Goal: Task Accomplishment & Management: Manage account settings

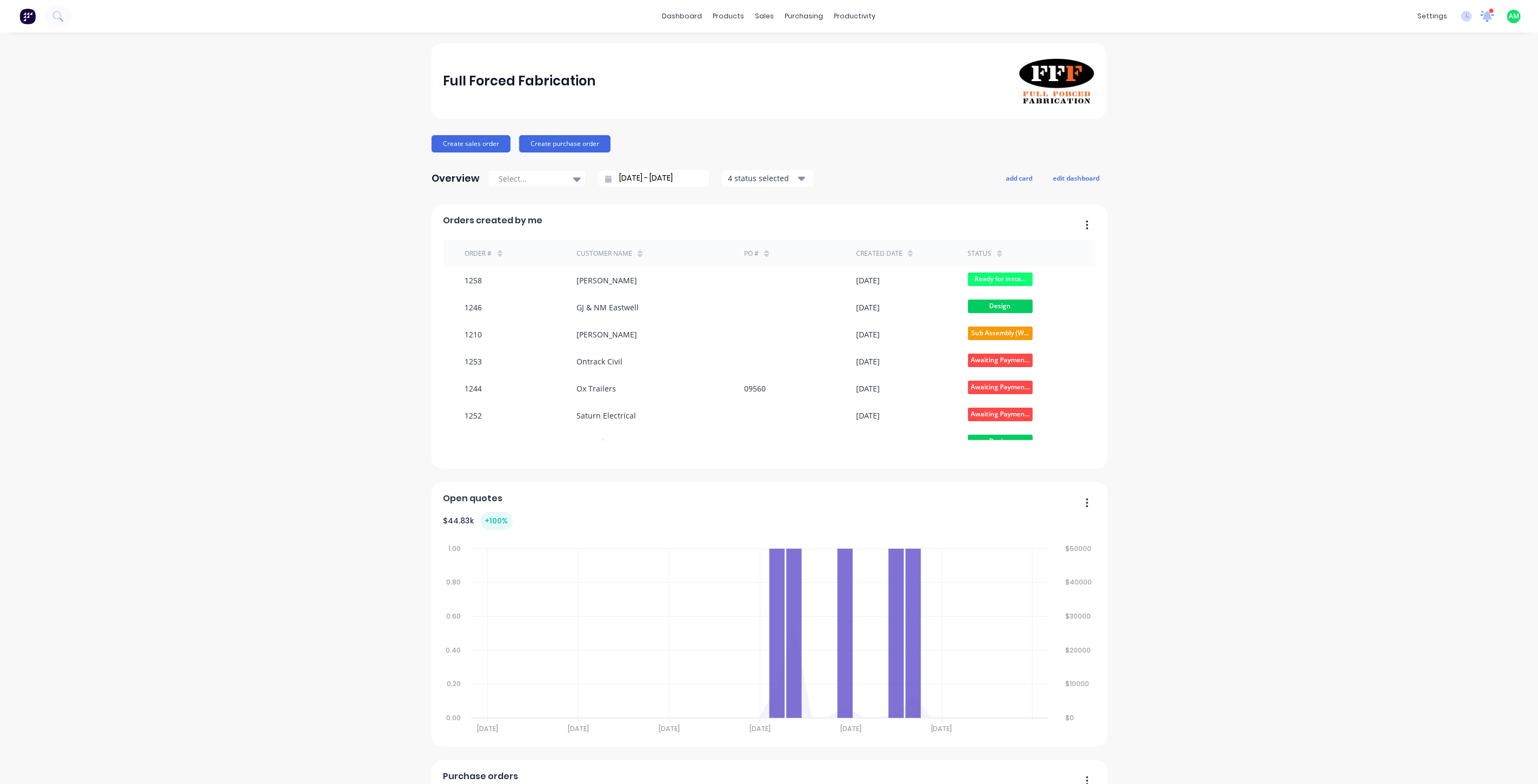
click at [1483, 19] on icon at bounding box center [1487, 15] width 10 height 9
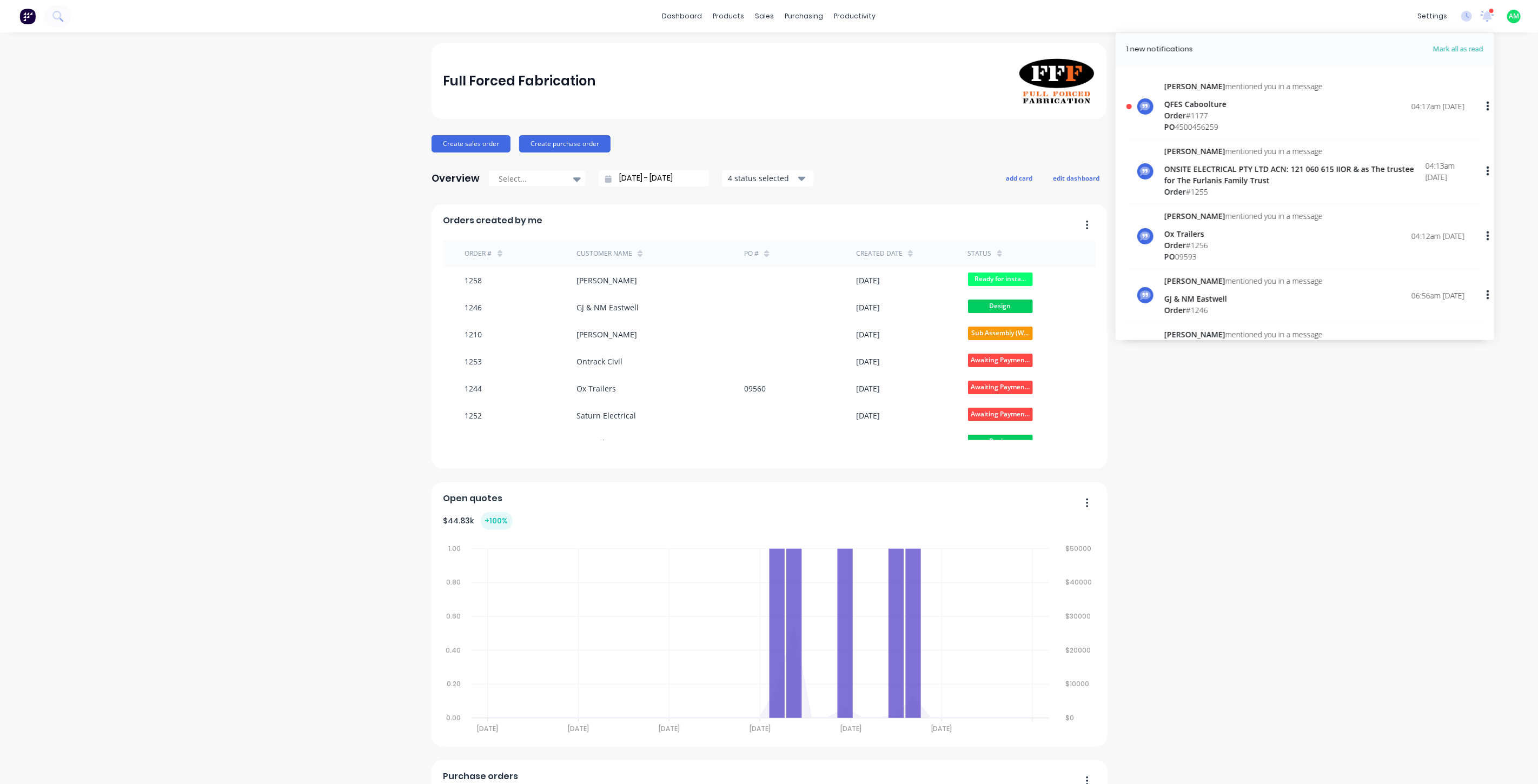
click at [1171, 107] on div "QFES Caboolture" at bounding box center [1243, 104] width 158 height 11
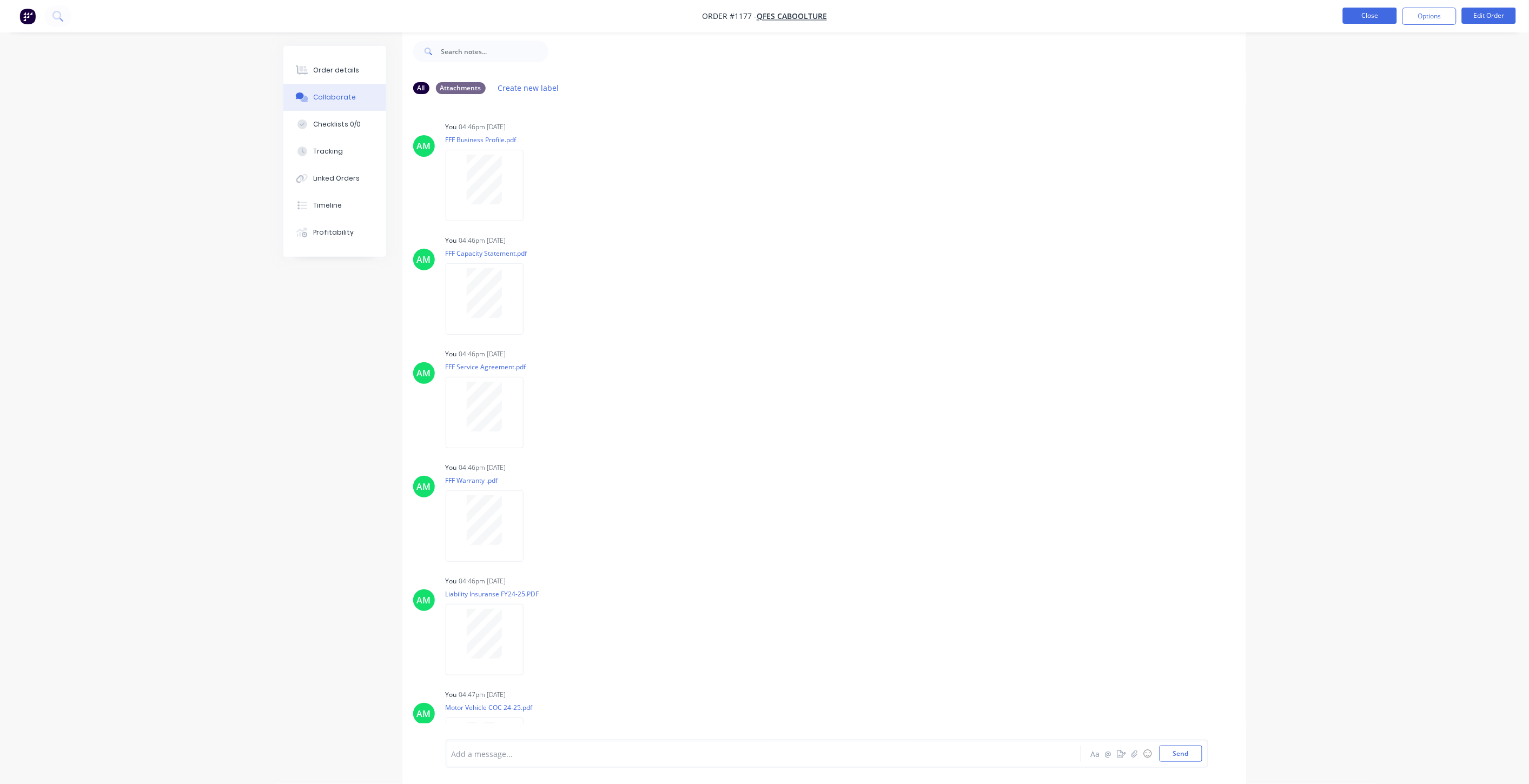
click at [1375, 22] on button "Close" at bounding box center [1369, 15] width 54 height 16
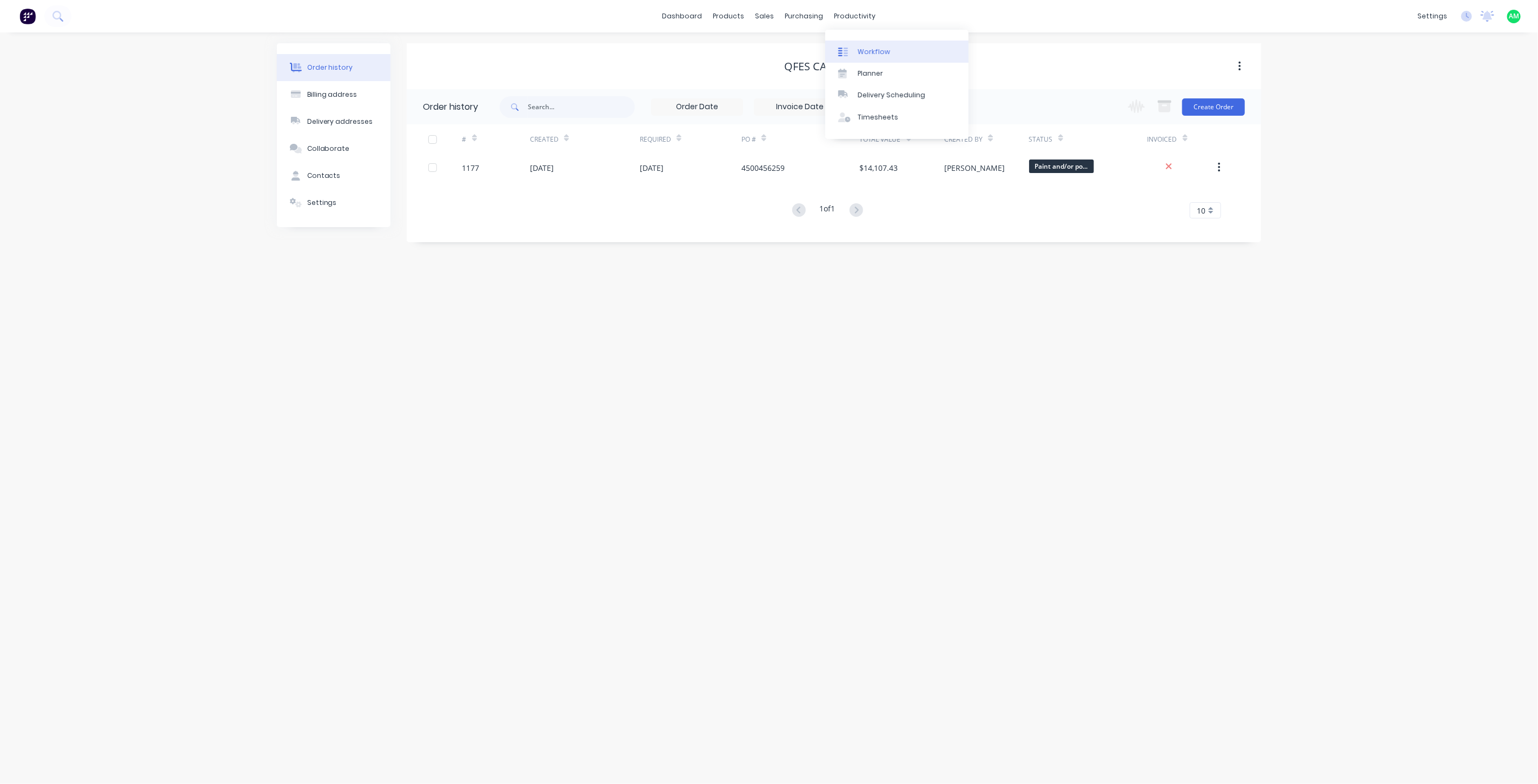
click at [856, 44] on link "Workflow" at bounding box center [896, 51] width 143 height 22
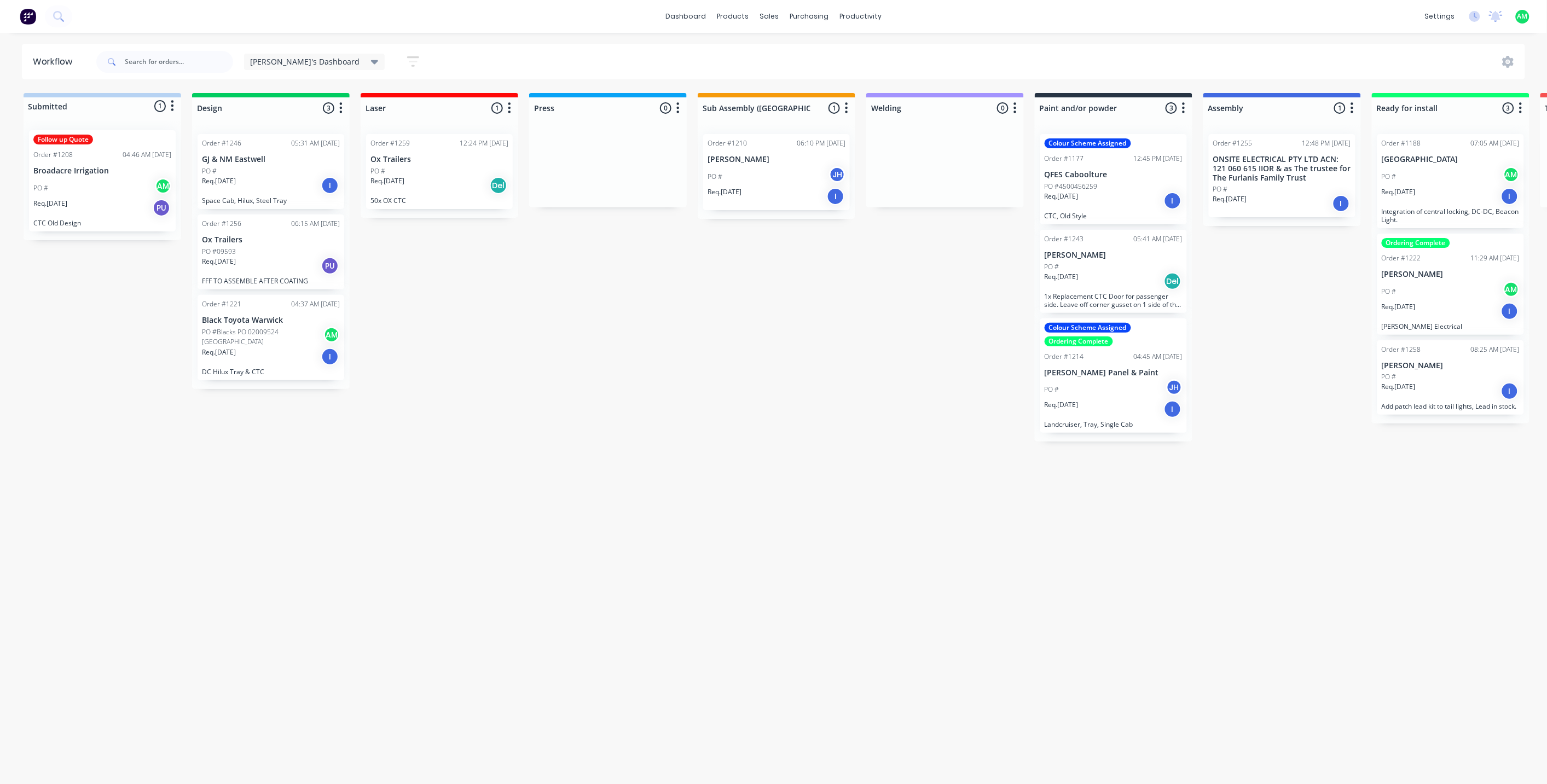
click at [254, 198] on p "Space Cab, Hilux, Steel Tray" at bounding box center [271, 201] width 138 height 8
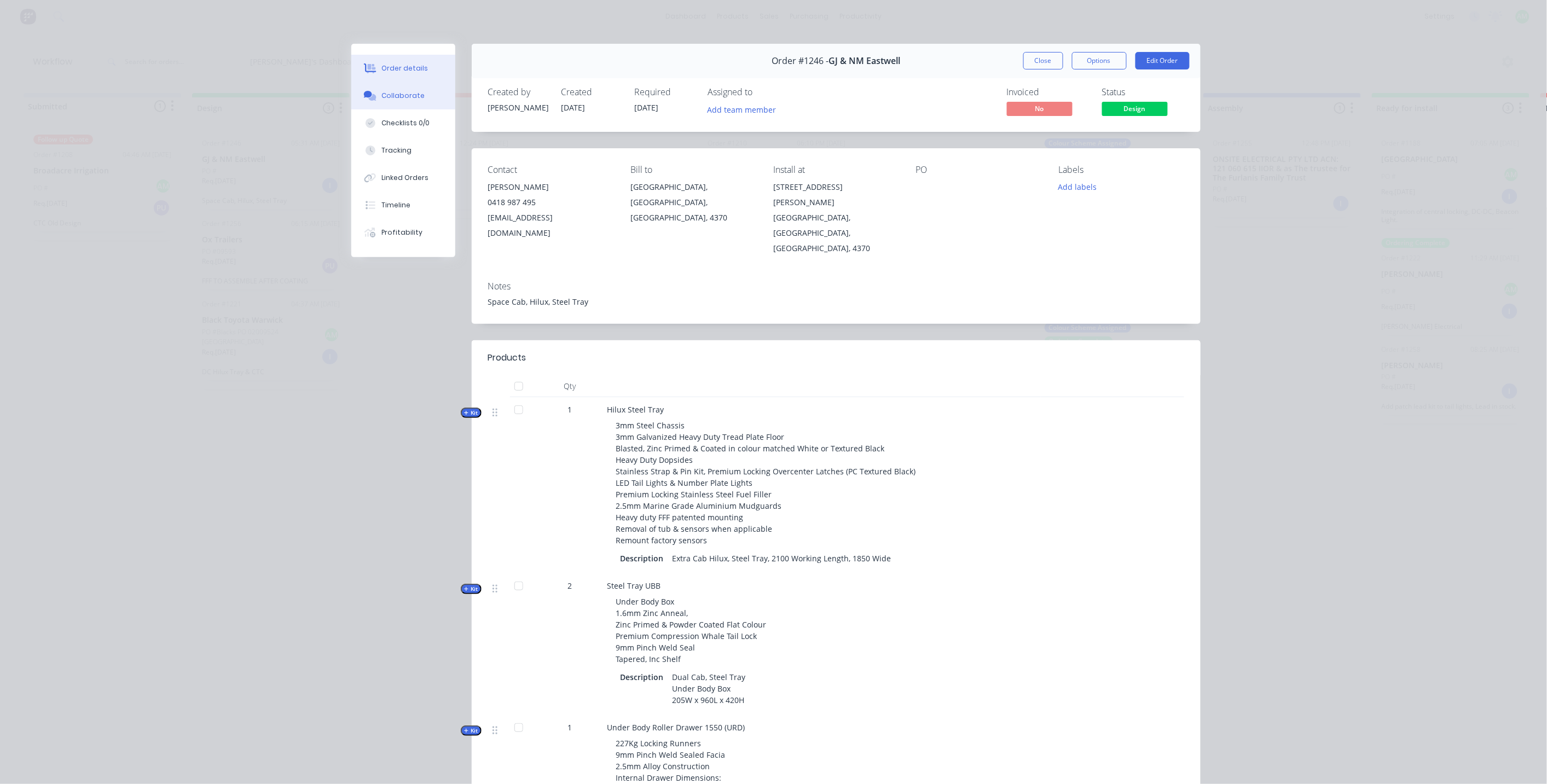
click at [397, 101] on button "Collaborate" at bounding box center [403, 96] width 104 height 28
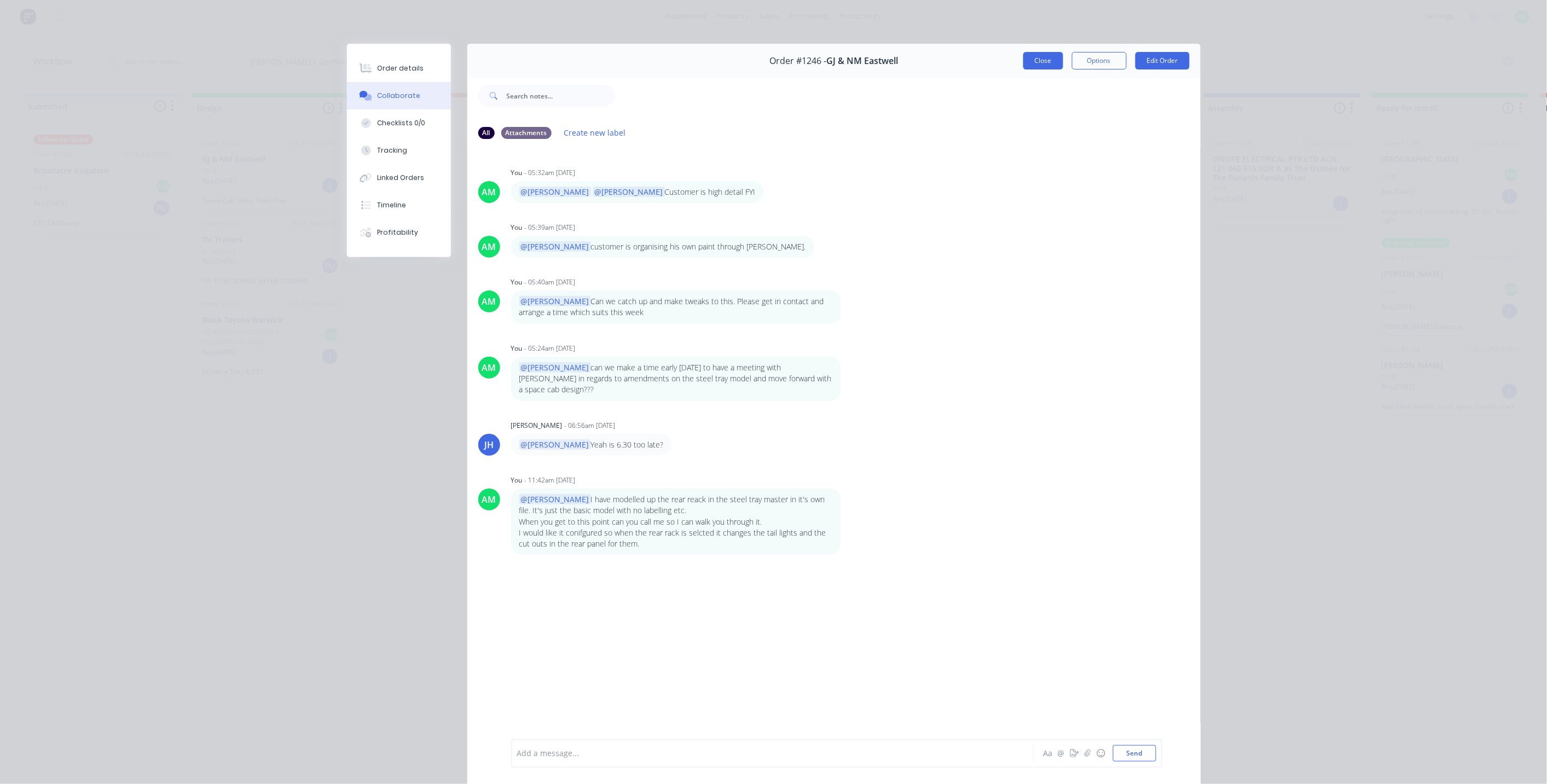
click at [1035, 60] on button "Close" at bounding box center [1043, 61] width 40 height 17
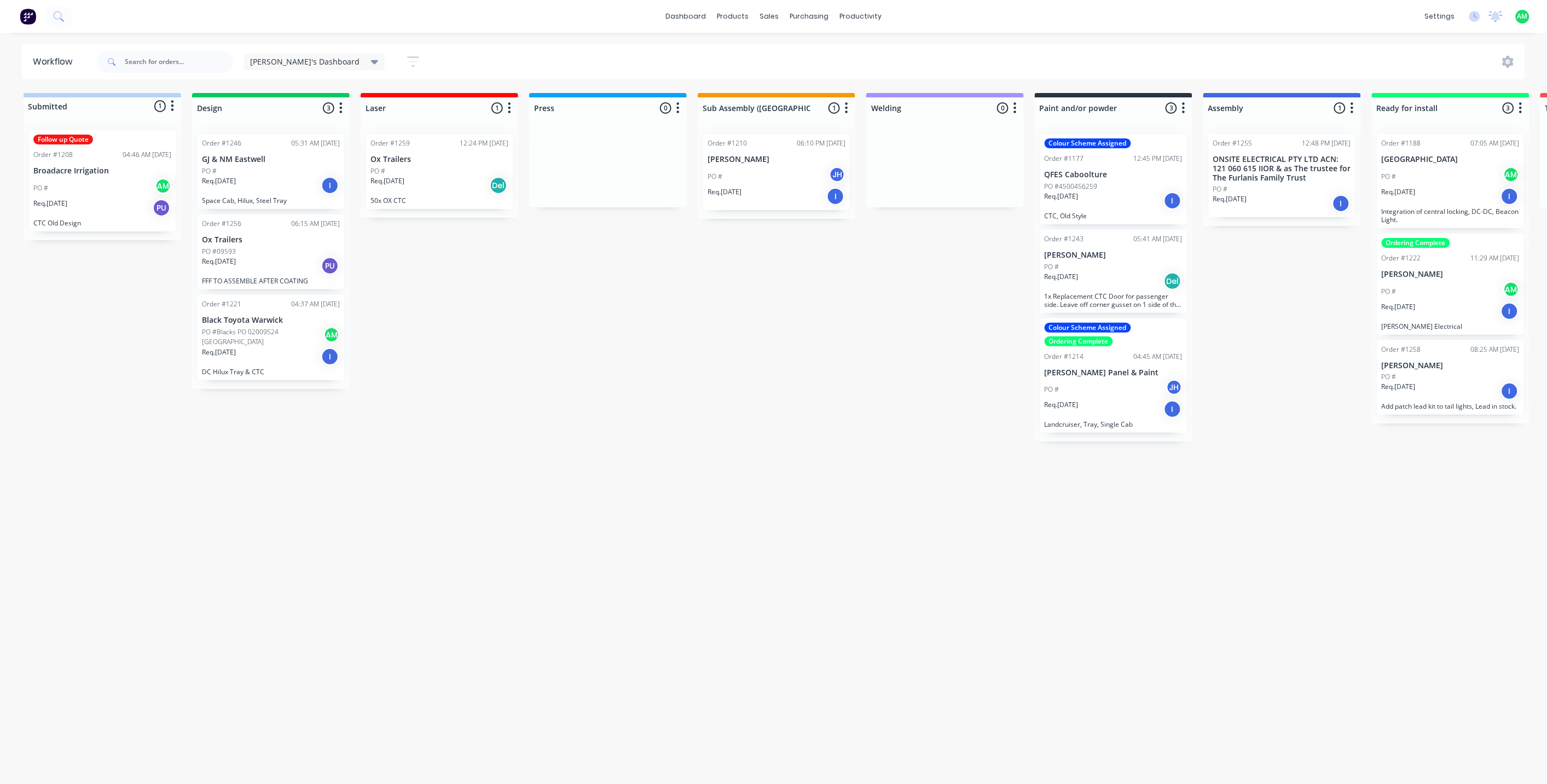
scroll to position [3, 0]
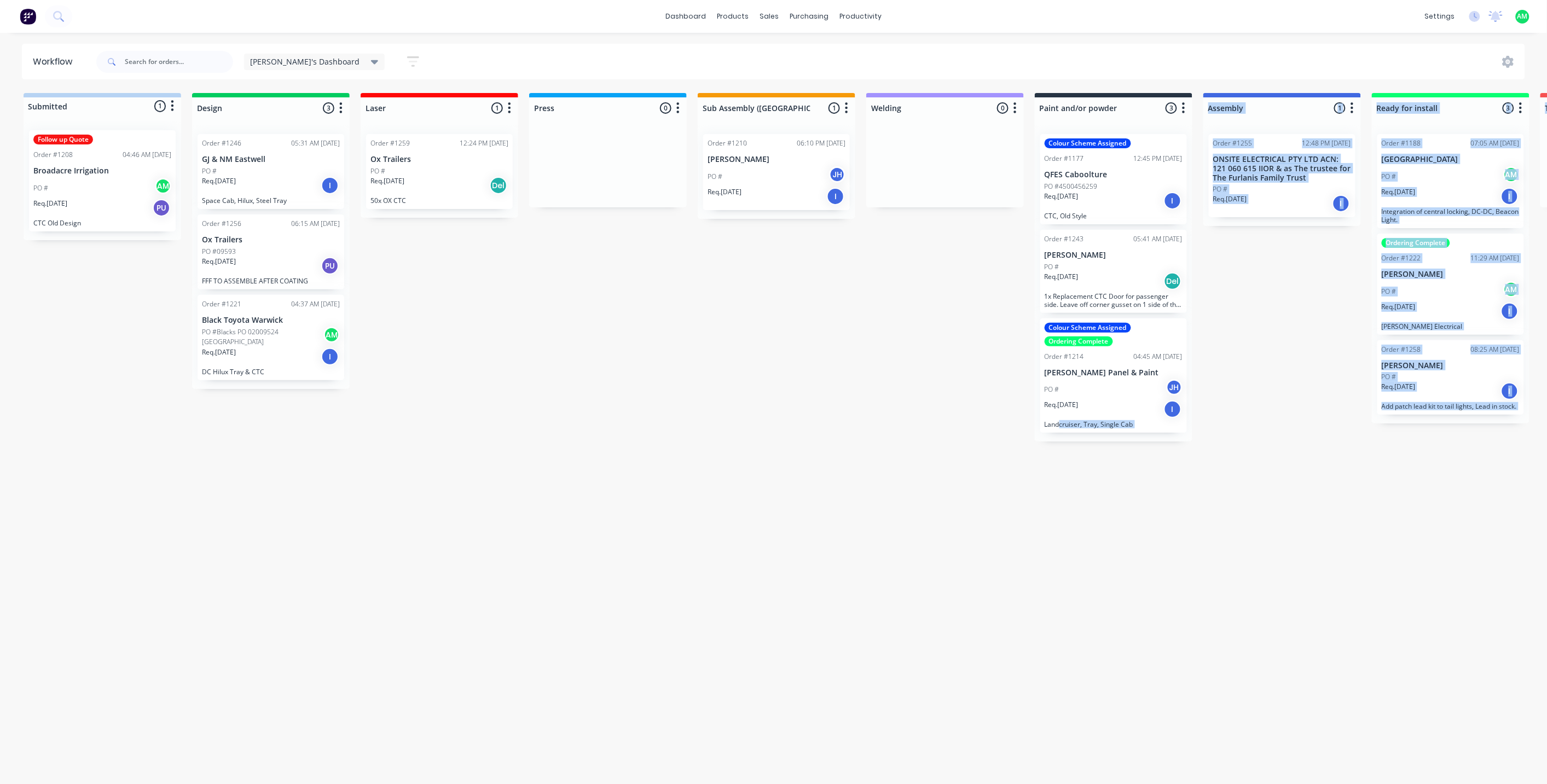
click at [1057, 718] on html "dashboard products sales purchasing productivity dashboard products Product Cat…" at bounding box center [774, 359] width 1547 height 718
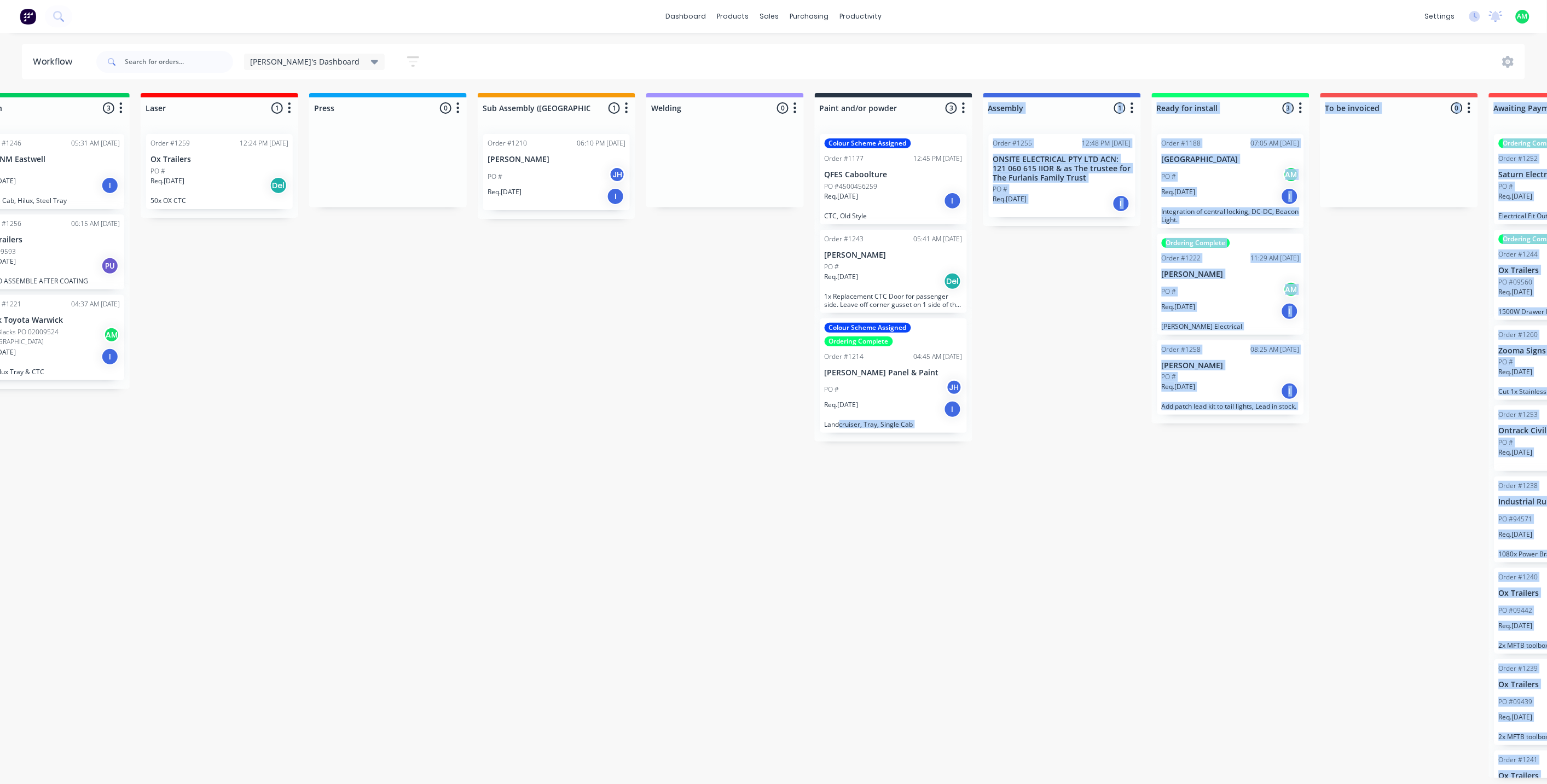
scroll to position [3, 221]
click at [1087, 653] on div "Submitted 1 Status colour #B7D3F3 hex #B7D3F3 Save Cancel Summaries Total order…" at bounding box center [841, 435] width 2142 height 685
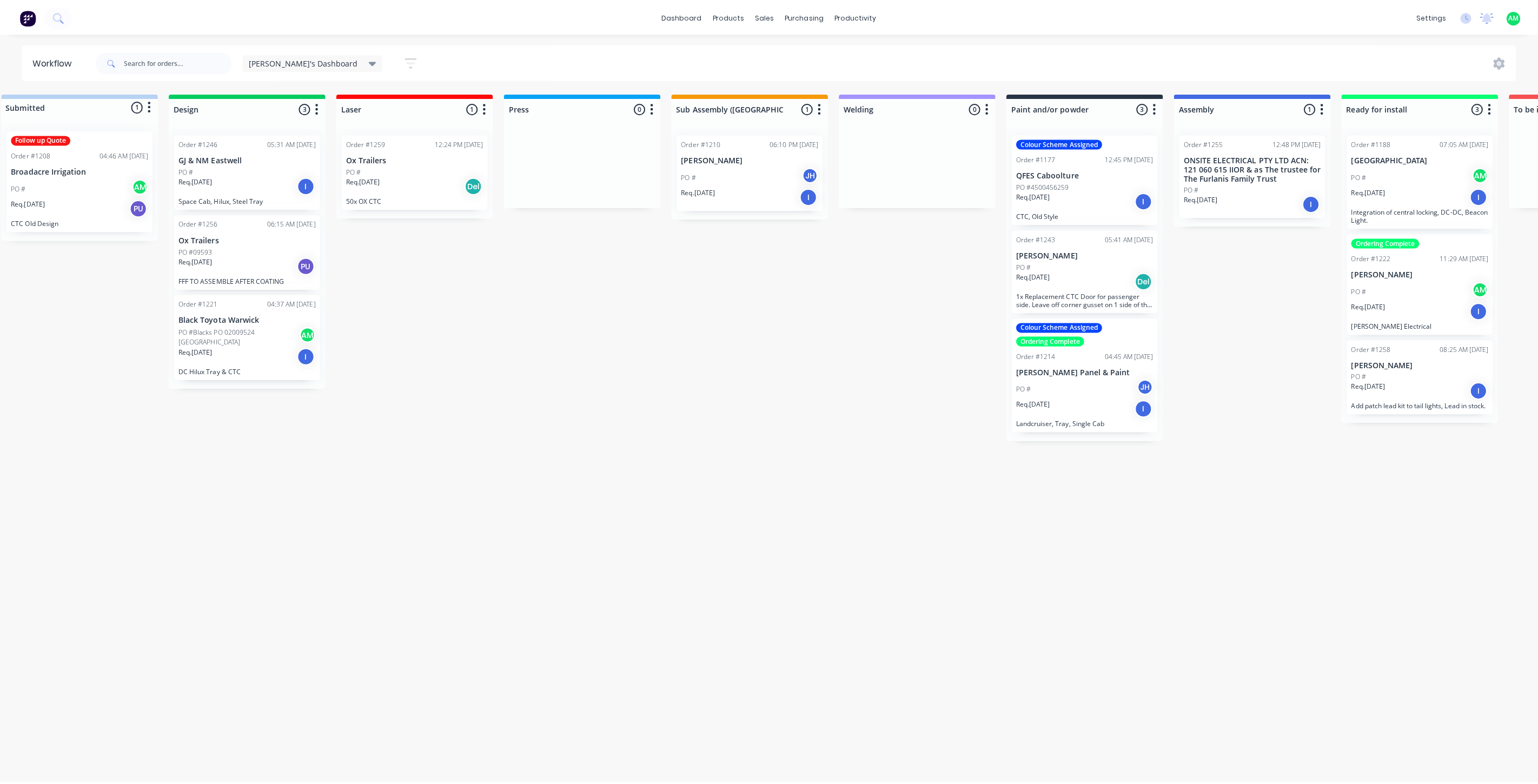
scroll to position [0, 0]
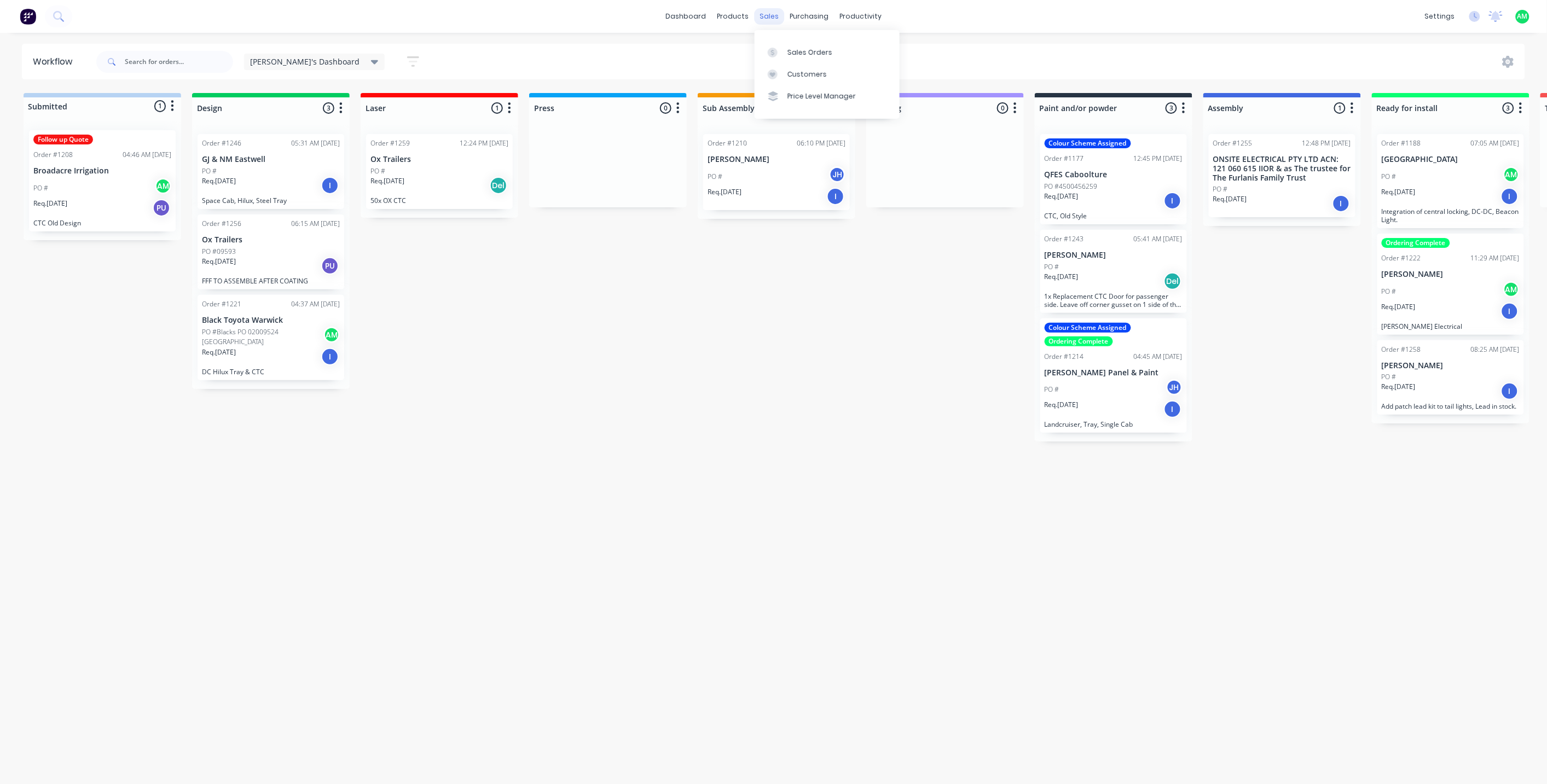
click at [768, 13] on div "sales" at bounding box center [769, 16] width 30 height 16
click at [797, 55] on div "Sales Orders" at bounding box center [810, 52] width 45 height 10
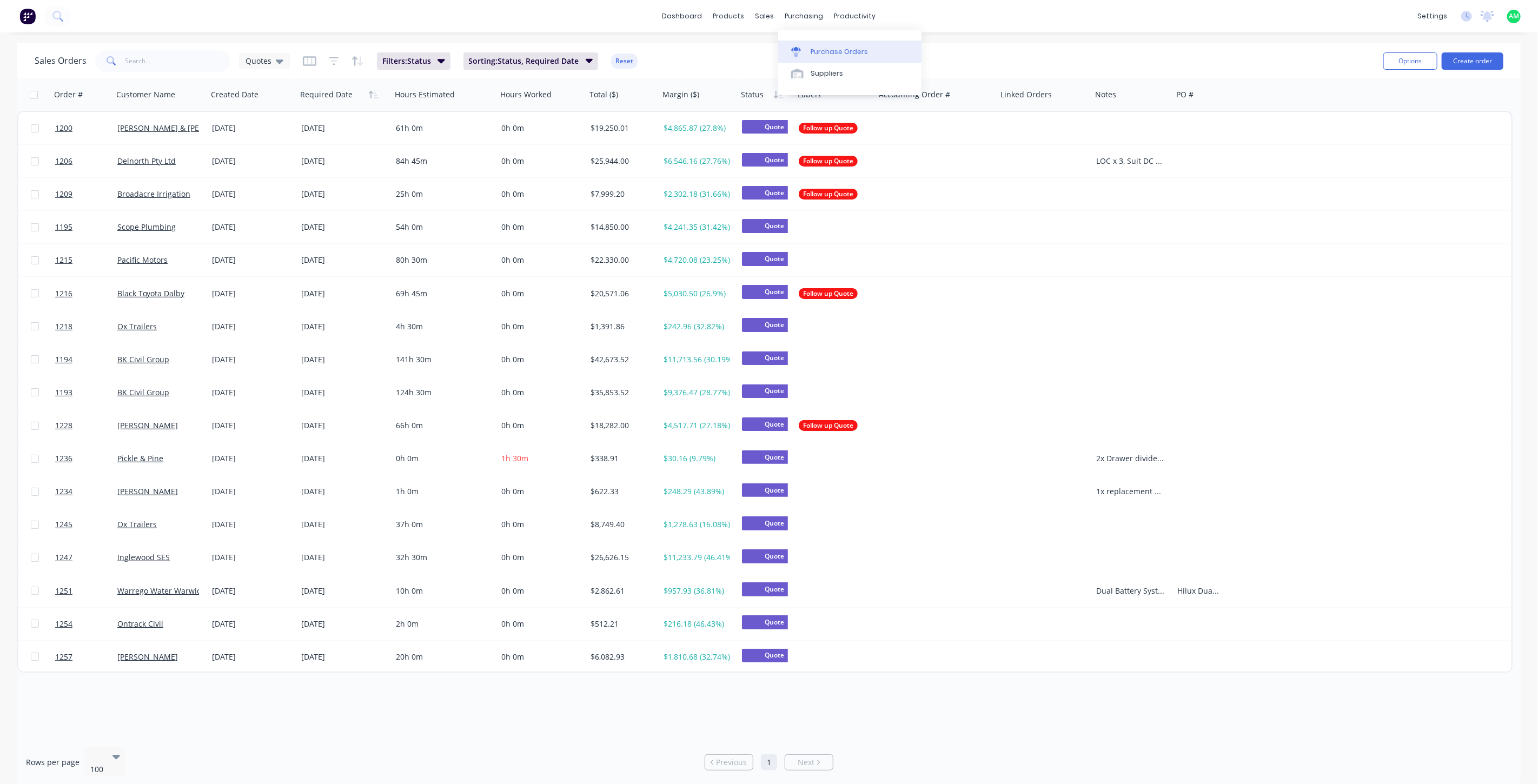
click at [818, 51] on div "Purchase Orders" at bounding box center [839, 52] width 57 height 10
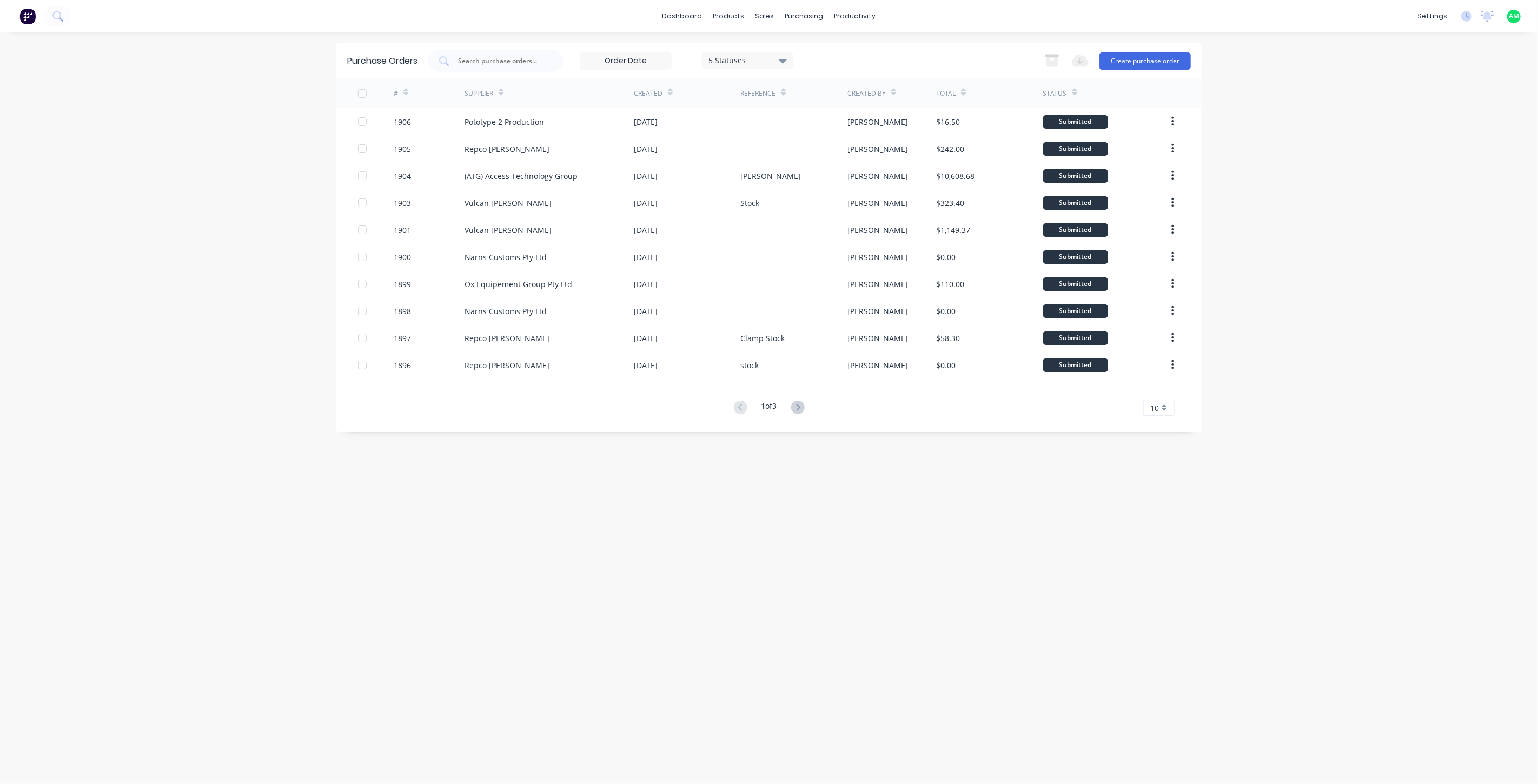
click at [752, 62] on div "5 Statuses" at bounding box center [748, 60] width 77 height 11
click at [879, 52] on div "5 Statuses 5 Statuses Export to Excel (XLSX) Create purchase order" at bounding box center [810, 61] width 762 height 22
click at [522, 88] on div "Supplier" at bounding box center [549, 93] width 169 height 30
drag, startPoint x: 530, startPoint y: 90, endPoint x: 726, endPoint y: 86, distance: 196.0
click at [726, 86] on div "Created" at bounding box center [687, 93] width 106 height 30
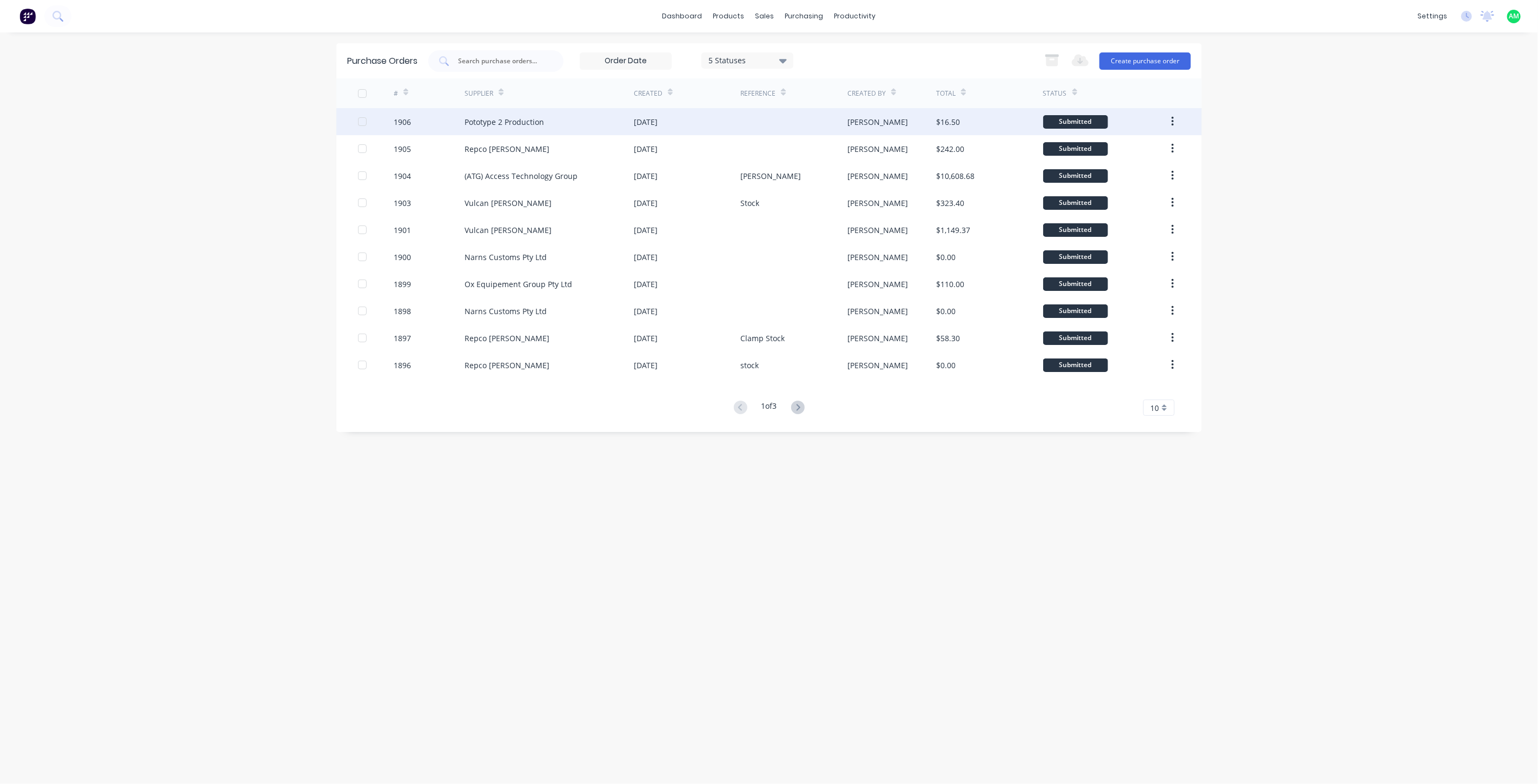
click at [520, 122] on div "Pototype 2 Production" at bounding box center [504, 122] width 79 height 11
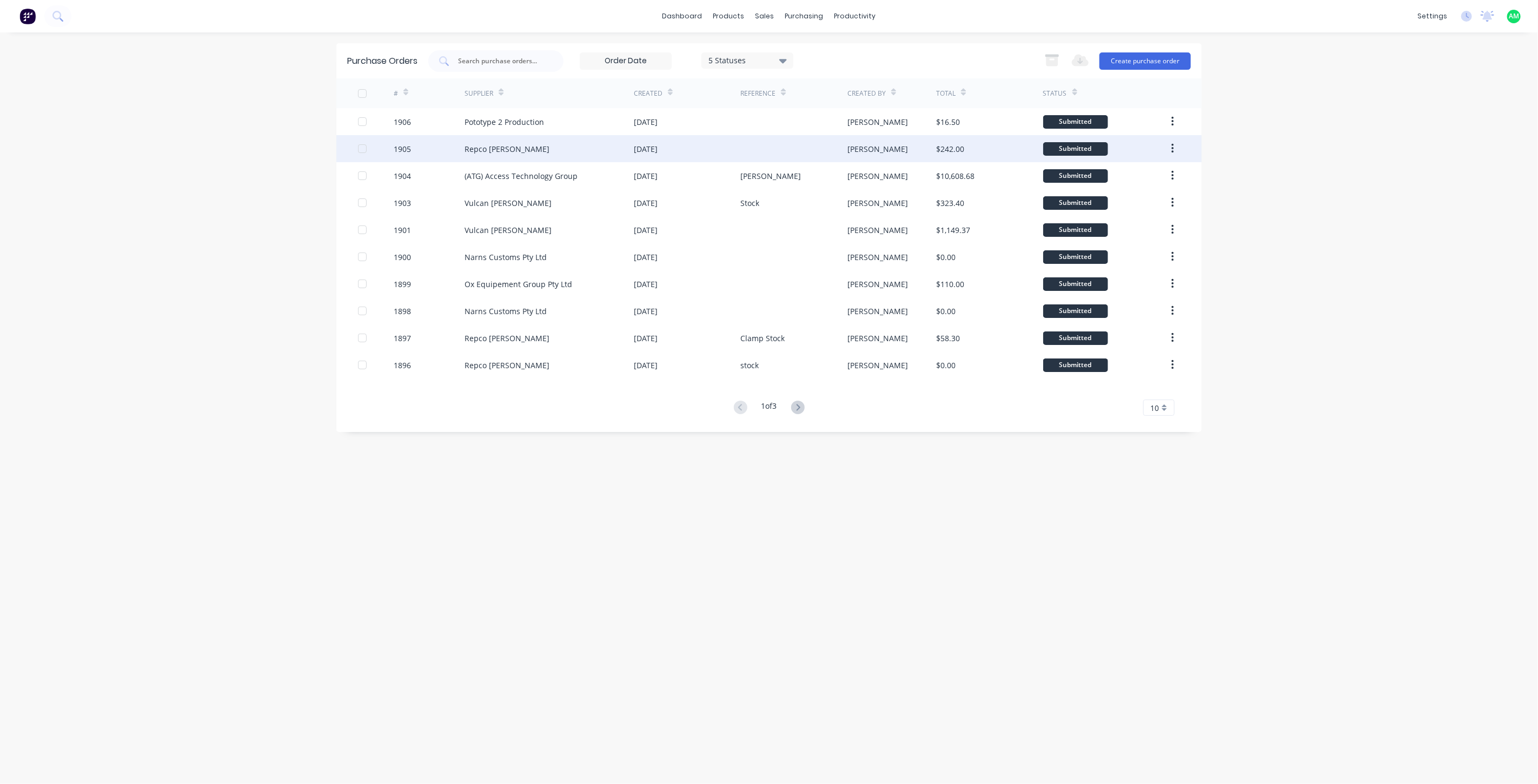
click at [539, 150] on div "Repco [PERSON_NAME]" at bounding box center [549, 148] width 169 height 27
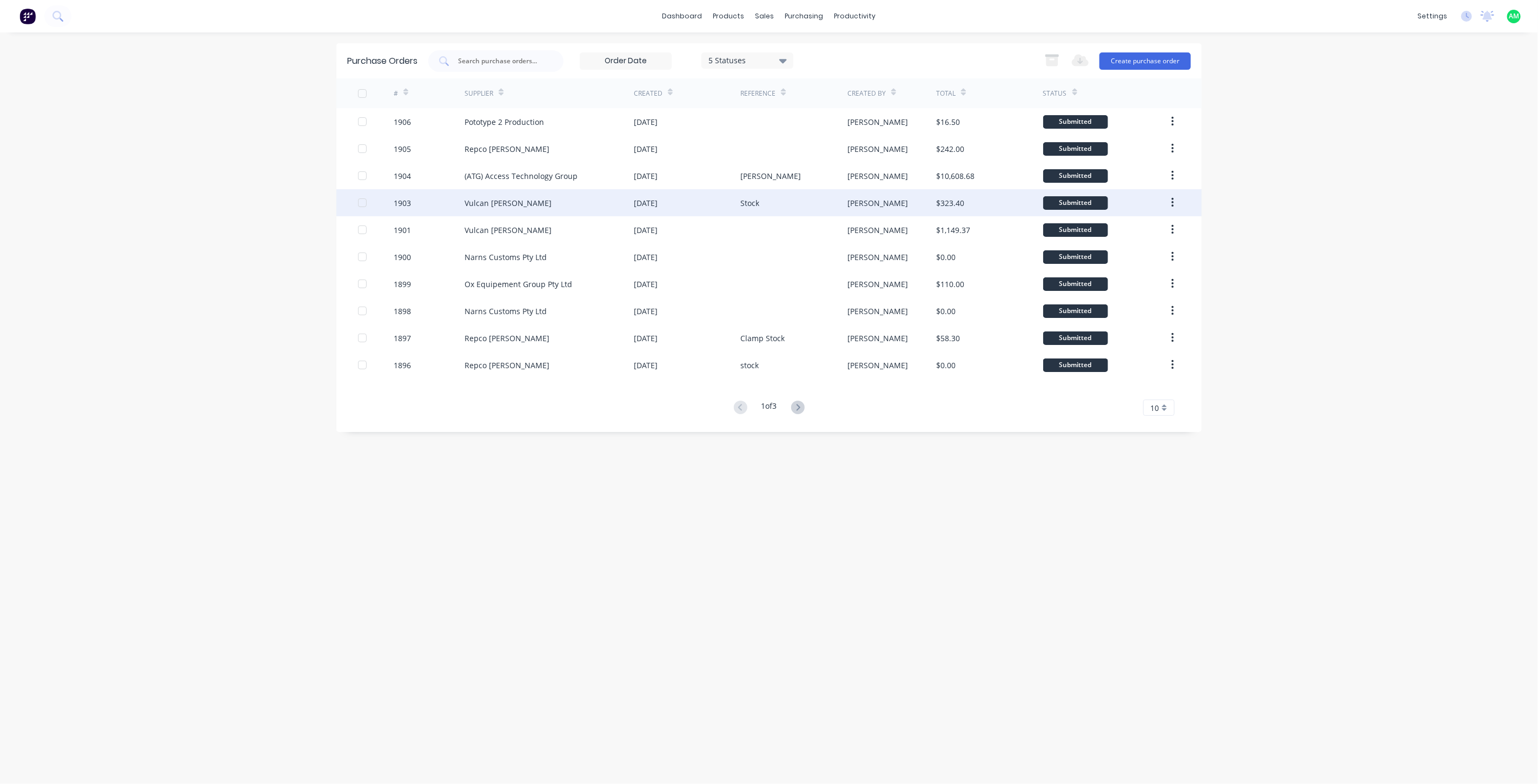
click at [544, 201] on div "Vulcan [PERSON_NAME]" at bounding box center [549, 203] width 169 height 27
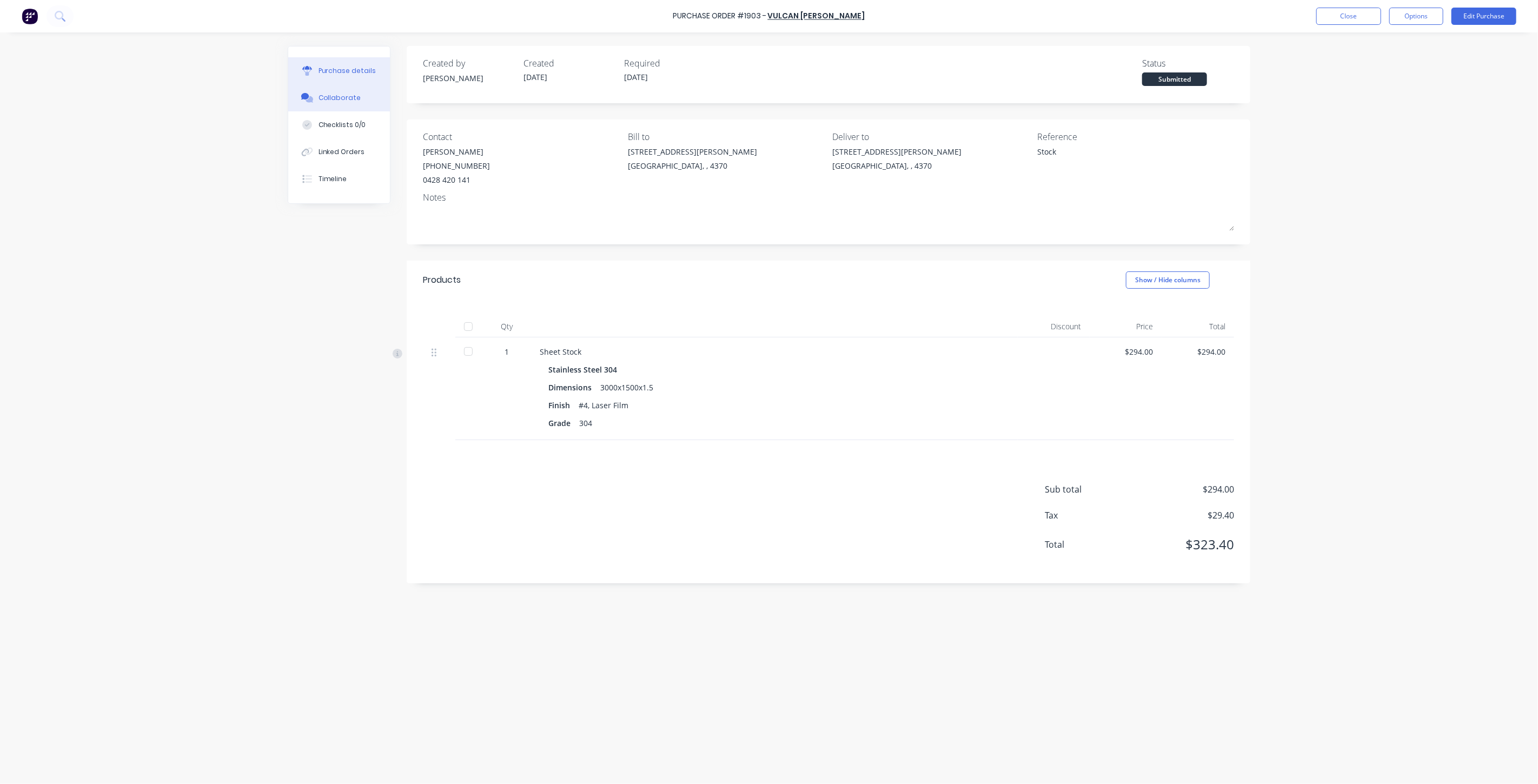
click at [339, 100] on div "Collaborate" at bounding box center [340, 98] width 43 height 10
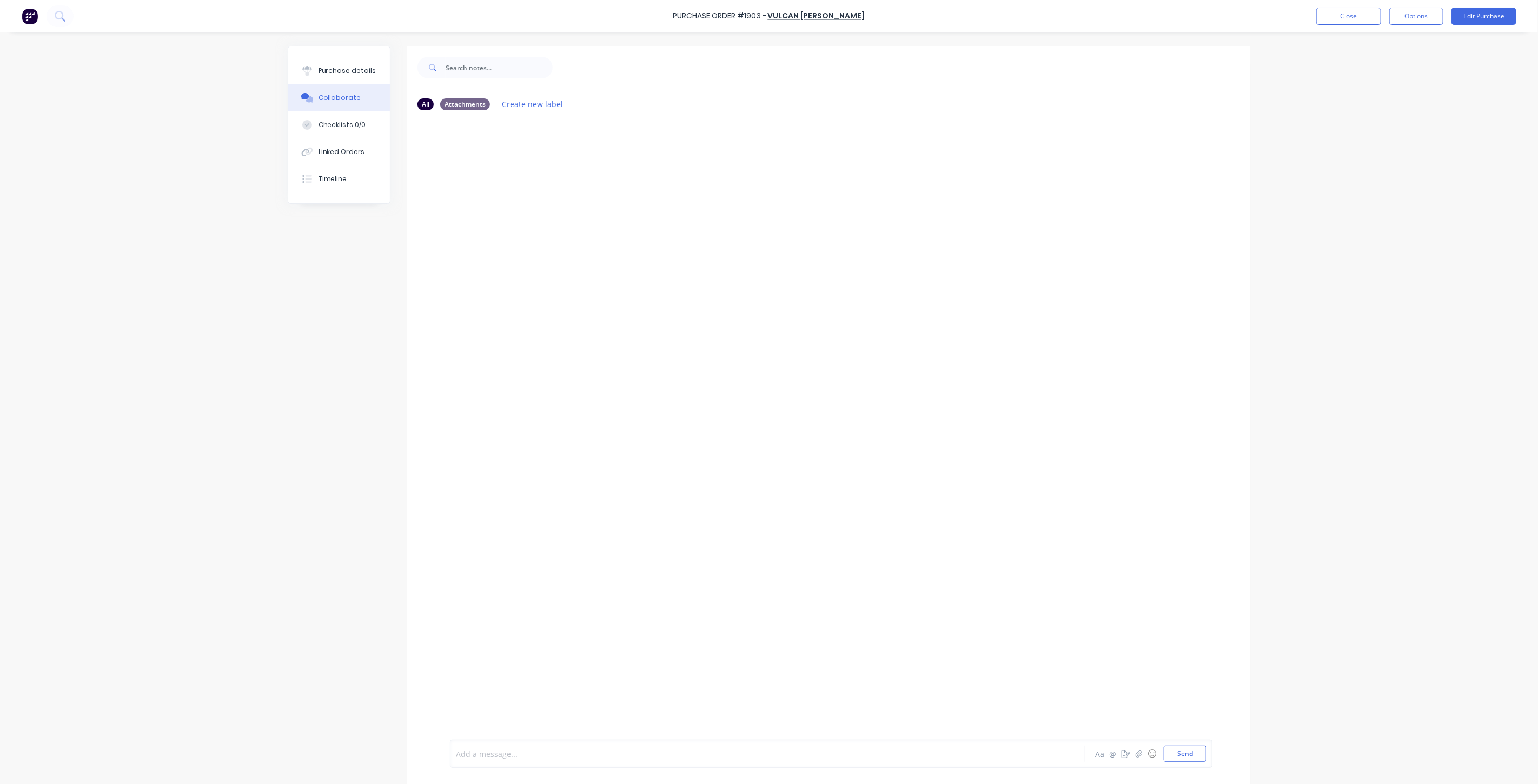
click at [520, 755] on div at bounding box center [737, 753] width 562 height 11
click at [1174, 758] on button "Send" at bounding box center [1185, 753] width 43 height 16
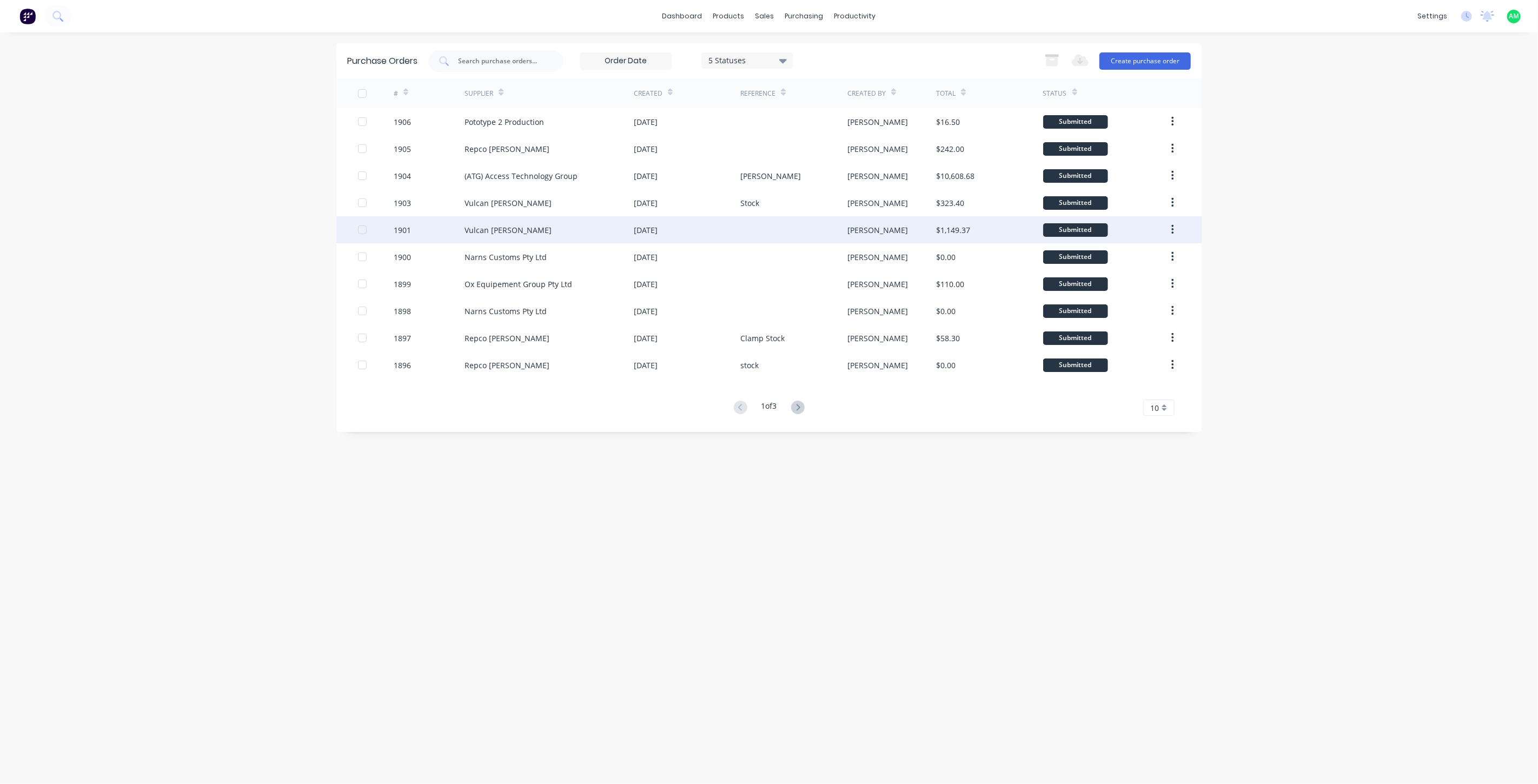
click at [504, 228] on div "Vulcan [PERSON_NAME]" at bounding box center [508, 229] width 87 height 11
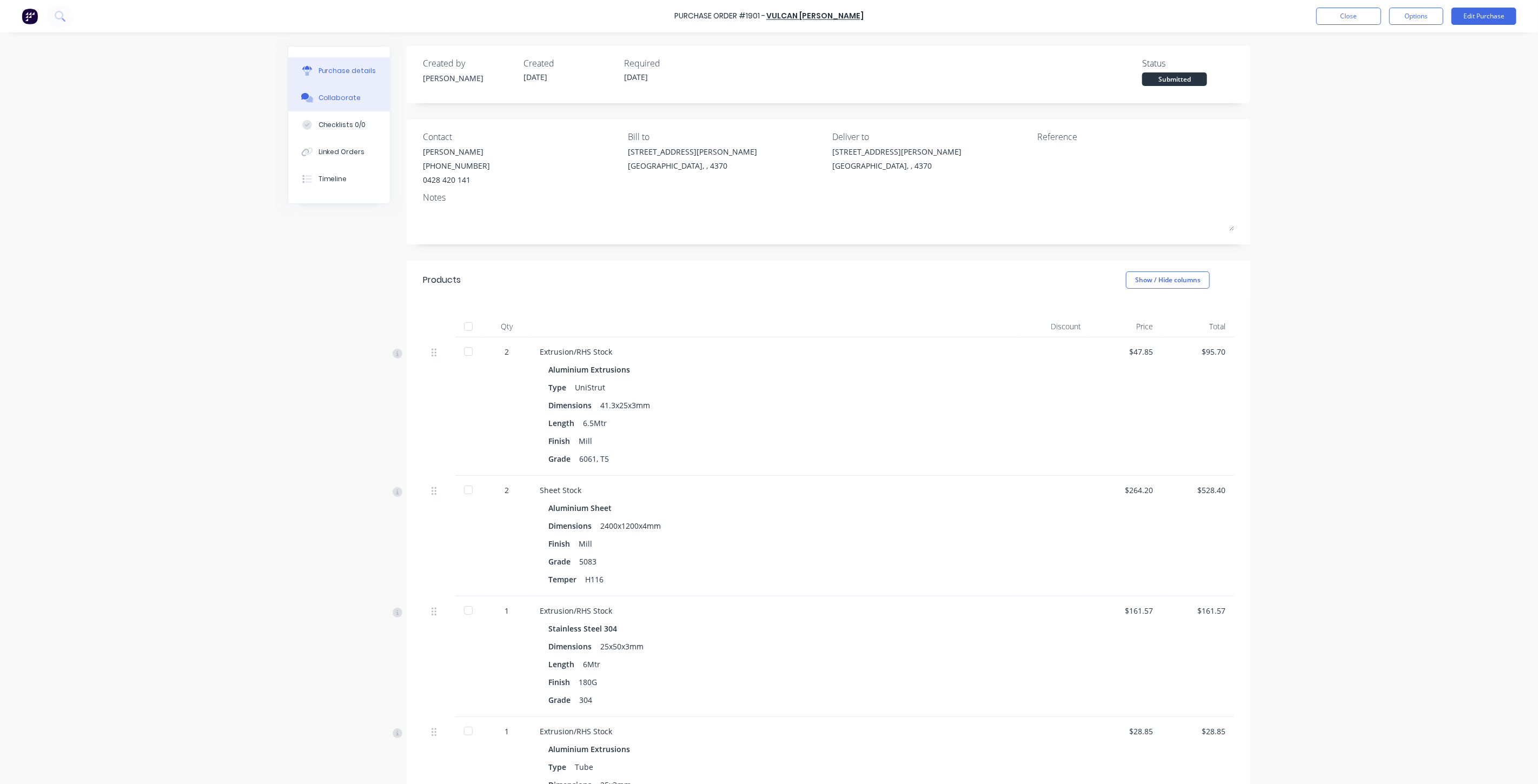
click at [322, 102] on div "Collaborate" at bounding box center [340, 98] width 43 height 10
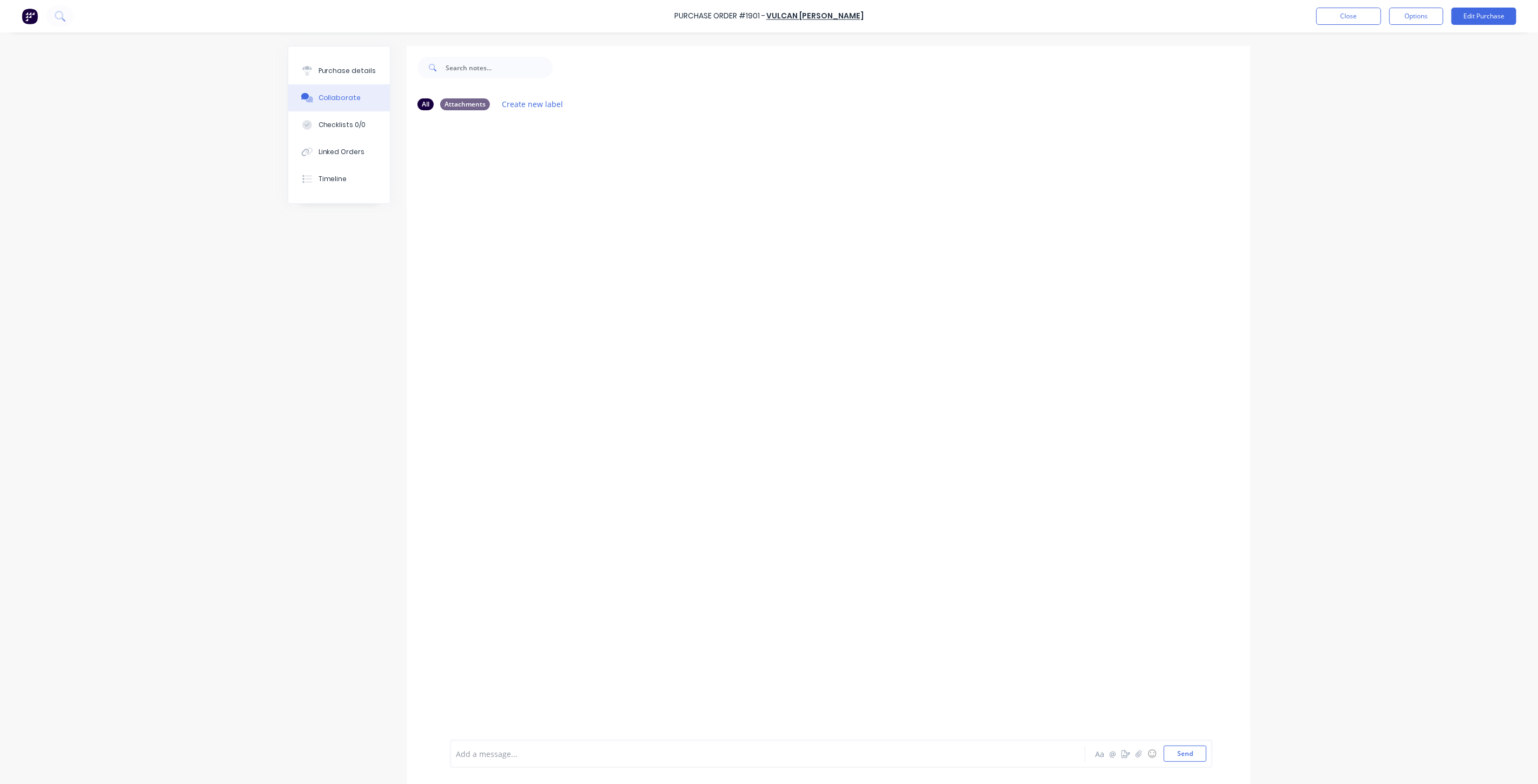
click at [568, 750] on div at bounding box center [737, 753] width 562 height 11
click at [1330, 22] on button "Close" at bounding box center [1348, 16] width 65 height 17
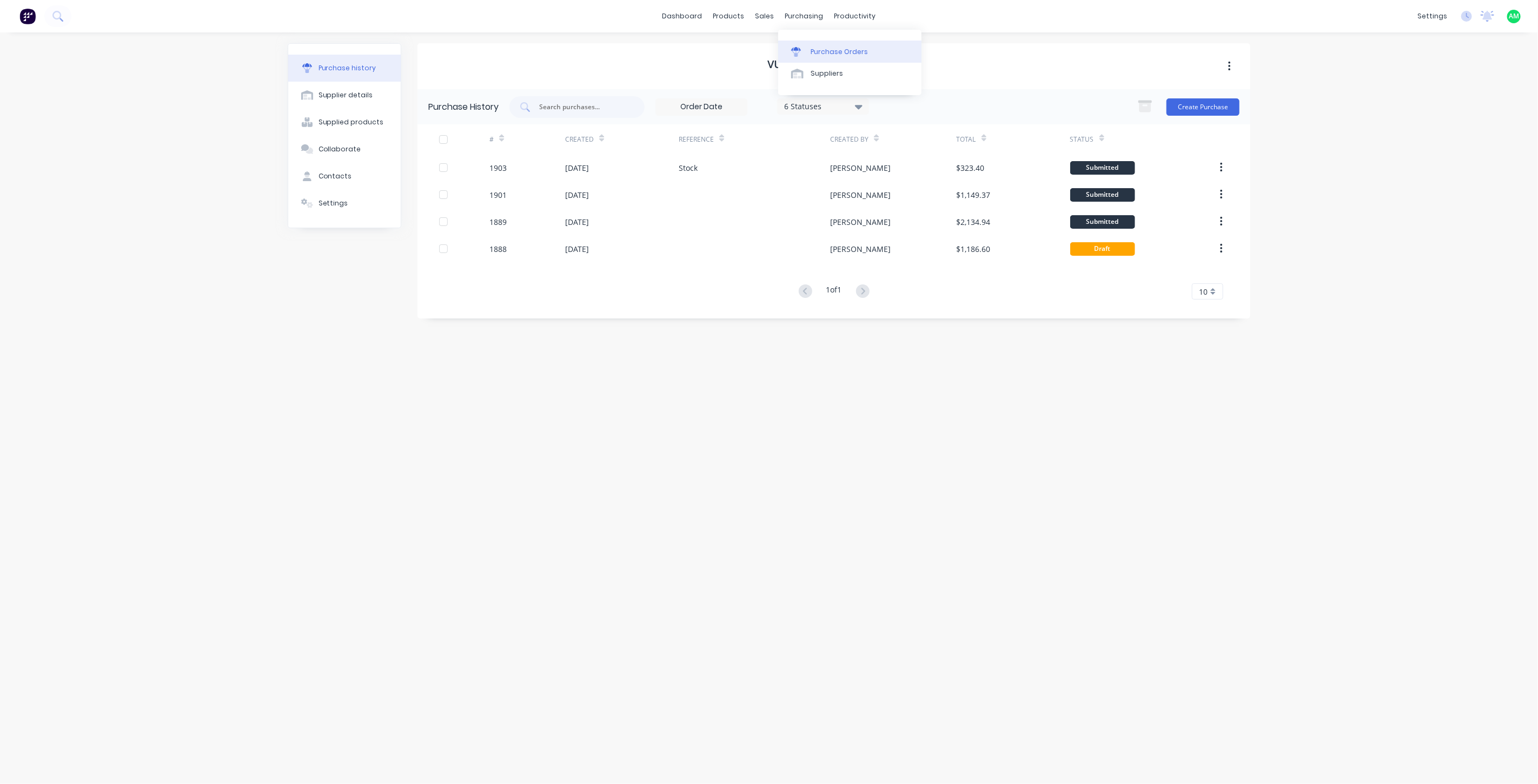
click at [811, 49] on div "Purchase Orders" at bounding box center [839, 52] width 57 height 10
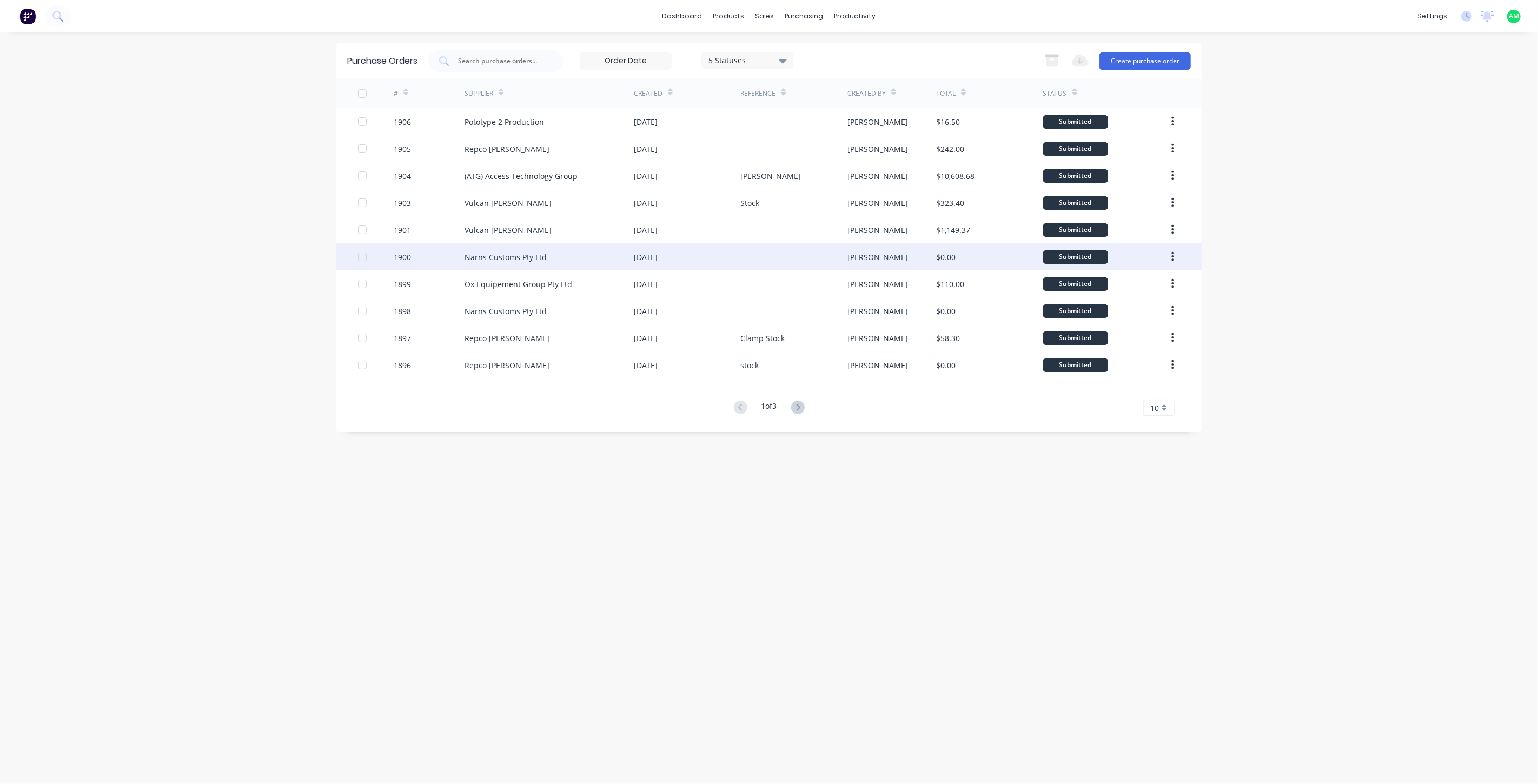
click at [541, 256] on div "Narns Customs Pty Ltd" at bounding box center [506, 257] width 82 height 11
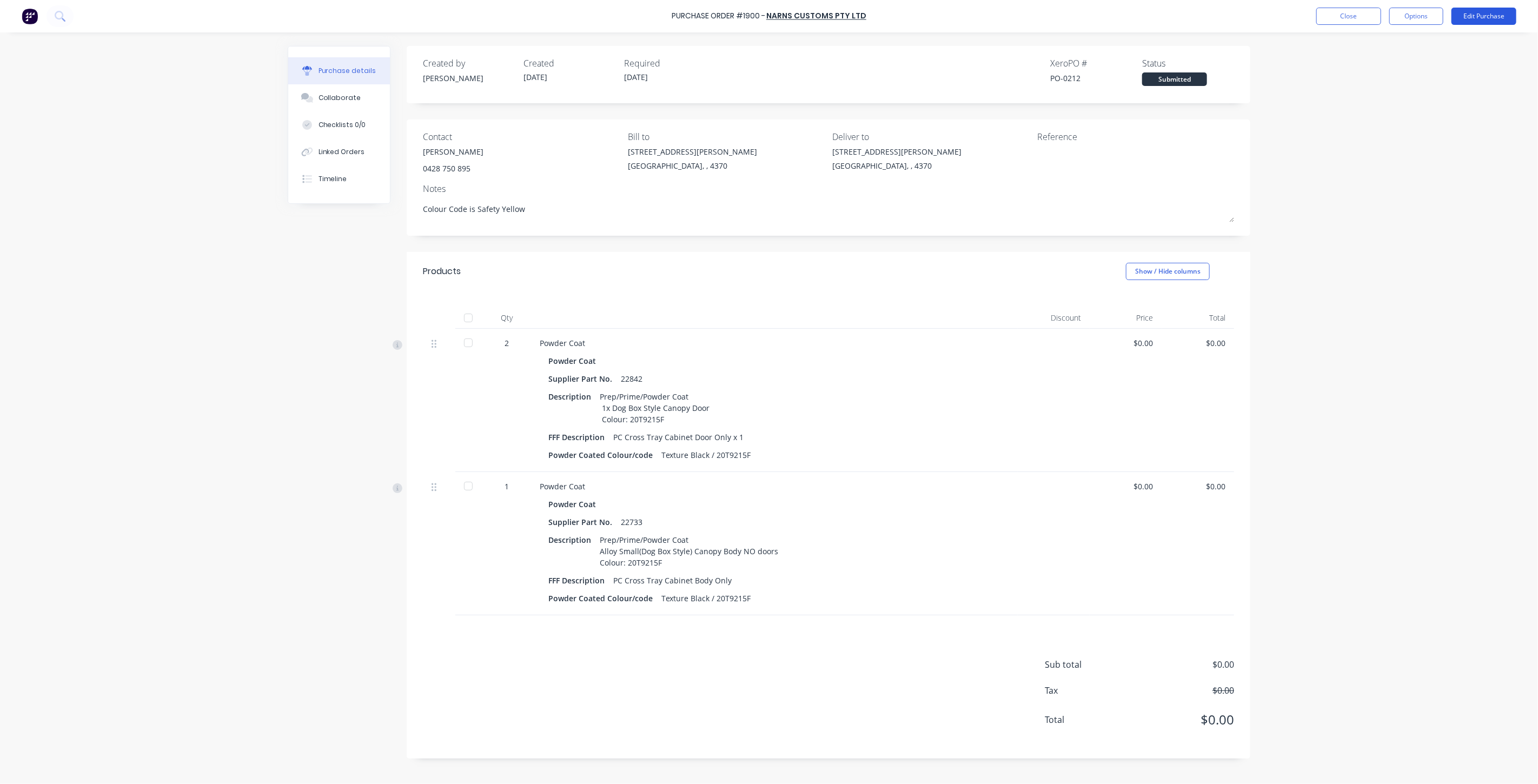
click at [1479, 19] on button "Edit Purchase" at bounding box center [1484, 16] width 65 height 17
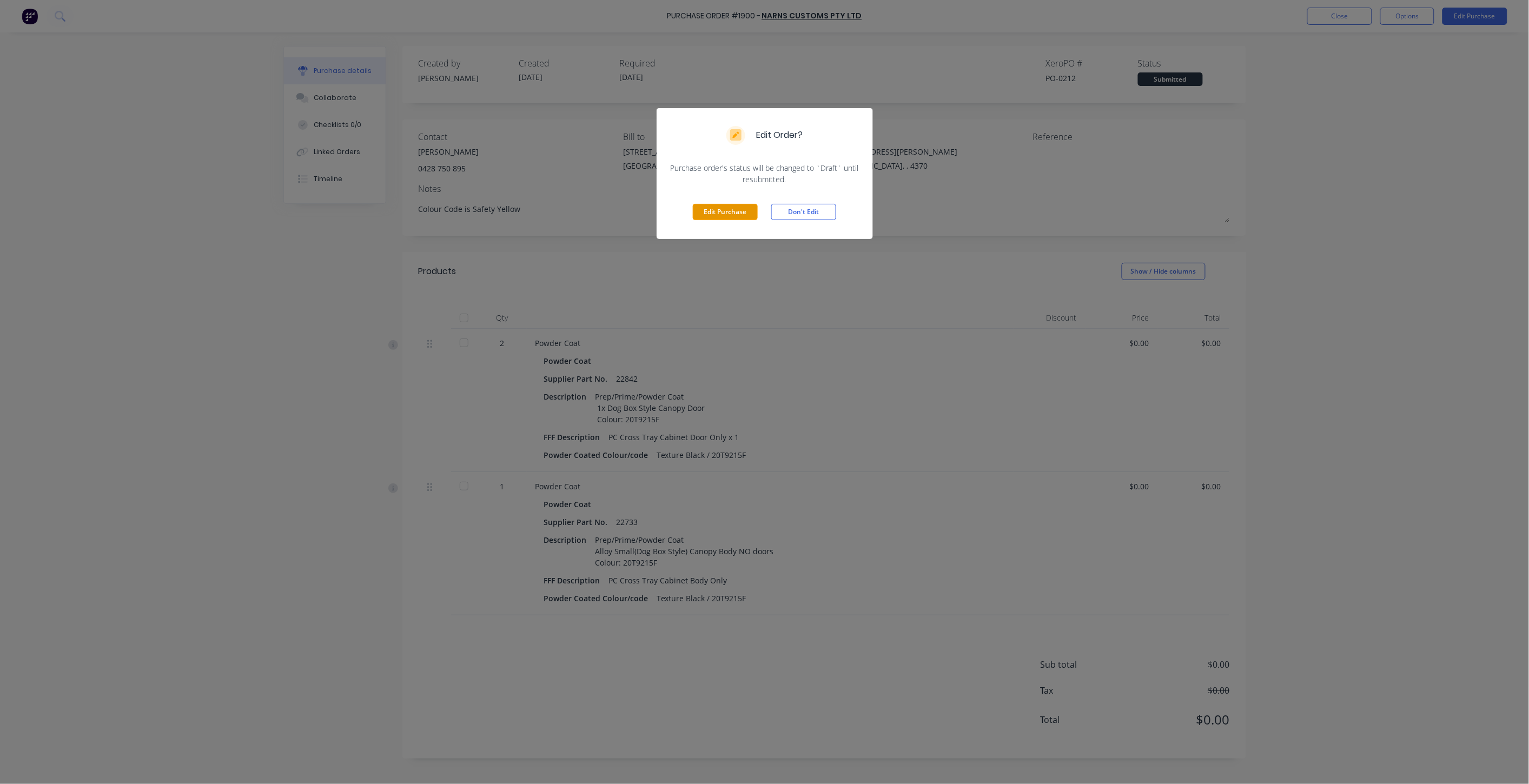
click at [747, 207] on button "Edit Purchase" at bounding box center [725, 211] width 65 height 16
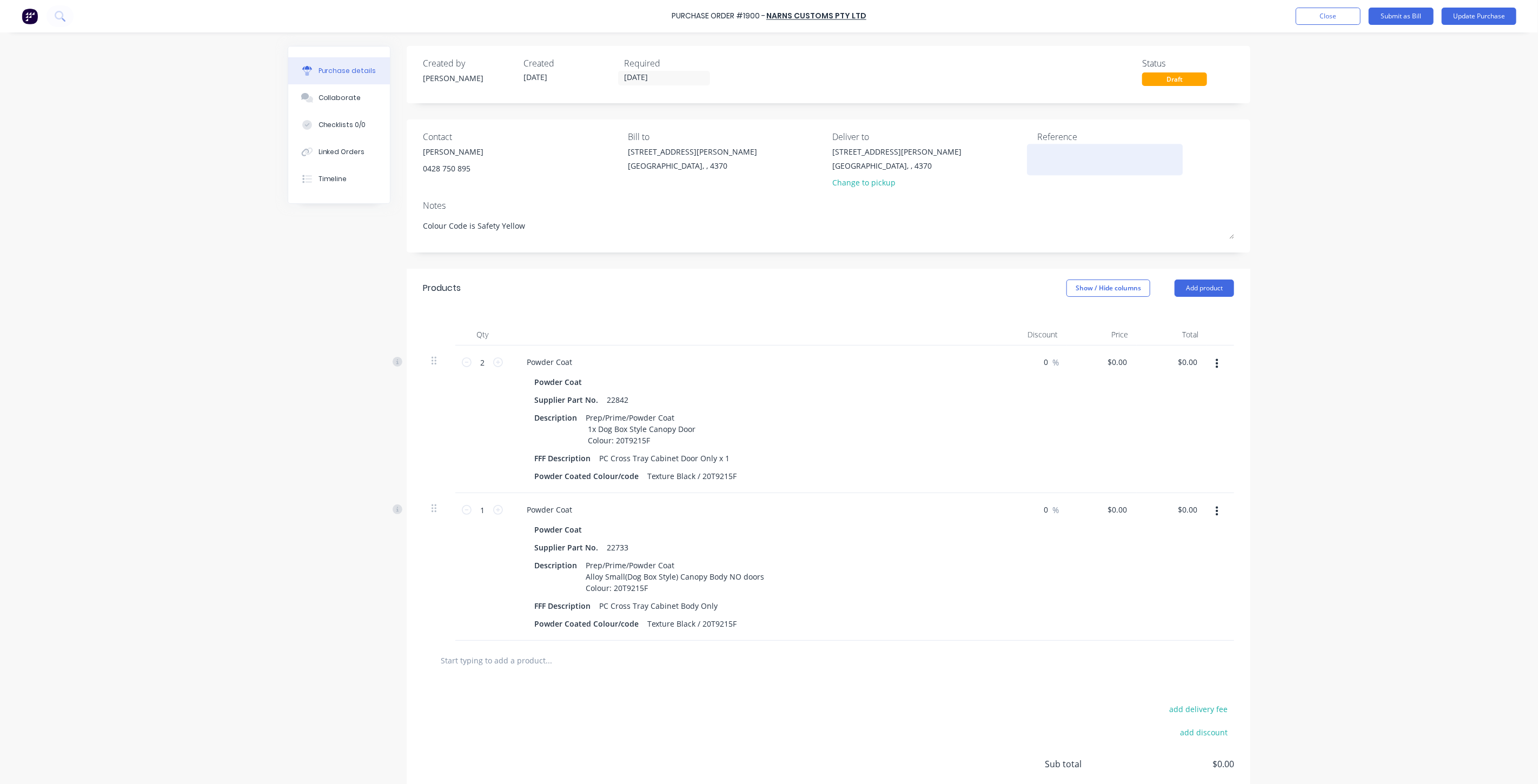
click at [1052, 146] on textarea at bounding box center [1104, 158] width 135 height 25
type textarea "QFES CTC"
click at [1009, 179] on div "[STREET_ADDRESS][PERSON_NAME] Change to pickup" at bounding box center [931, 170] width 197 height 48
click at [1495, 15] on button "Update Purchase" at bounding box center [1479, 16] width 75 height 17
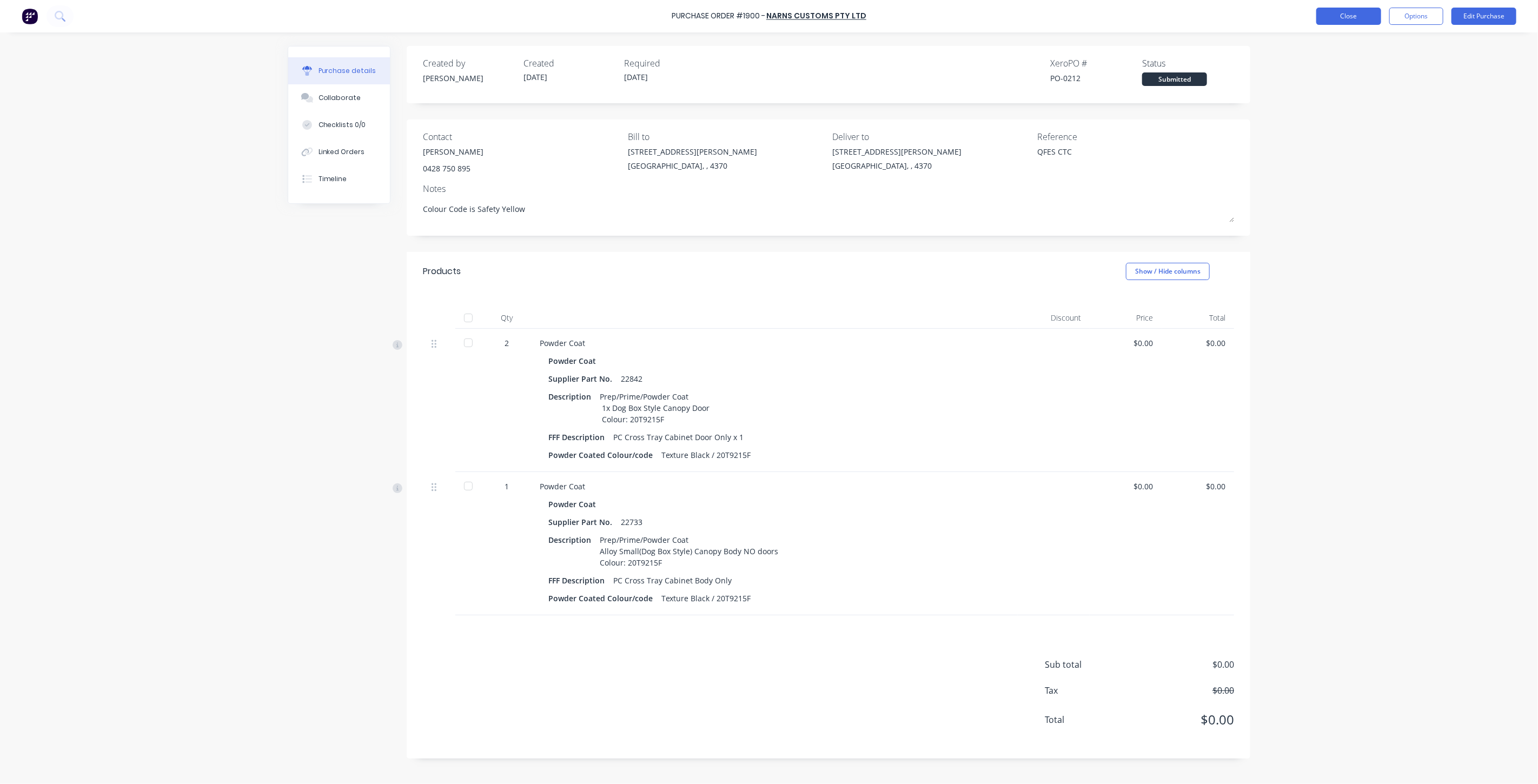
click at [1330, 19] on button "Close" at bounding box center [1348, 16] width 65 height 17
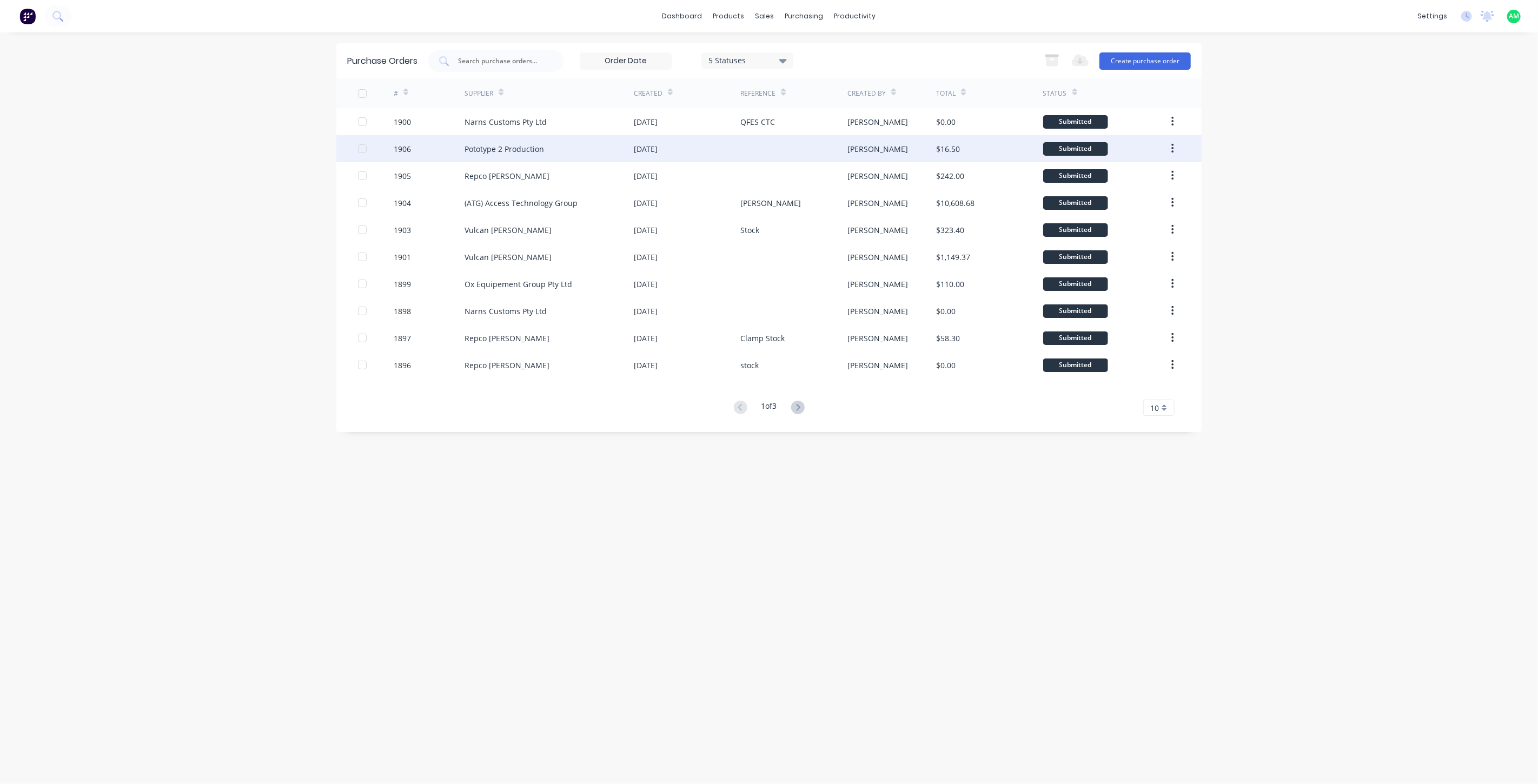
click at [525, 152] on div "Pototype 2 Production" at bounding box center [504, 148] width 79 height 11
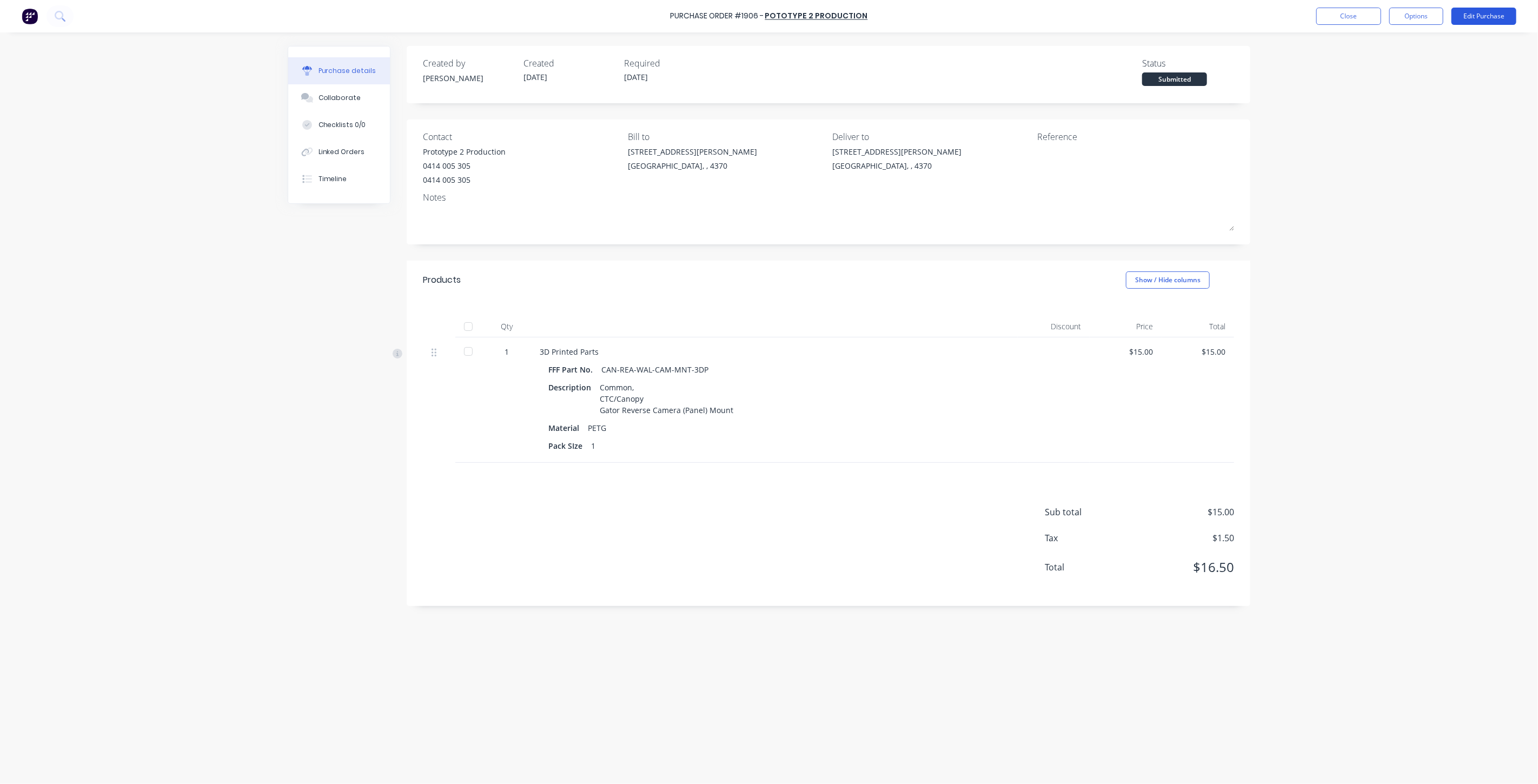
click at [1477, 14] on button "Edit Purchase" at bounding box center [1484, 16] width 65 height 17
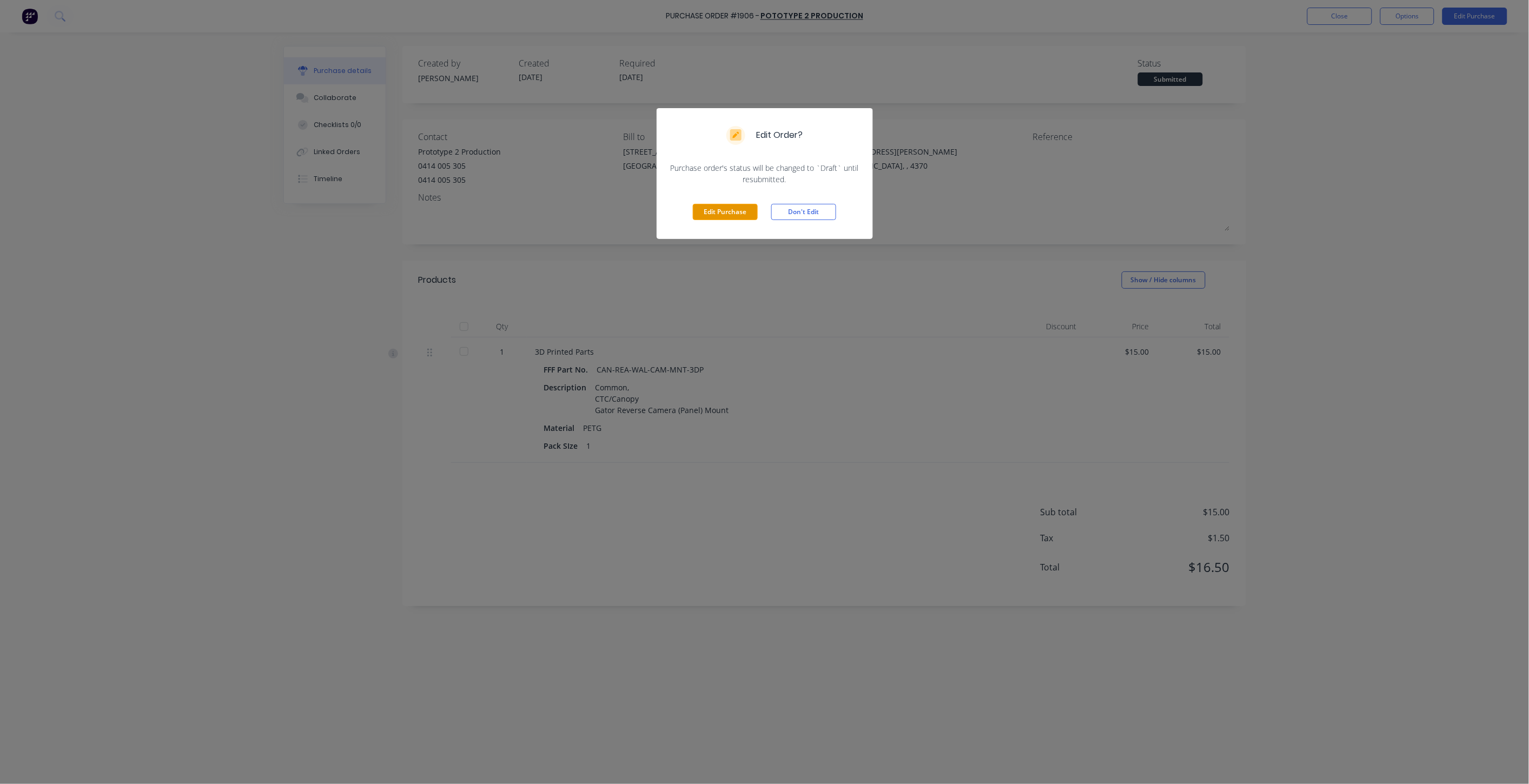
click at [724, 213] on button "Edit Purchase" at bounding box center [725, 211] width 65 height 16
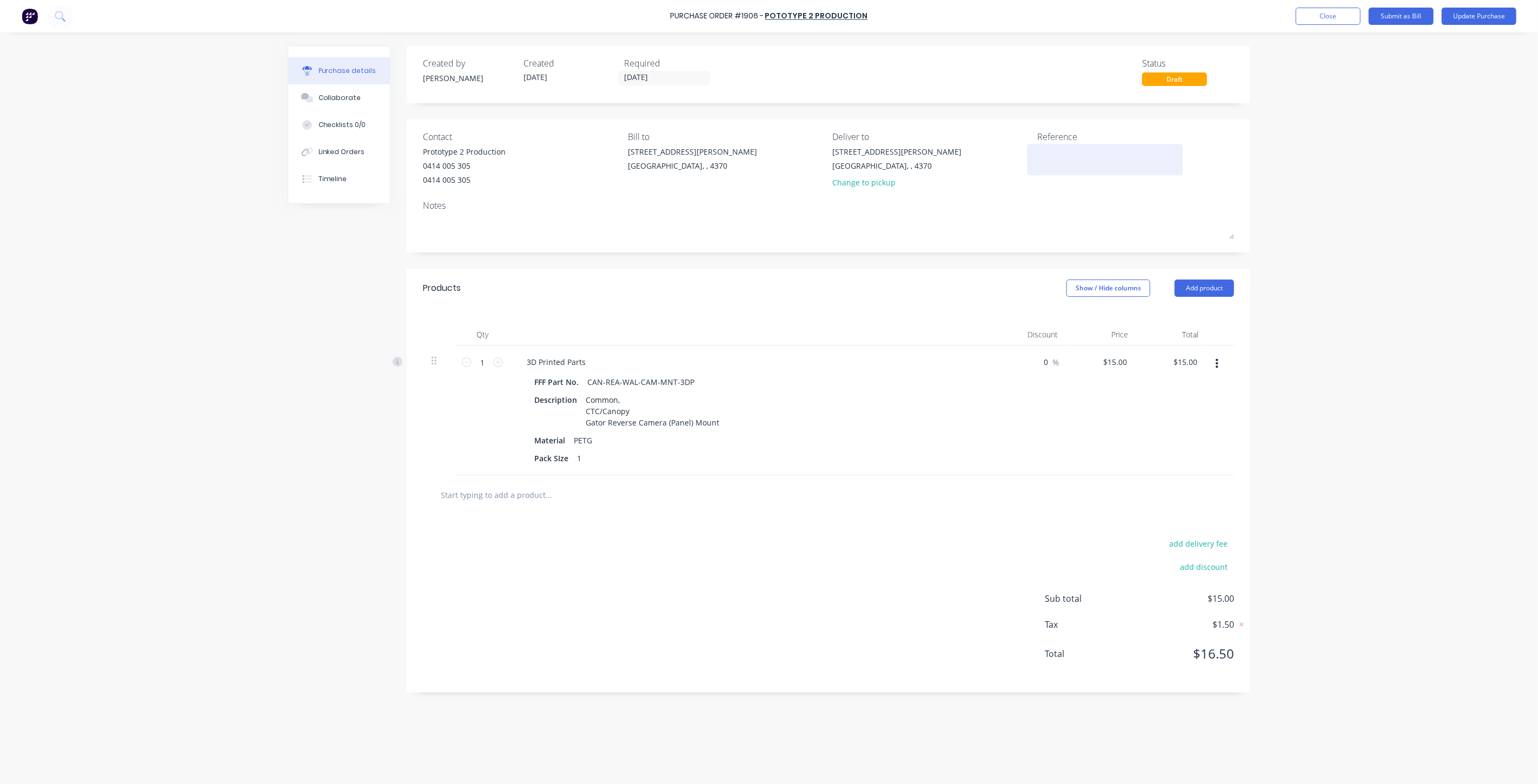
click at [1074, 154] on textarea at bounding box center [1104, 158] width 135 height 25
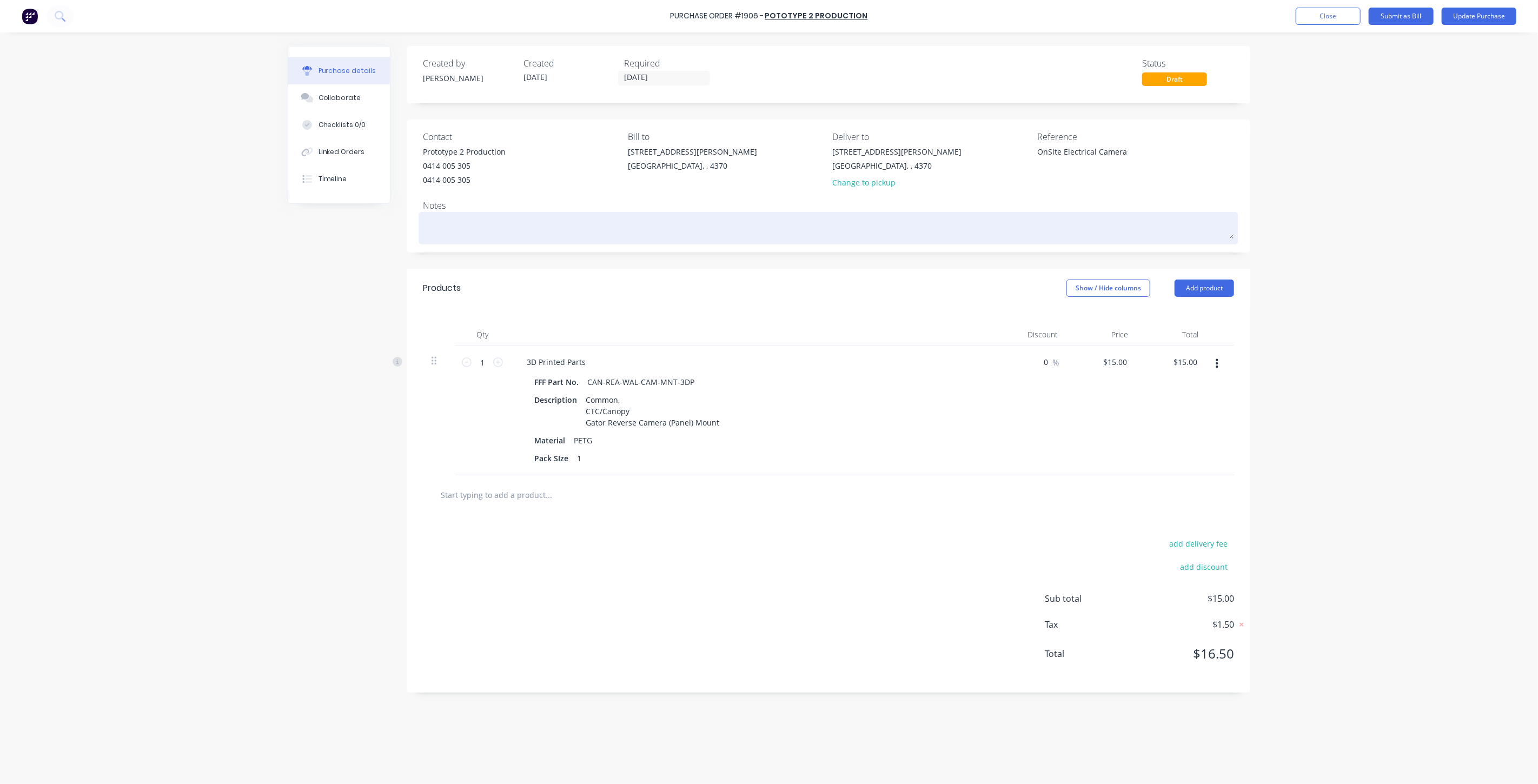
type textarea "OnSite Electrical Camera"
click at [1034, 216] on textarea at bounding box center [828, 227] width 811 height 25
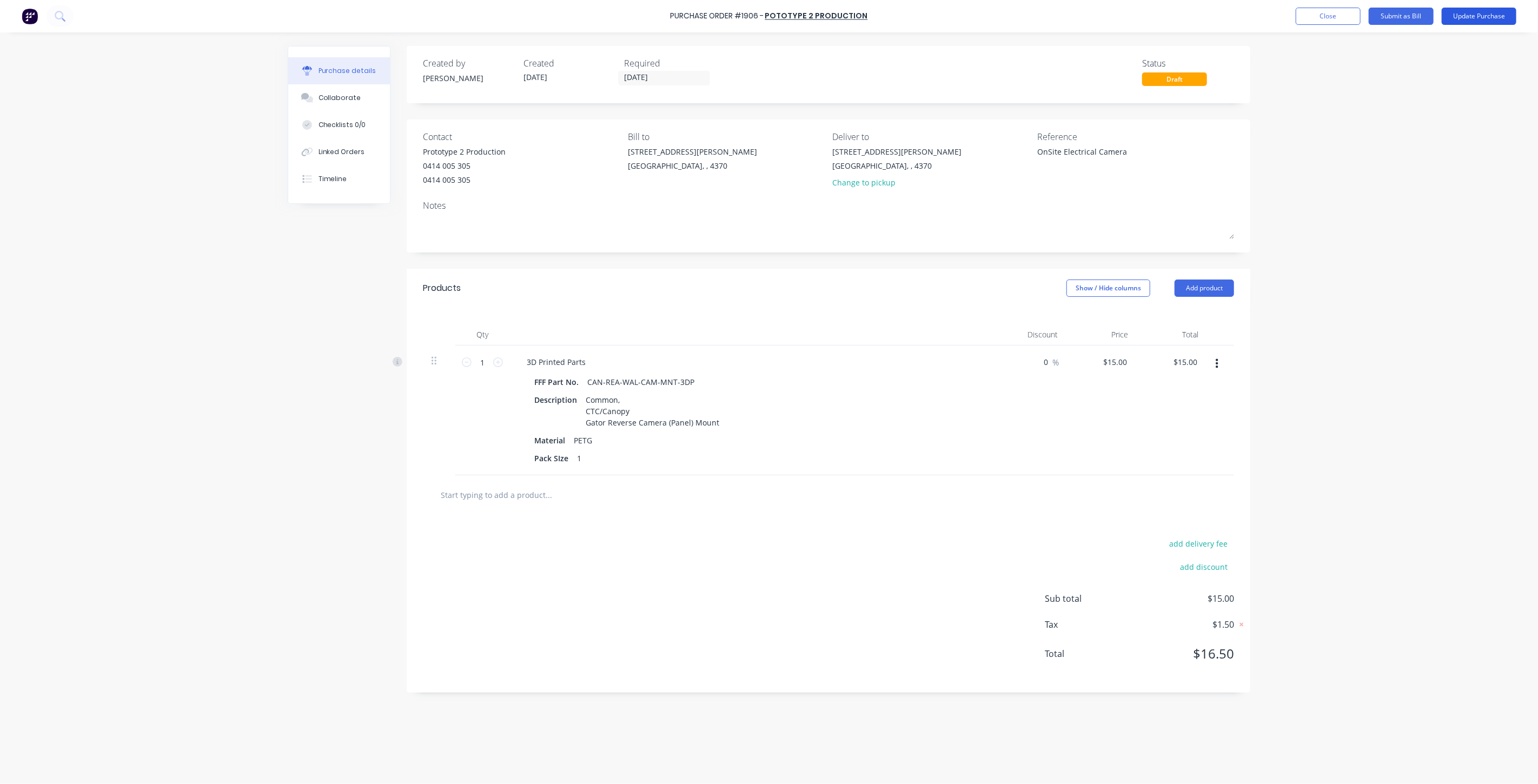
click at [1450, 18] on button "Update Purchase" at bounding box center [1479, 16] width 75 height 17
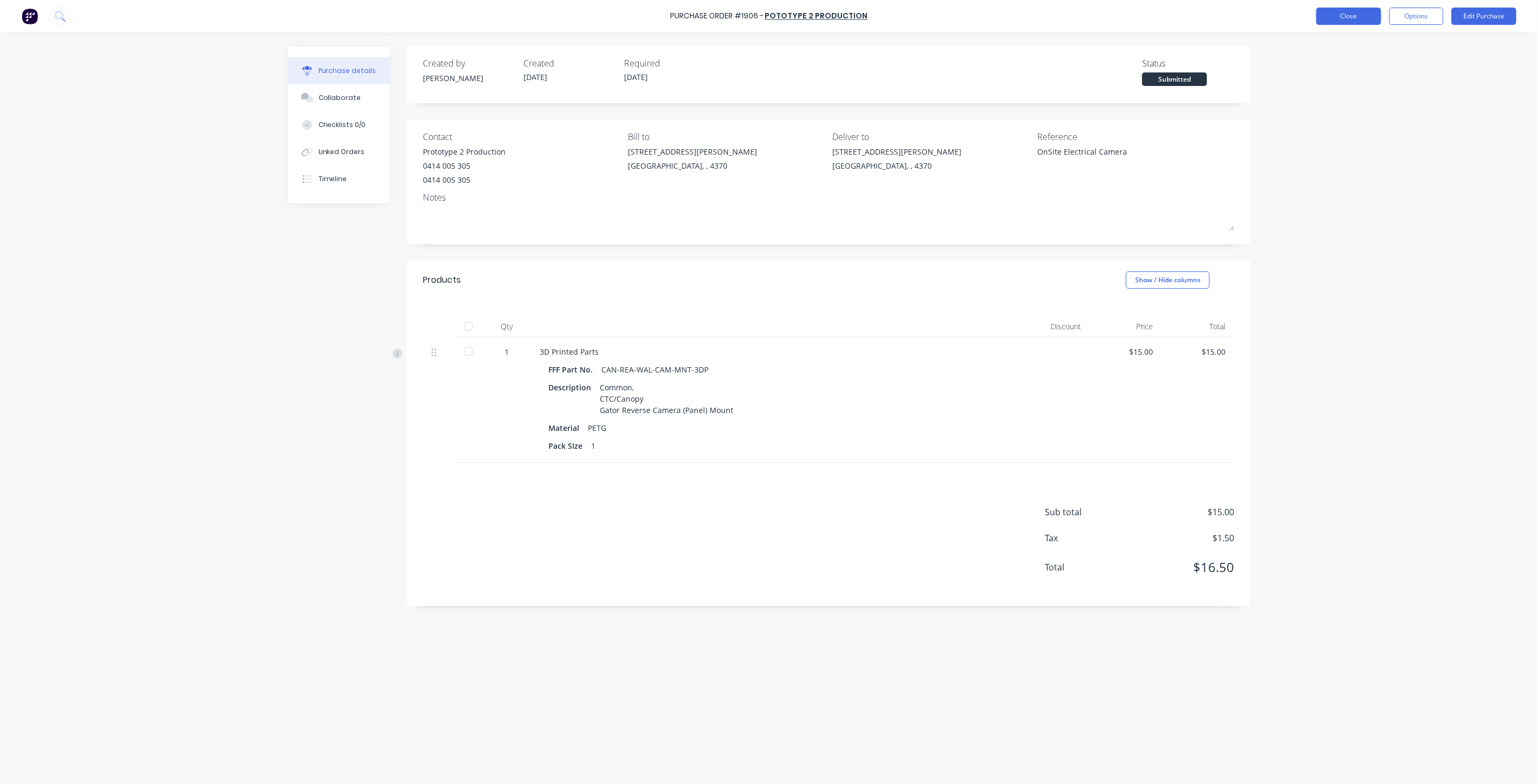
click at [1326, 21] on button "Close" at bounding box center [1348, 16] width 65 height 17
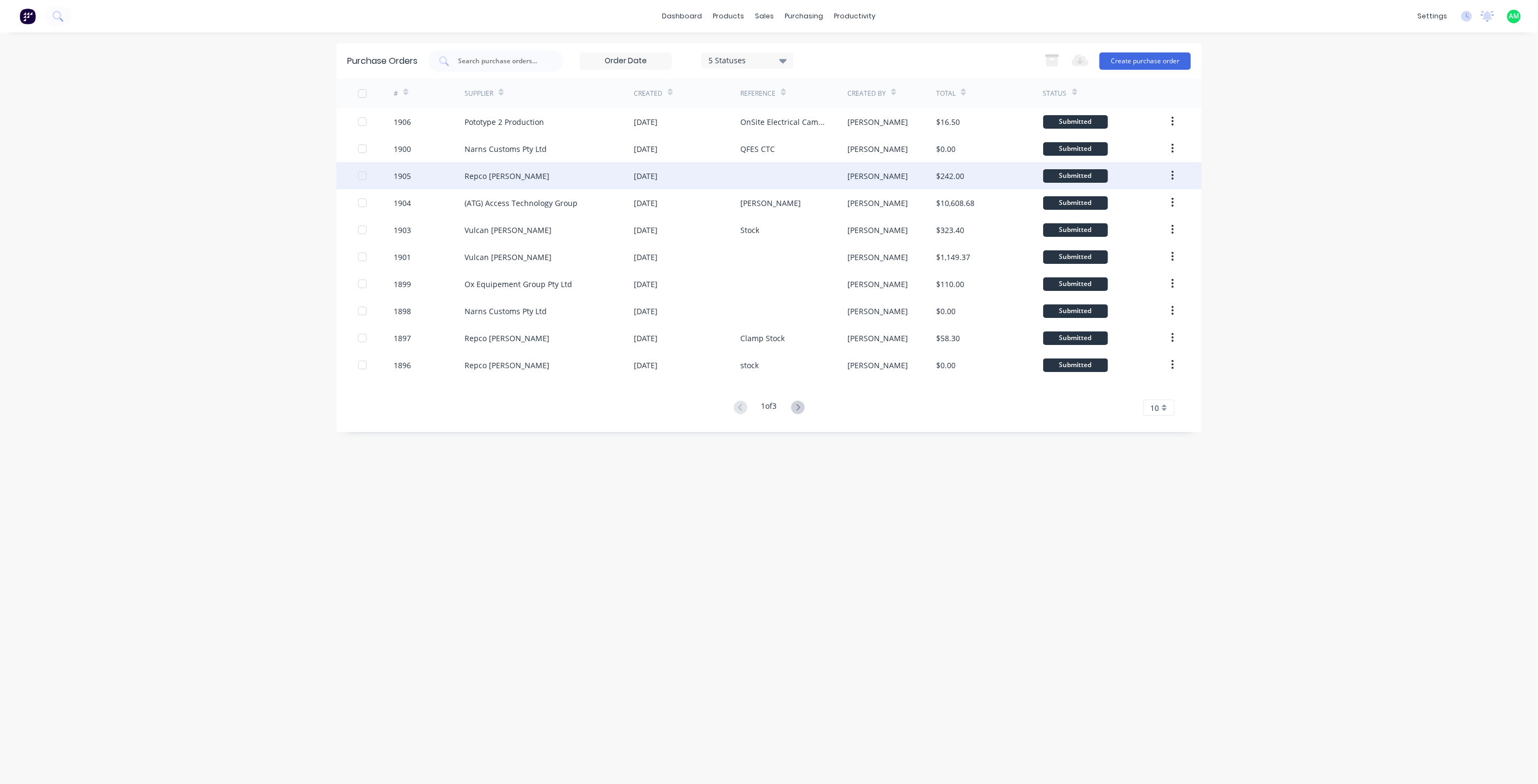
click at [523, 178] on div "Repco [PERSON_NAME]" at bounding box center [549, 176] width 169 height 27
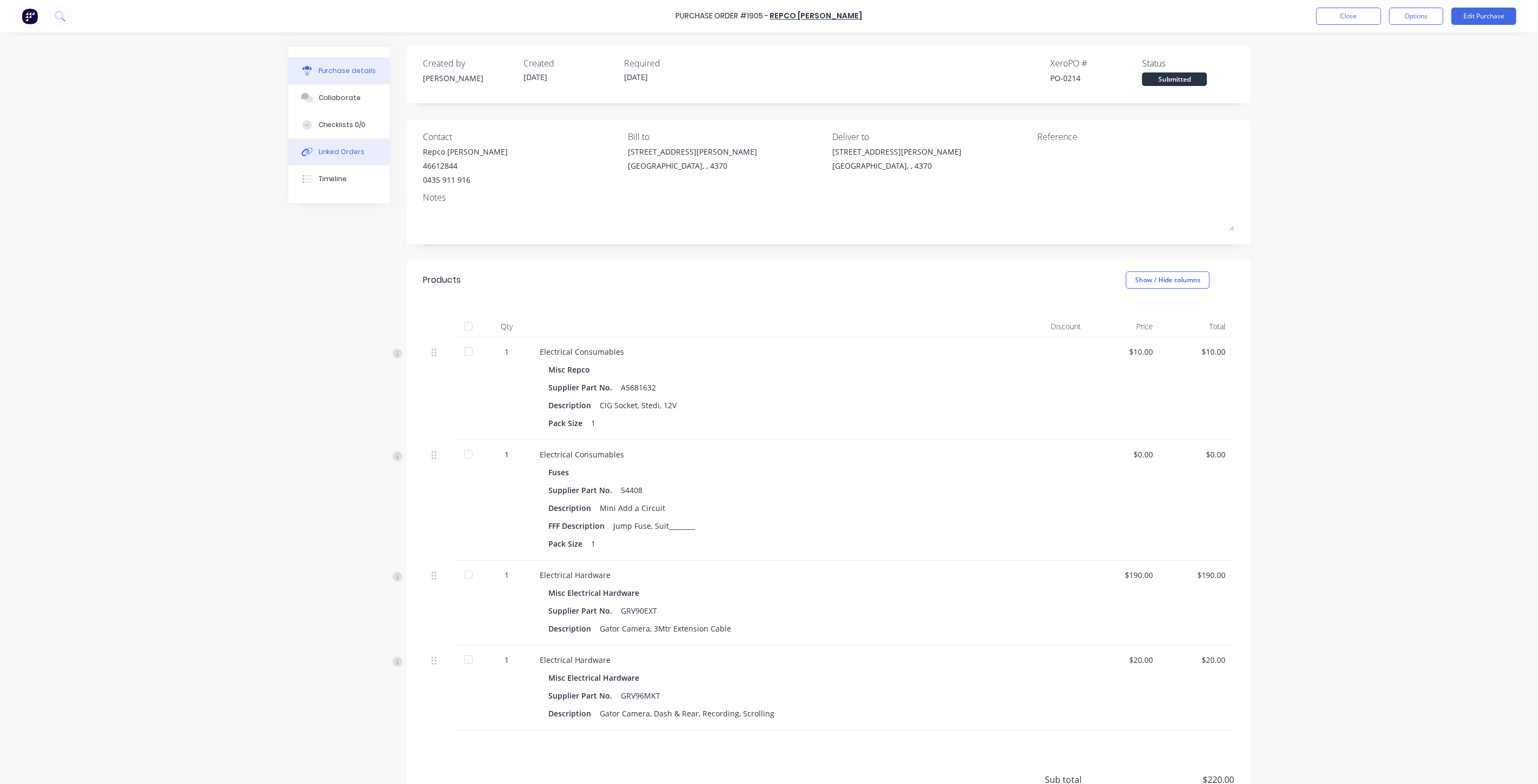
click at [348, 157] on button "Linked Orders" at bounding box center [339, 152] width 102 height 27
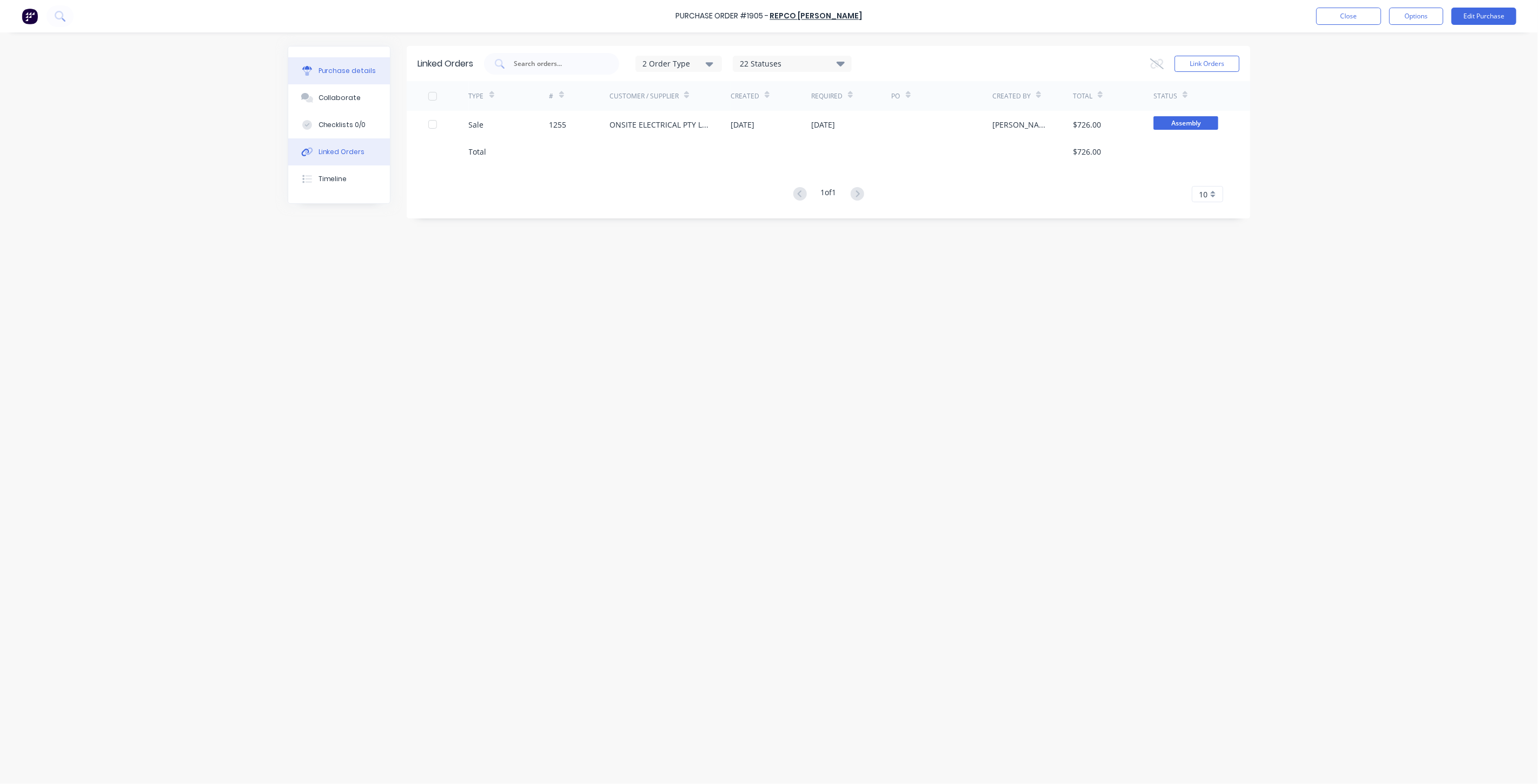
click at [335, 74] on div "Purchase details" at bounding box center [347, 70] width 58 height 10
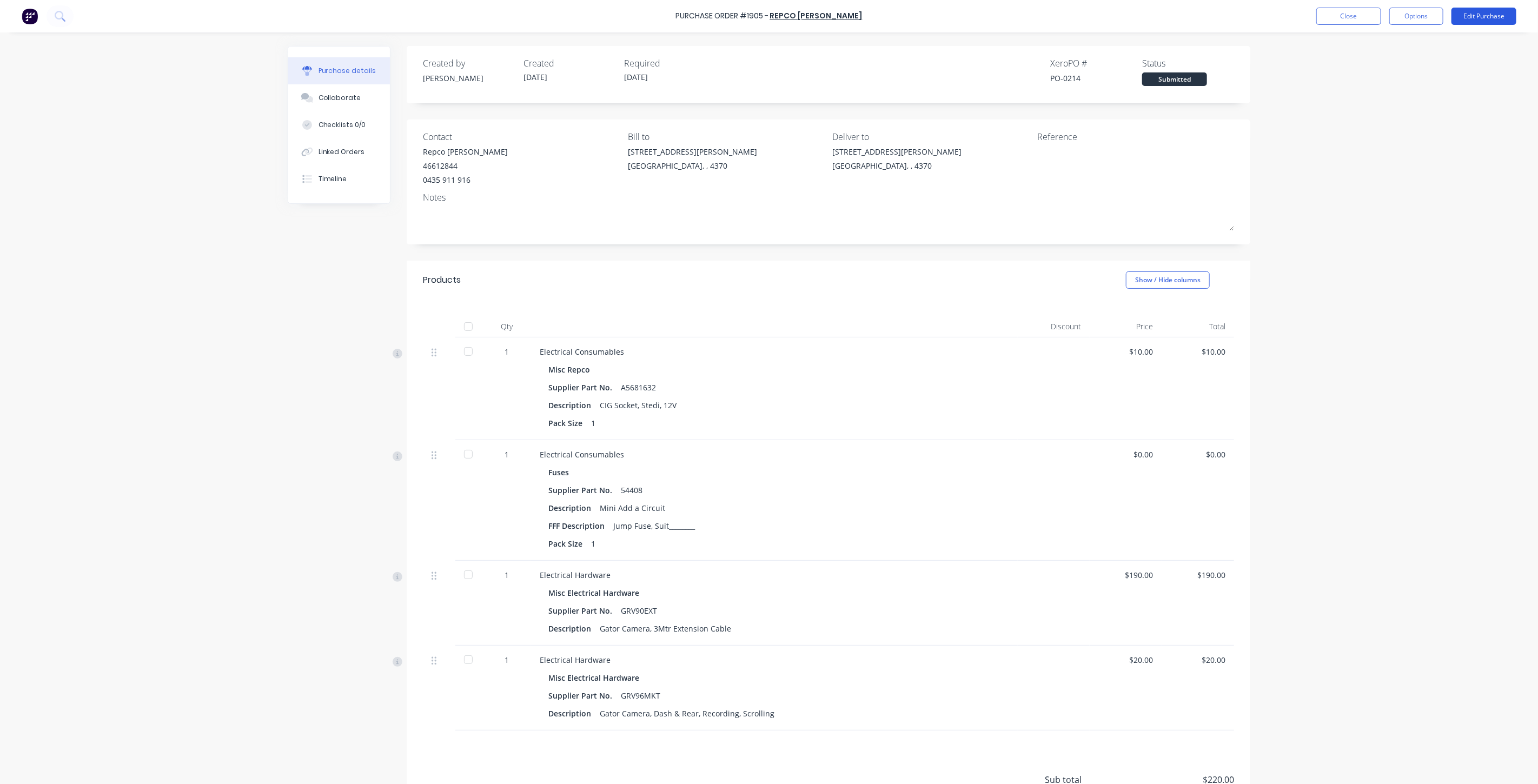
click at [1473, 19] on button "Edit Purchase" at bounding box center [1484, 16] width 65 height 17
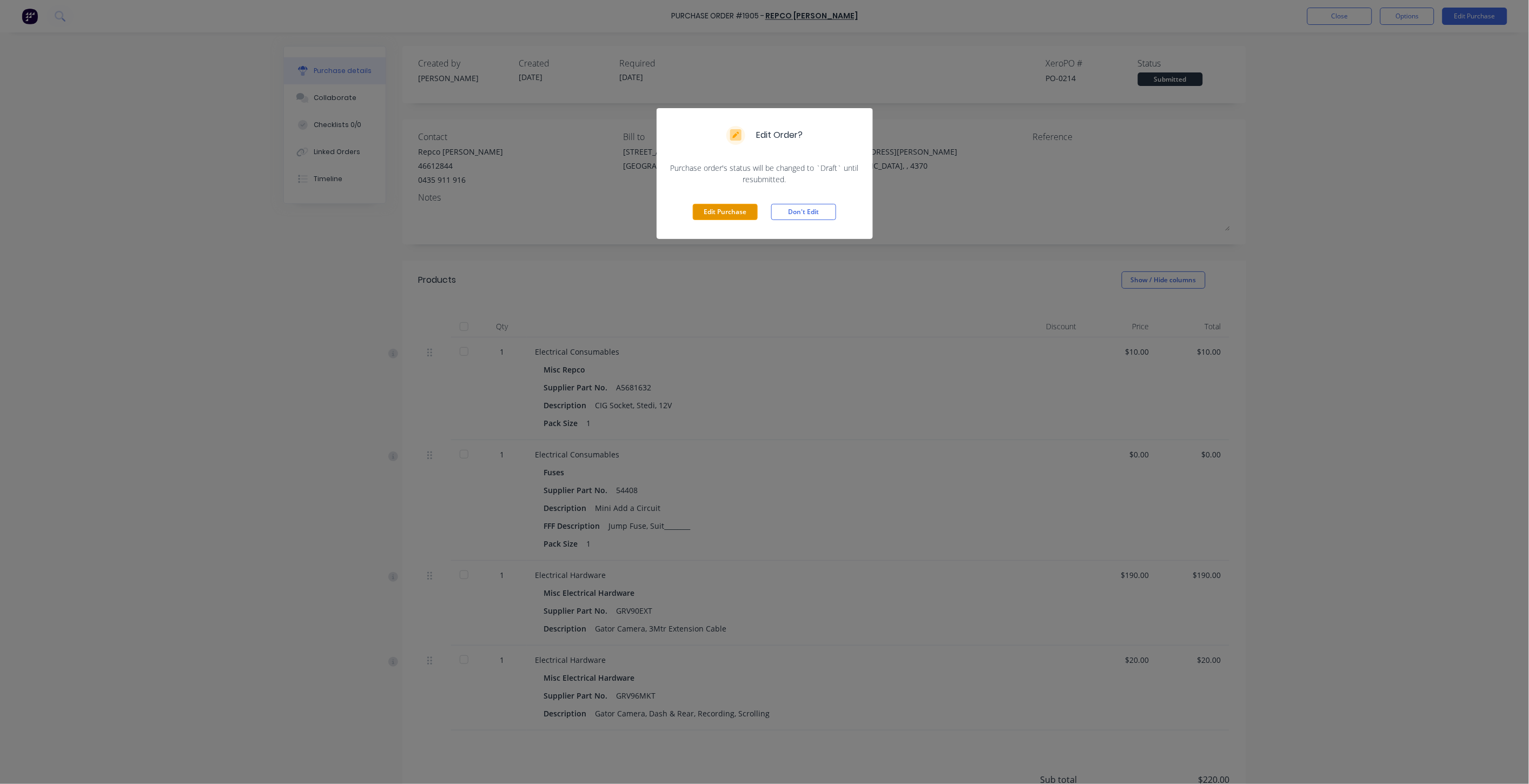
click at [725, 211] on button "Edit Purchase" at bounding box center [725, 211] width 65 height 16
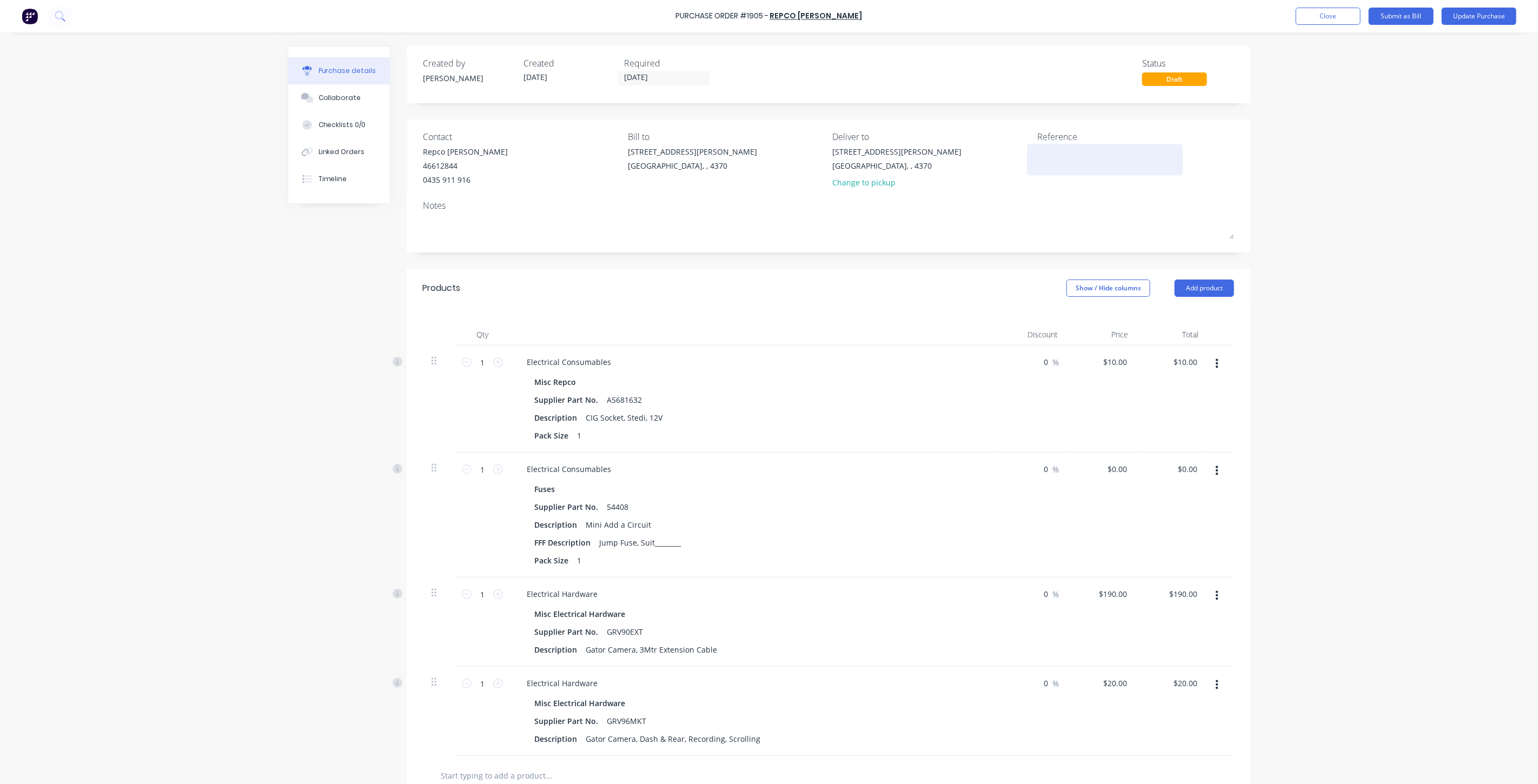
click at [1088, 149] on textarea at bounding box center [1104, 158] width 135 height 25
type textarea "OnSite Electrical Camera"
click at [1078, 192] on div "Reference OnSite Electrical Camera" at bounding box center [1136, 162] width 197 height 63
click at [1475, 10] on button "Update Purchase" at bounding box center [1479, 16] width 75 height 17
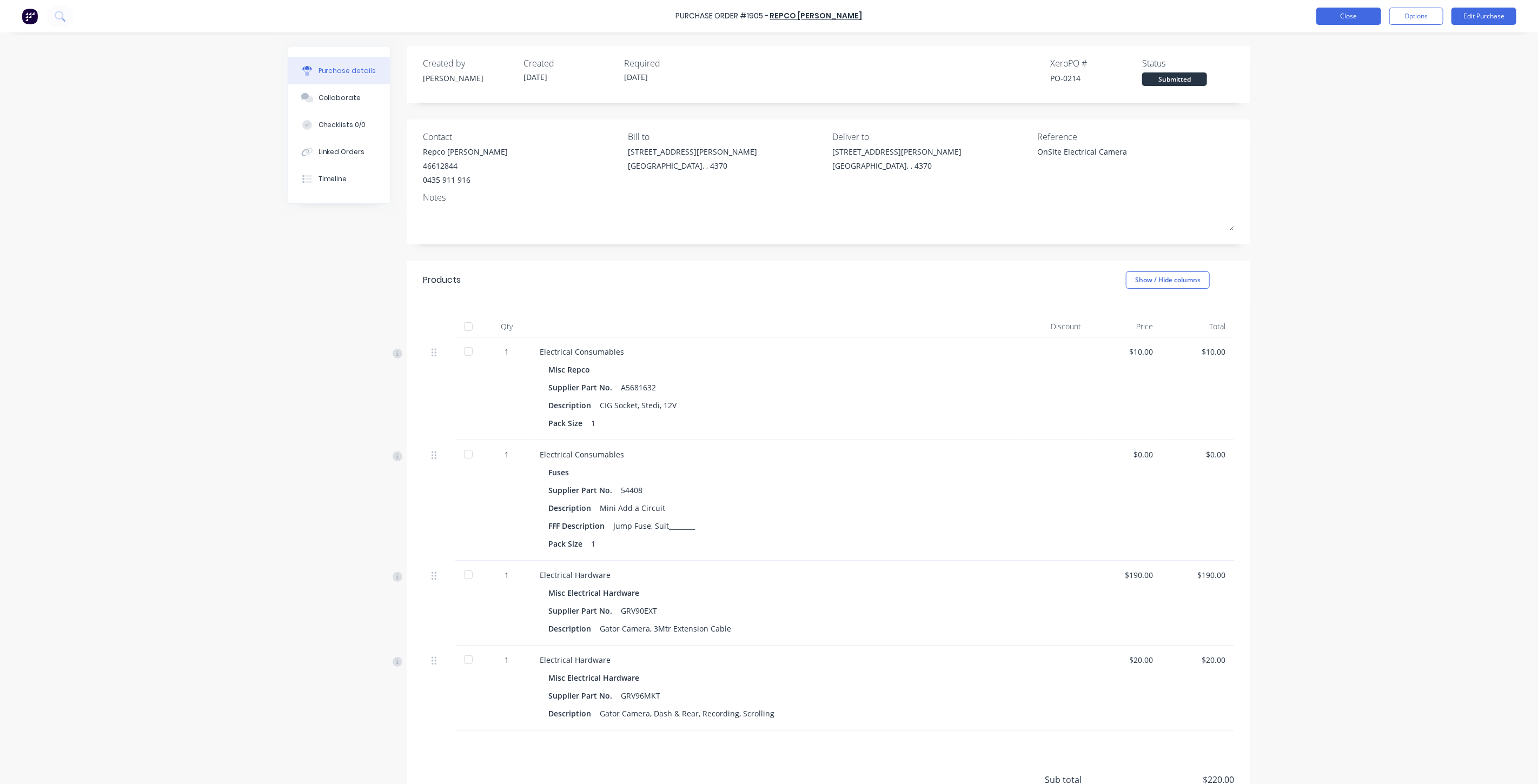
click at [1332, 22] on button "Close" at bounding box center [1348, 16] width 65 height 17
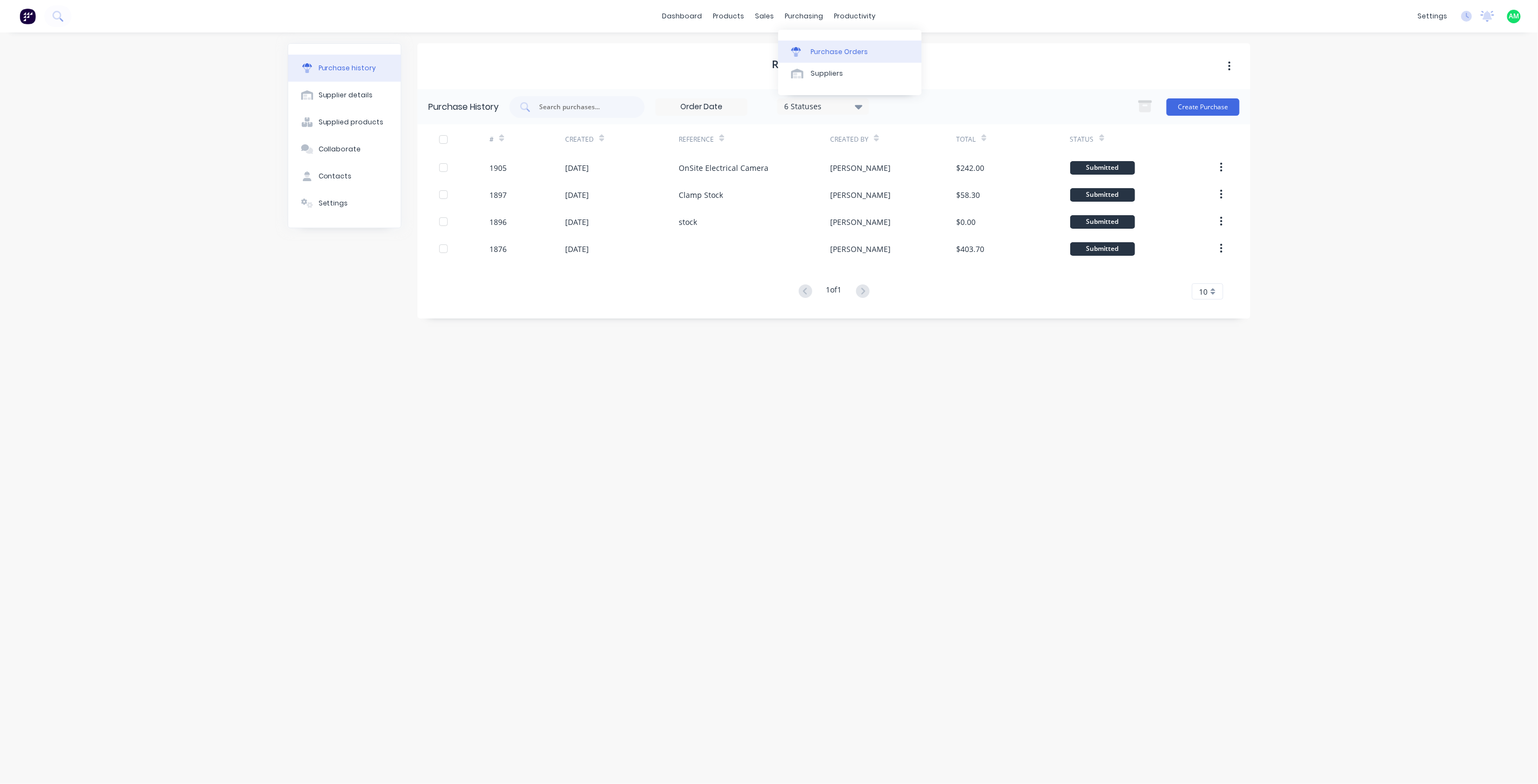
click at [823, 51] on div "Purchase Orders" at bounding box center [839, 52] width 57 height 10
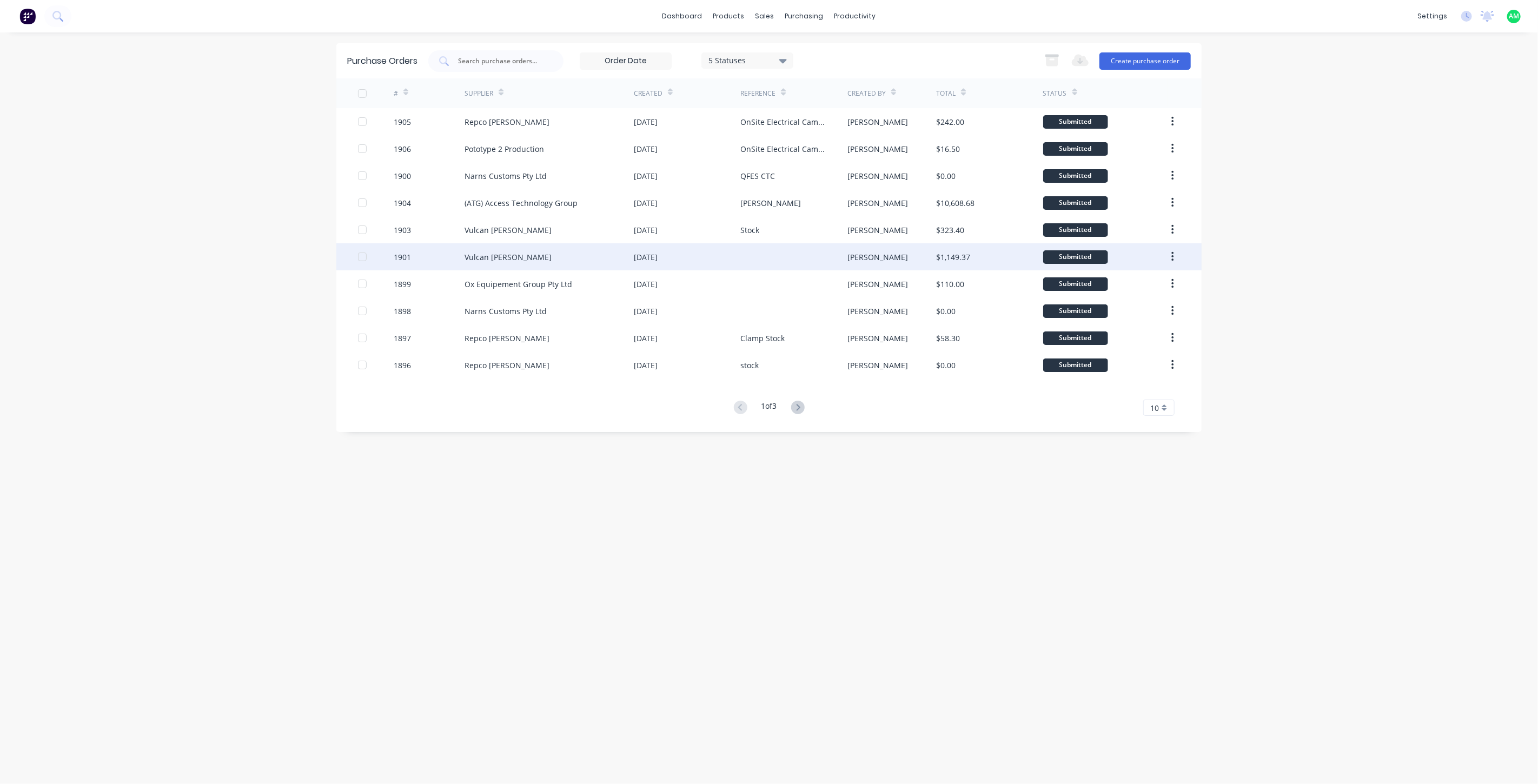
click at [500, 255] on div "Vulcan [PERSON_NAME]" at bounding box center [508, 257] width 87 height 11
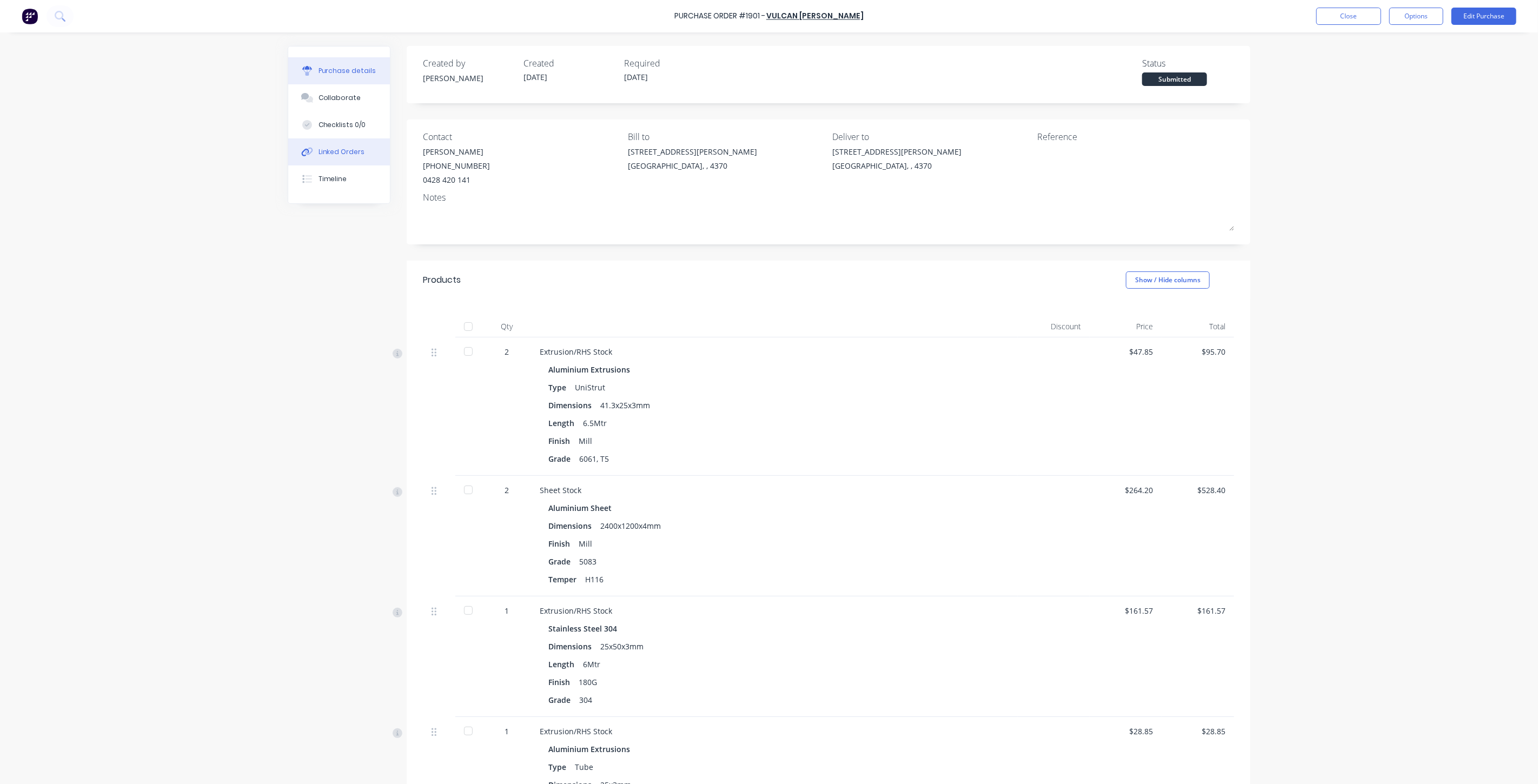
click at [341, 147] on div "Linked Orders" at bounding box center [342, 152] width 47 height 10
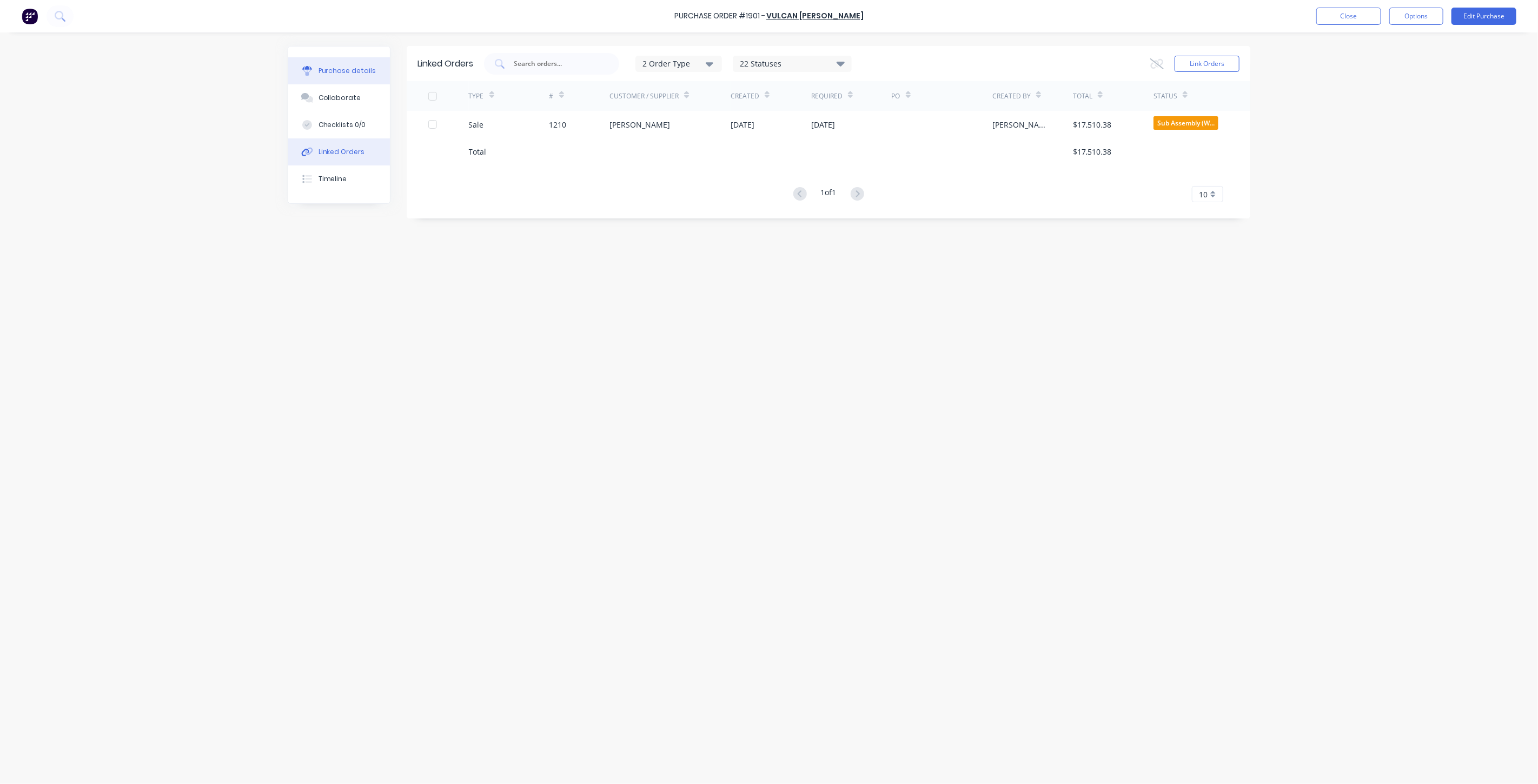
click at [337, 68] on div "Purchase details" at bounding box center [347, 70] width 58 height 10
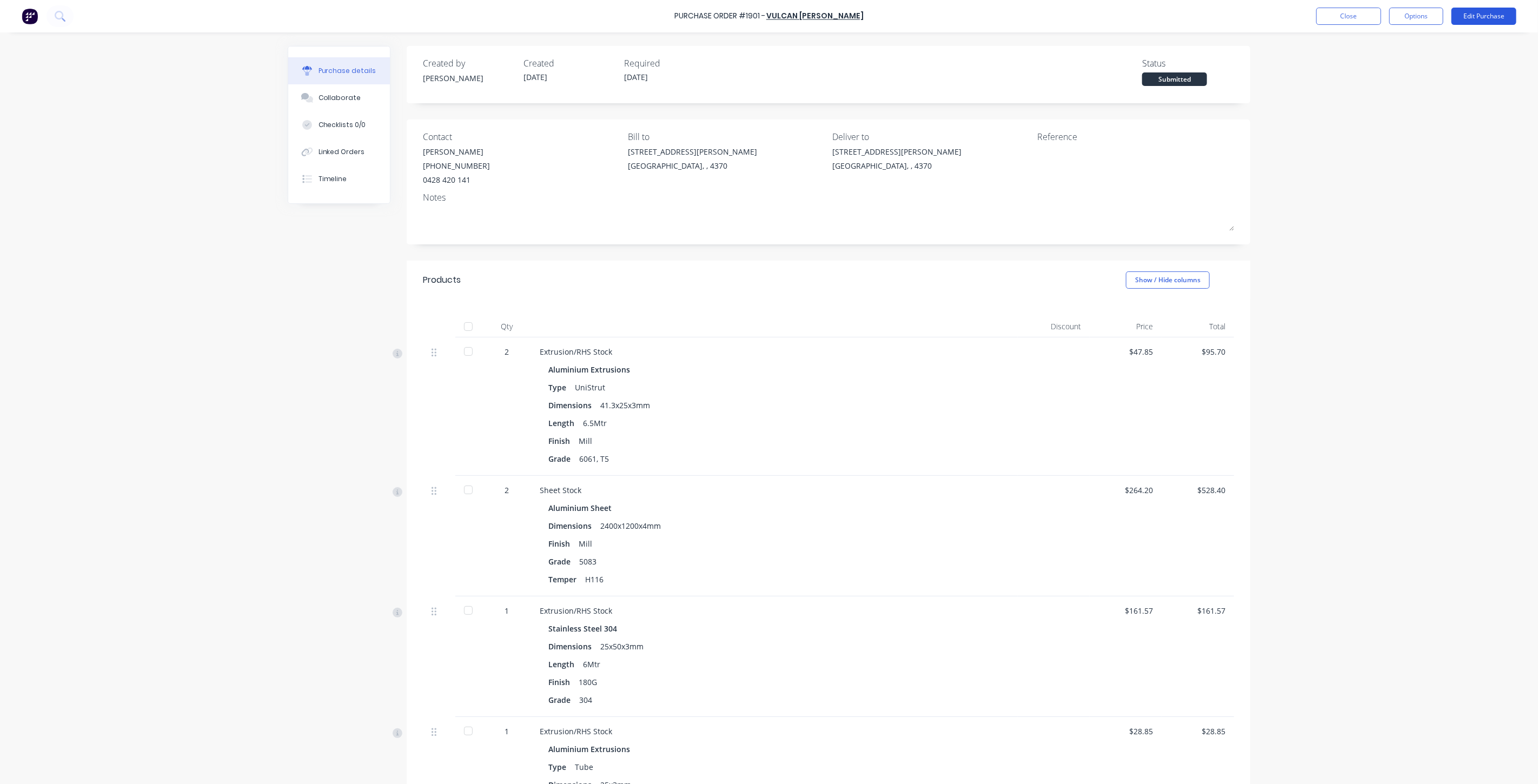
click at [1466, 10] on button "Edit Purchase" at bounding box center [1484, 16] width 65 height 17
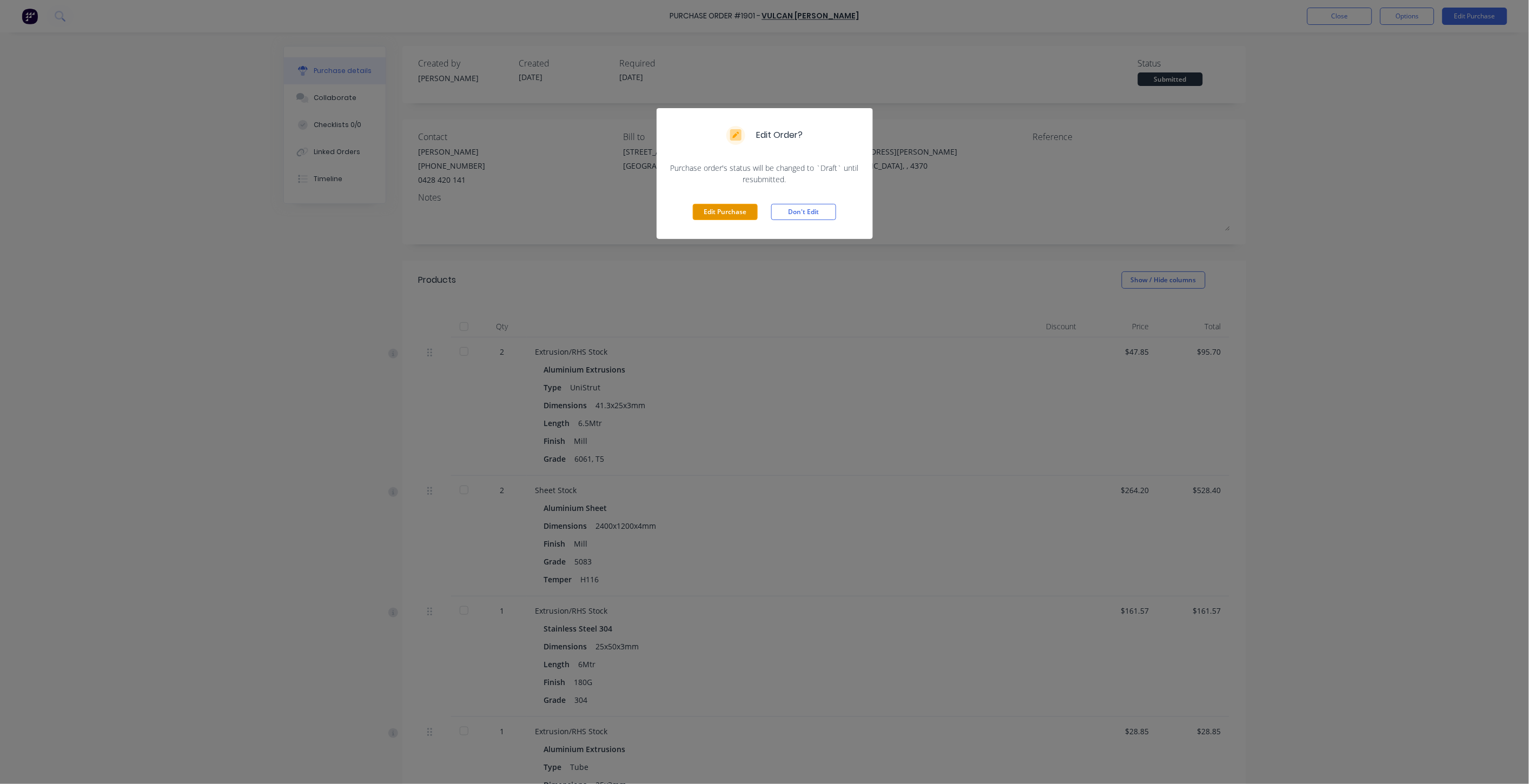
click at [733, 211] on button "Edit Purchase" at bounding box center [725, 211] width 65 height 16
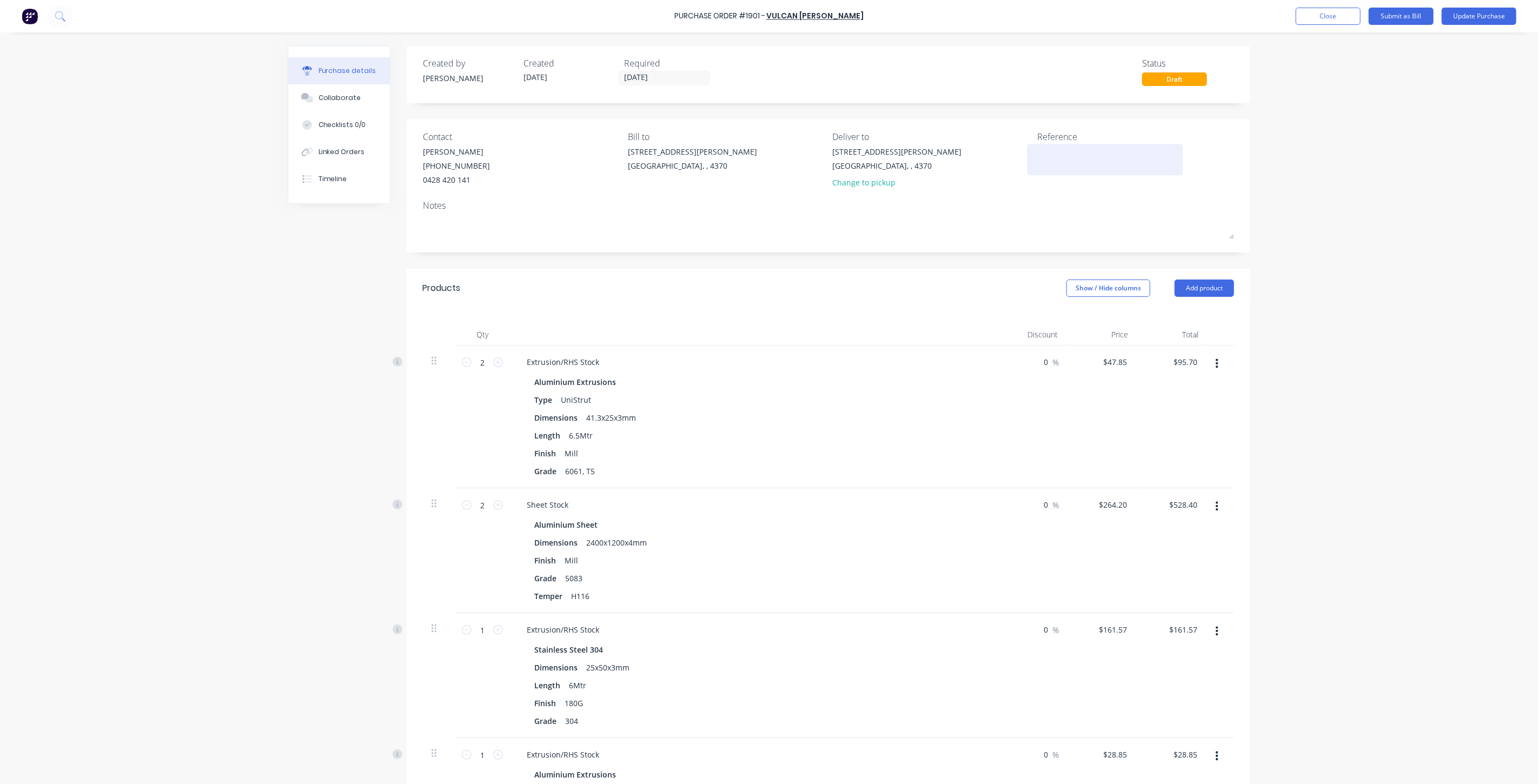
click at [1072, 148] on textarea at bounding box center [1104, 158] width 135 height 25
type textarea "[PERSON_NAME] Tray"
click at [1016, 184] on div "[STREET_ADDRESS][PERSON_NAME] Change to pickup" at bounding box center [931, 170] width 197 height 48
click at [1476, 24] on button "Update Purchase" at bounding box center [1479, 16] width 75 height 17
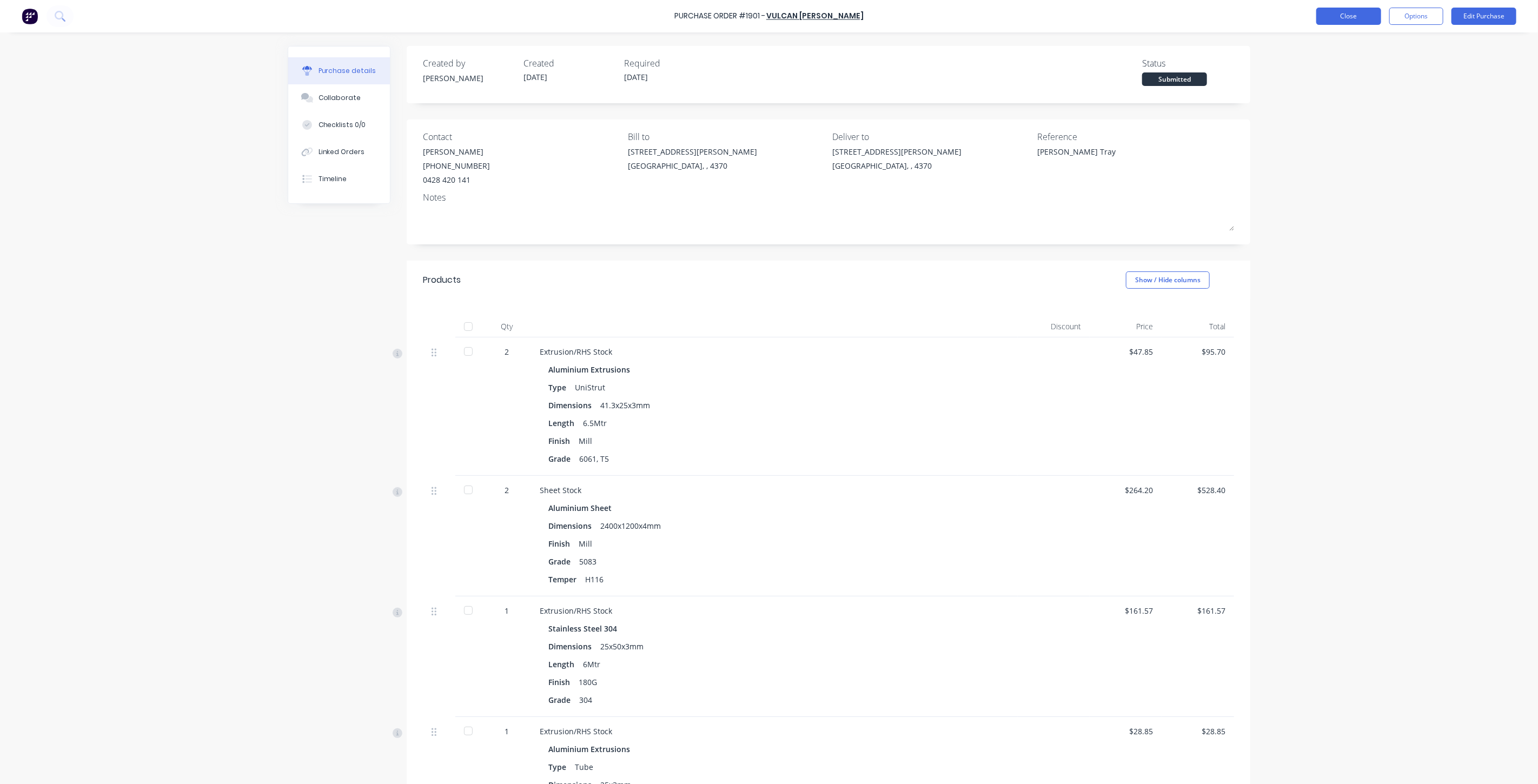
click at [1342, 16] on button "Close" at bounding box center [1348, 16] width 65 height 17
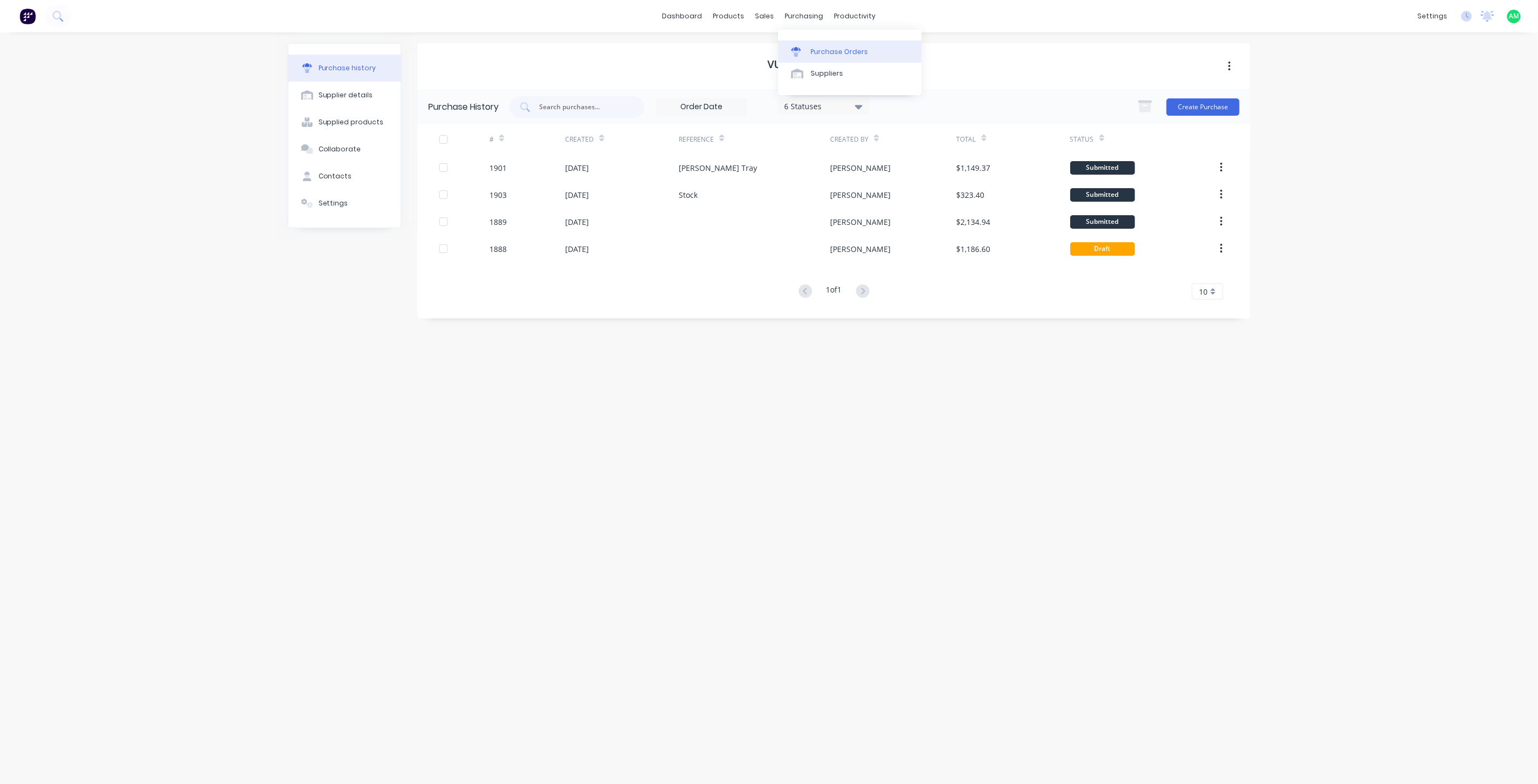
click at [813, 45] on link "Purchase Orders" at bounding box center [849, 51] width 143 height 22
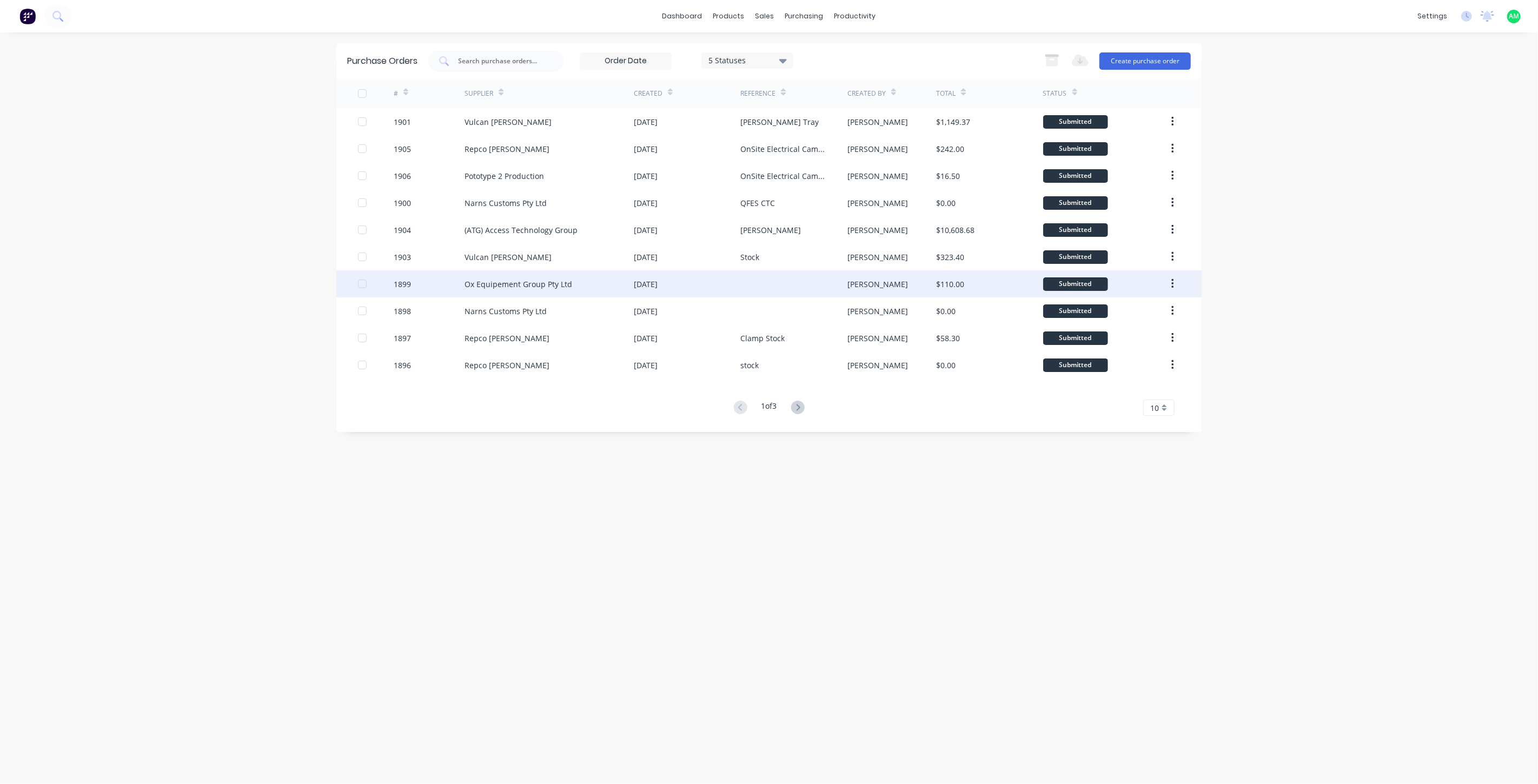
click at [552, 279] on div "Ox Equipement Group Pty Ltd" at bounding box center [518, 284] width 108 height 11
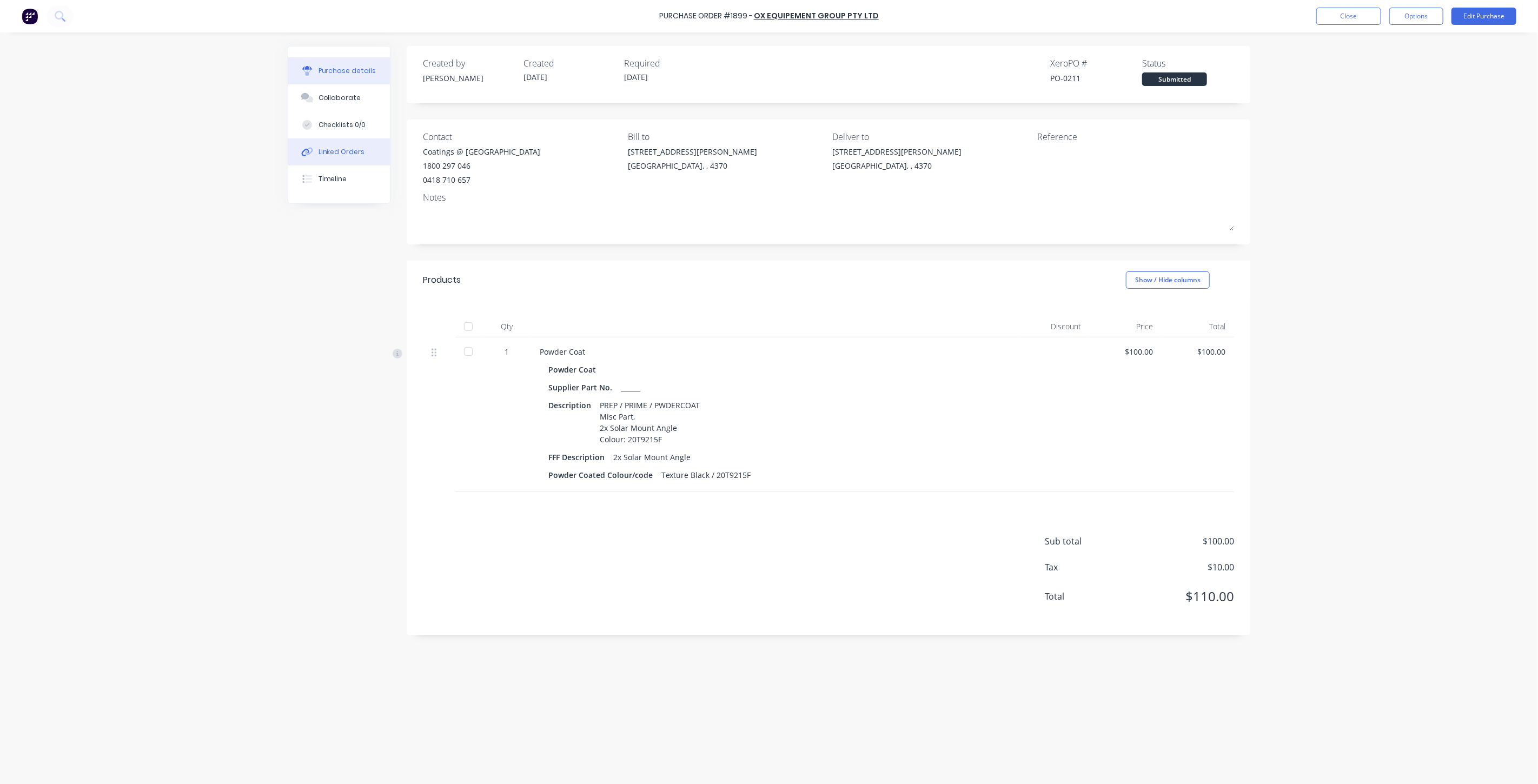
click at [347, 152] on div "Linked Orders" at bounding box center [342, 152] width 47 height 10
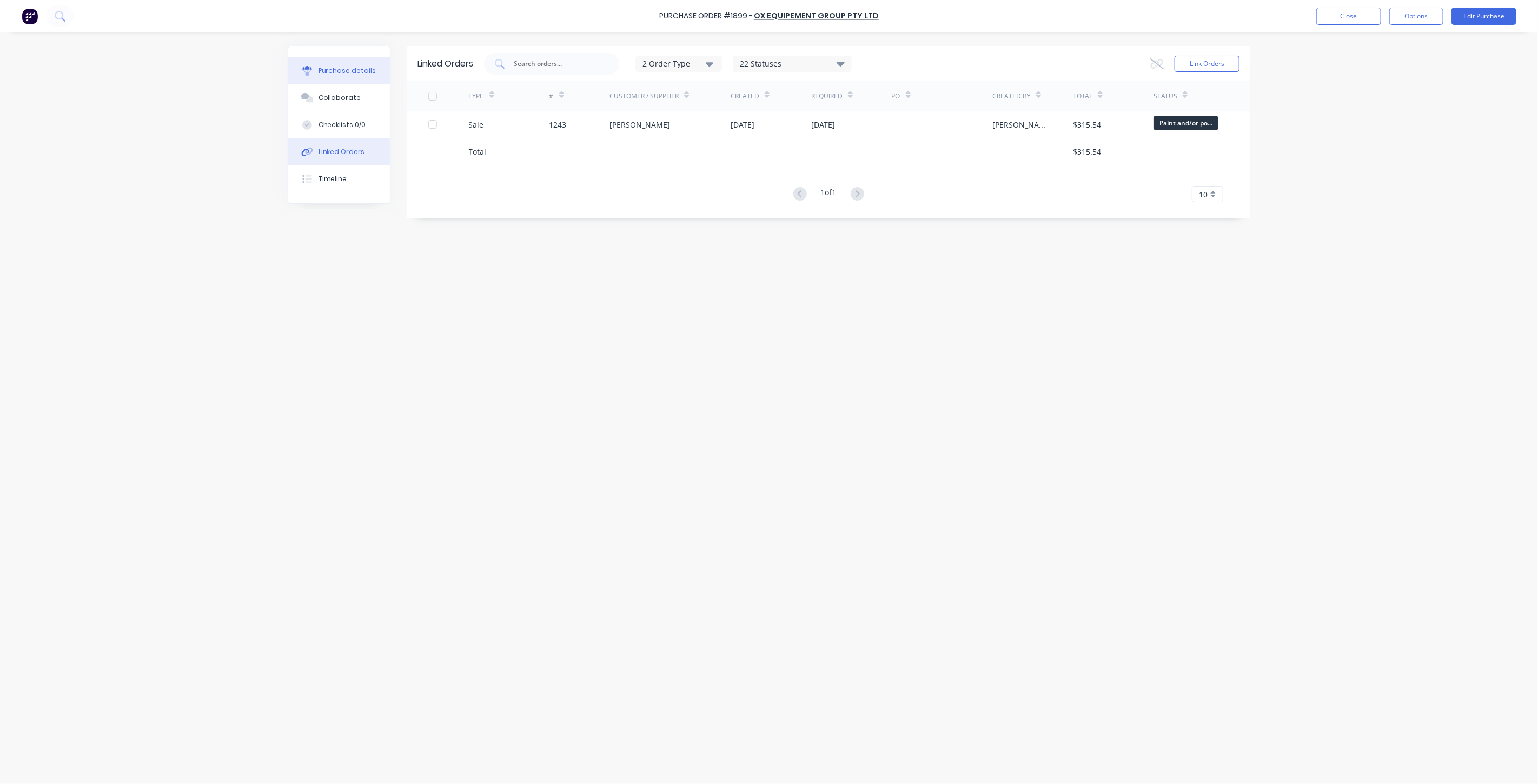
click at [343, 72] on div "Purchase details" at bounding box center [347, 70] width 58 height 10
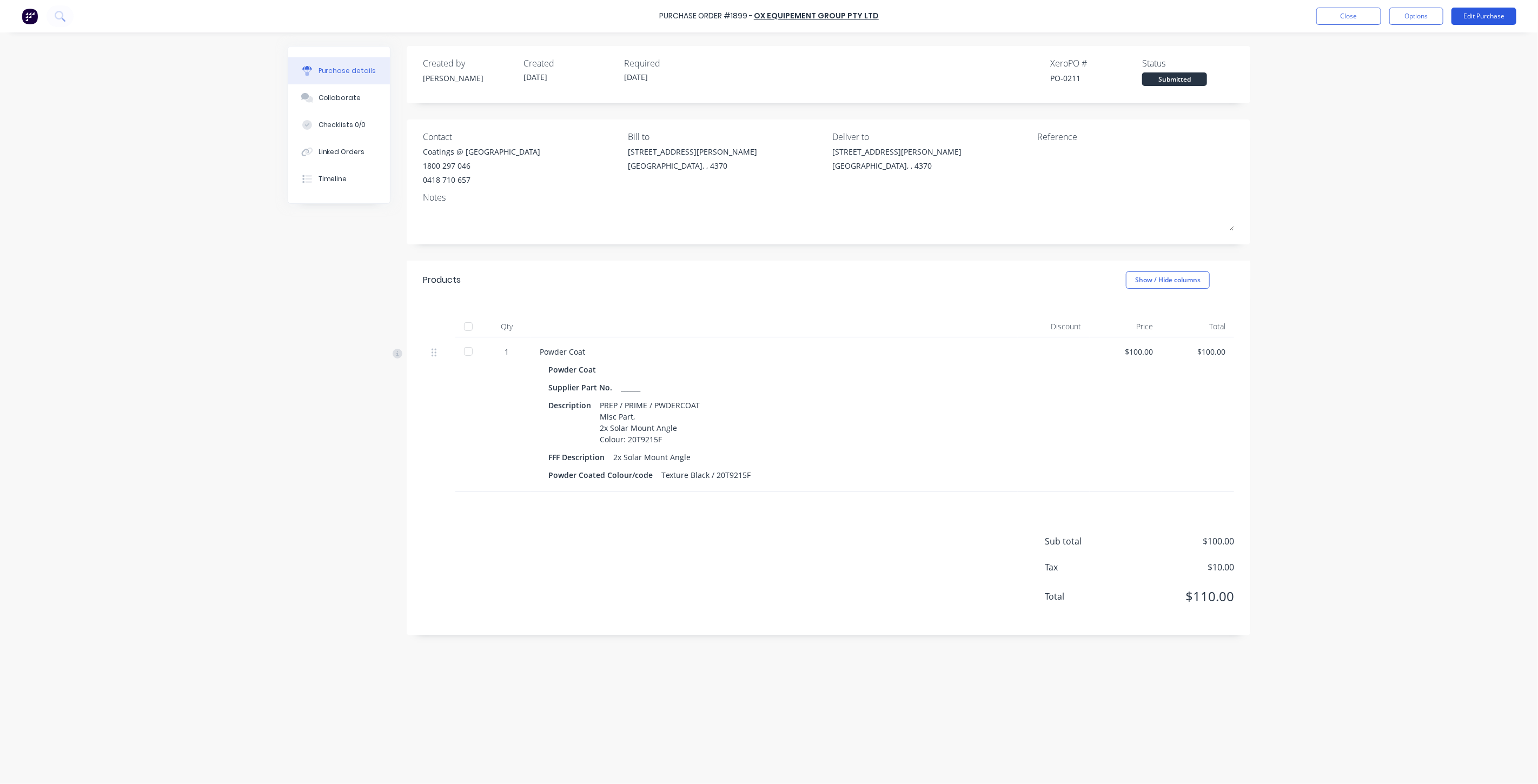
click at [1477, 16] on button "Edit Purchase" at bounding box center [1484, 16] width 65 height 17
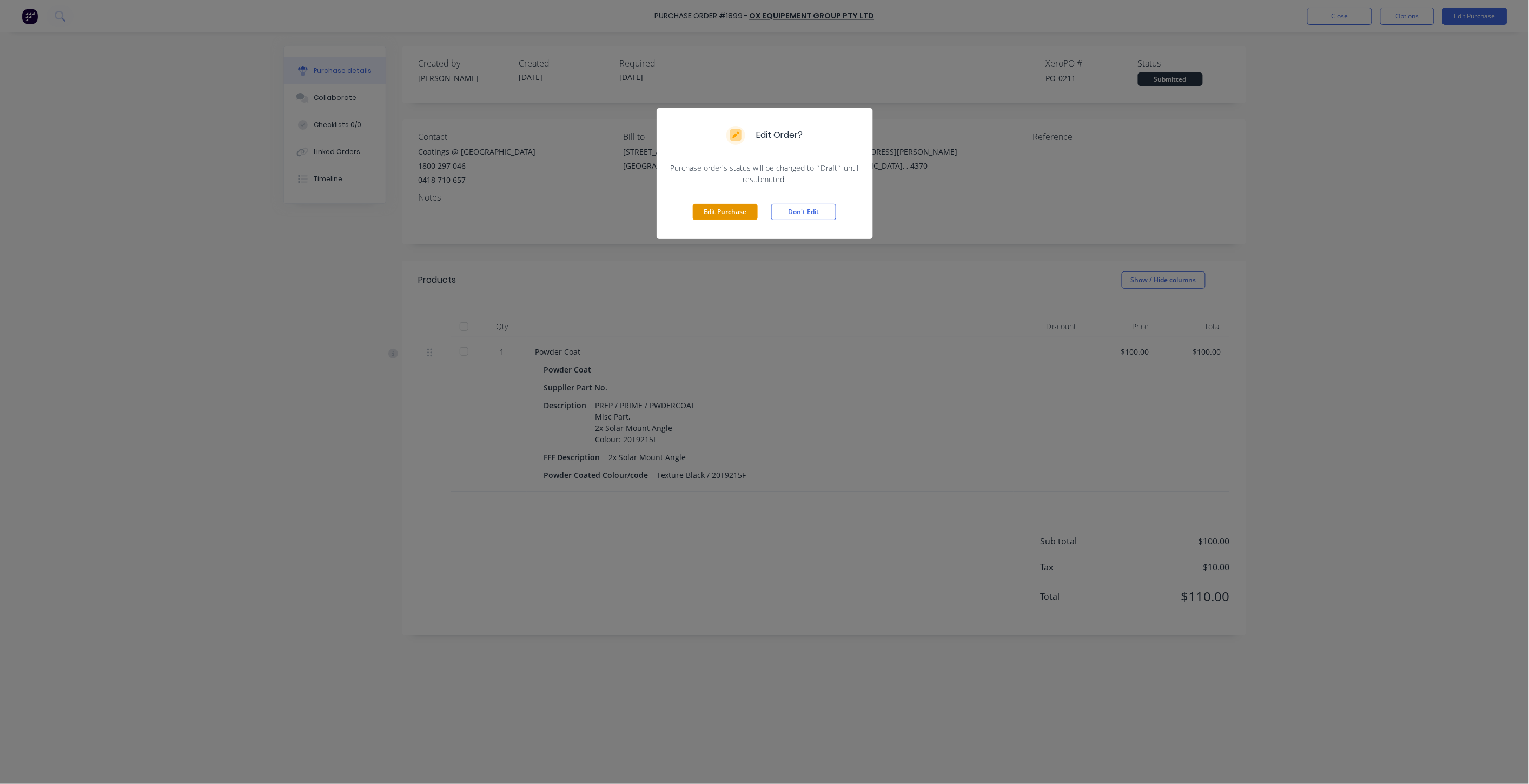
click at [728, 209] on button "Edit Purchase" at bounding box center [725, 211] width 65 height 16
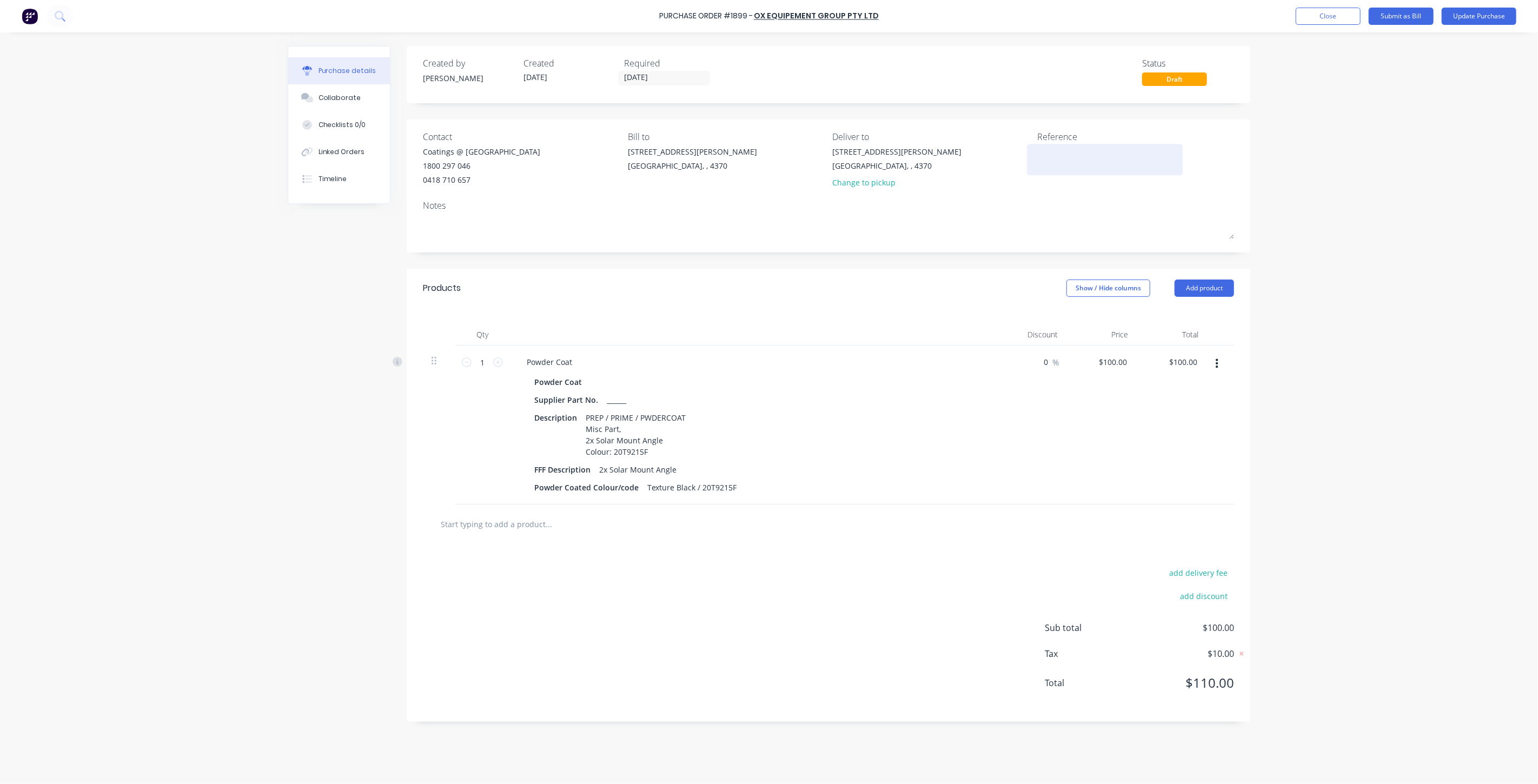
click at [1045, 160] on textarea at bounding box center [1104, 158] width 135 height 25
type textarea "[PERSON_NAME] Web Extras"
click at [1026, 193] on div "[STREET_ADDRESS][PERSON_NAME] Change to pickup" at bounding box center [931, 170] width 197 height 48
click at [1473, 23] on button "Update Purchase" at bounding box center [1479, 16] width 75 height 17
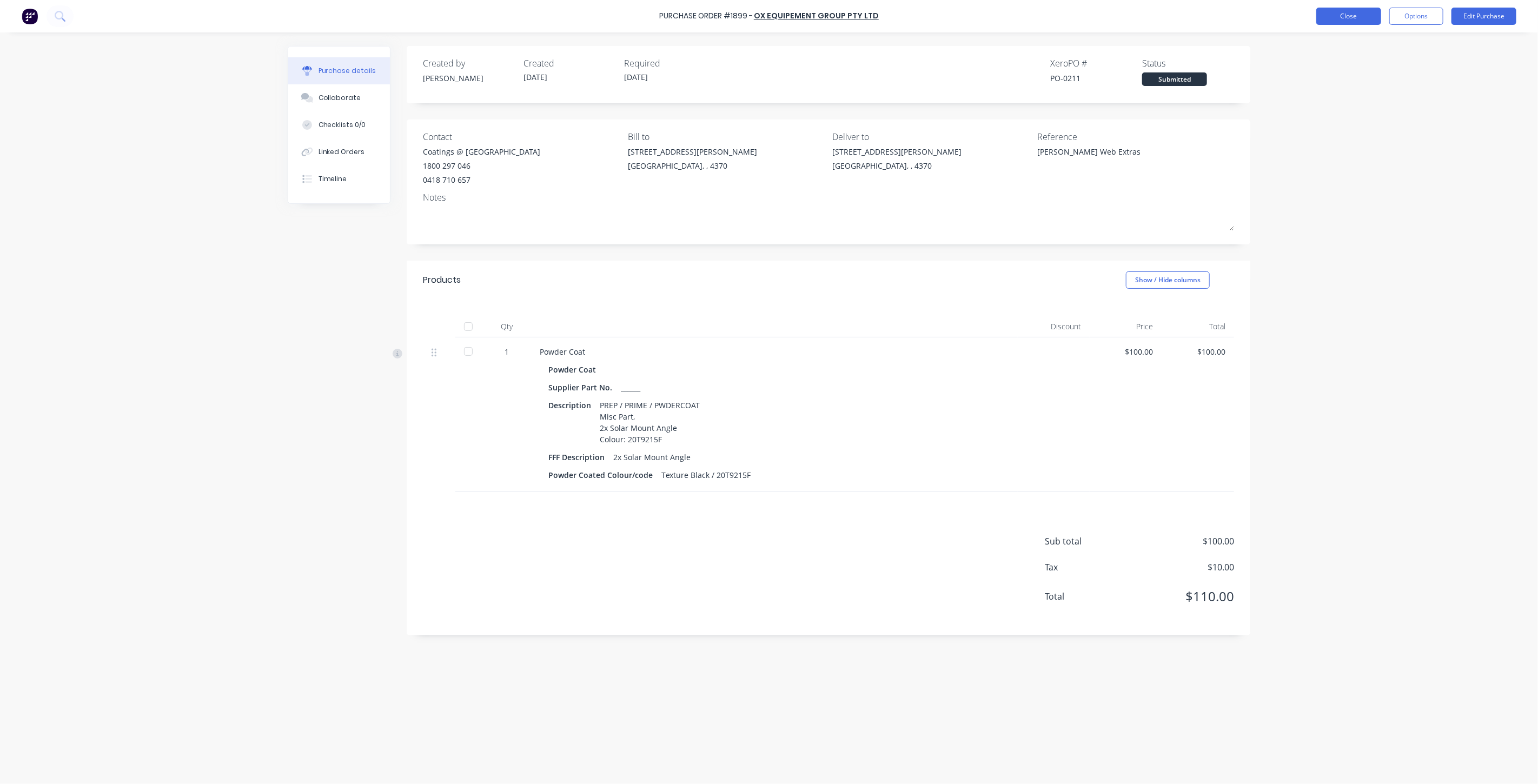
click at [1334, 22] on button "Close" at bounding box center [1348, 16] width 65 height 17
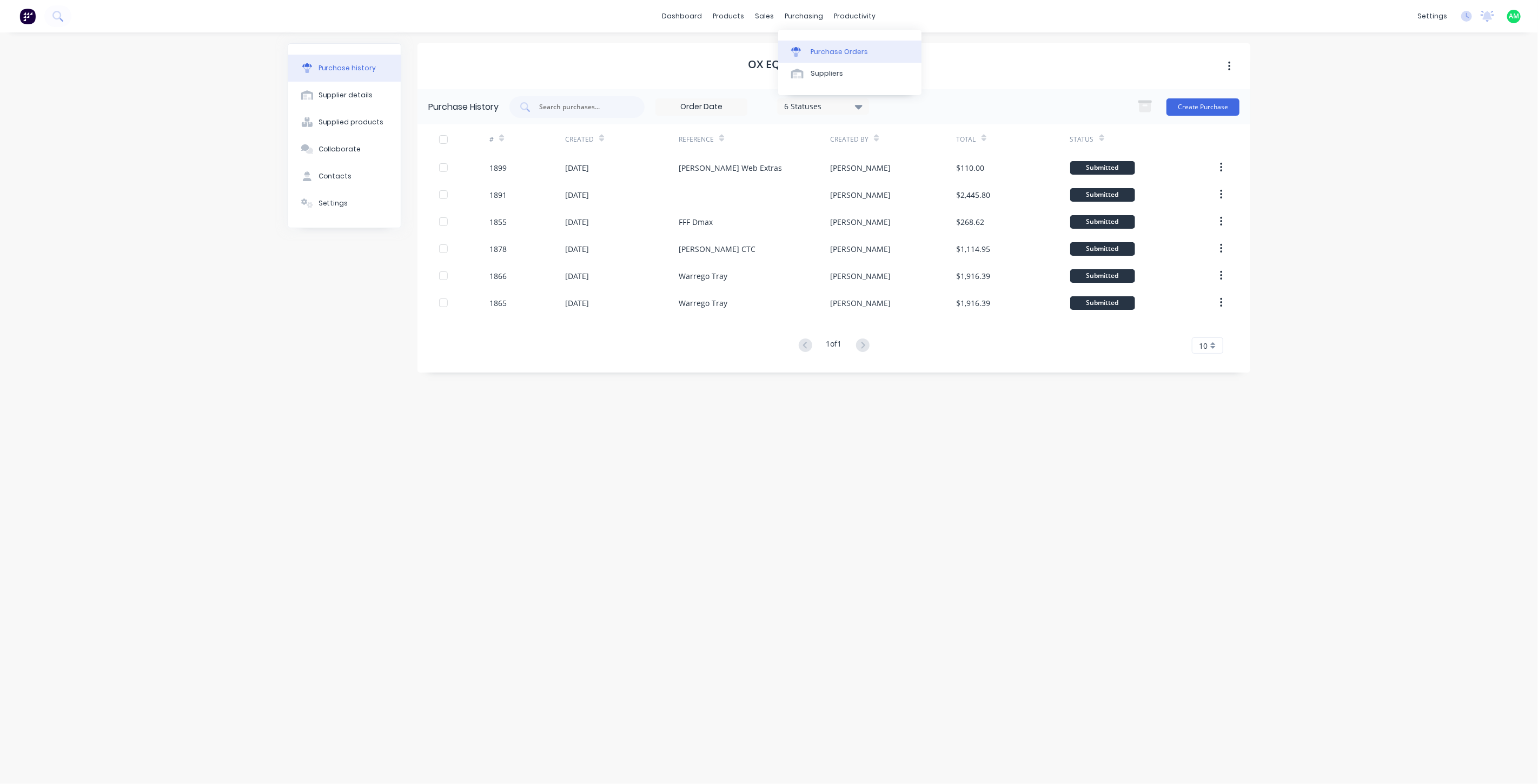
click at [811, 42] on link "Purchase Orders" at bounding box center [849, 51] width 143 height 22
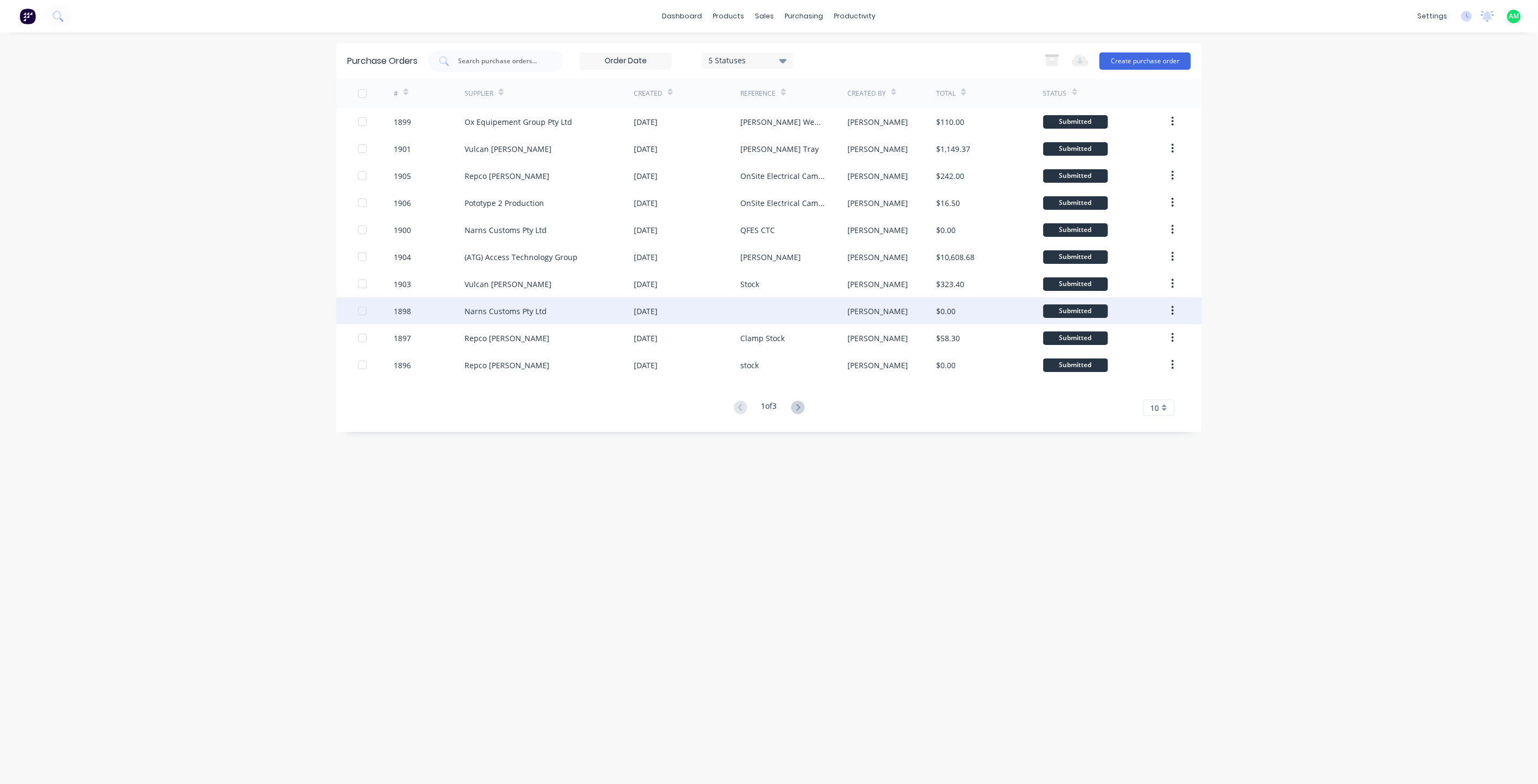
click at [510, 312] on div "Narns Customs Pty Ltd" at bounding box center [506, 311] width 82 height 11
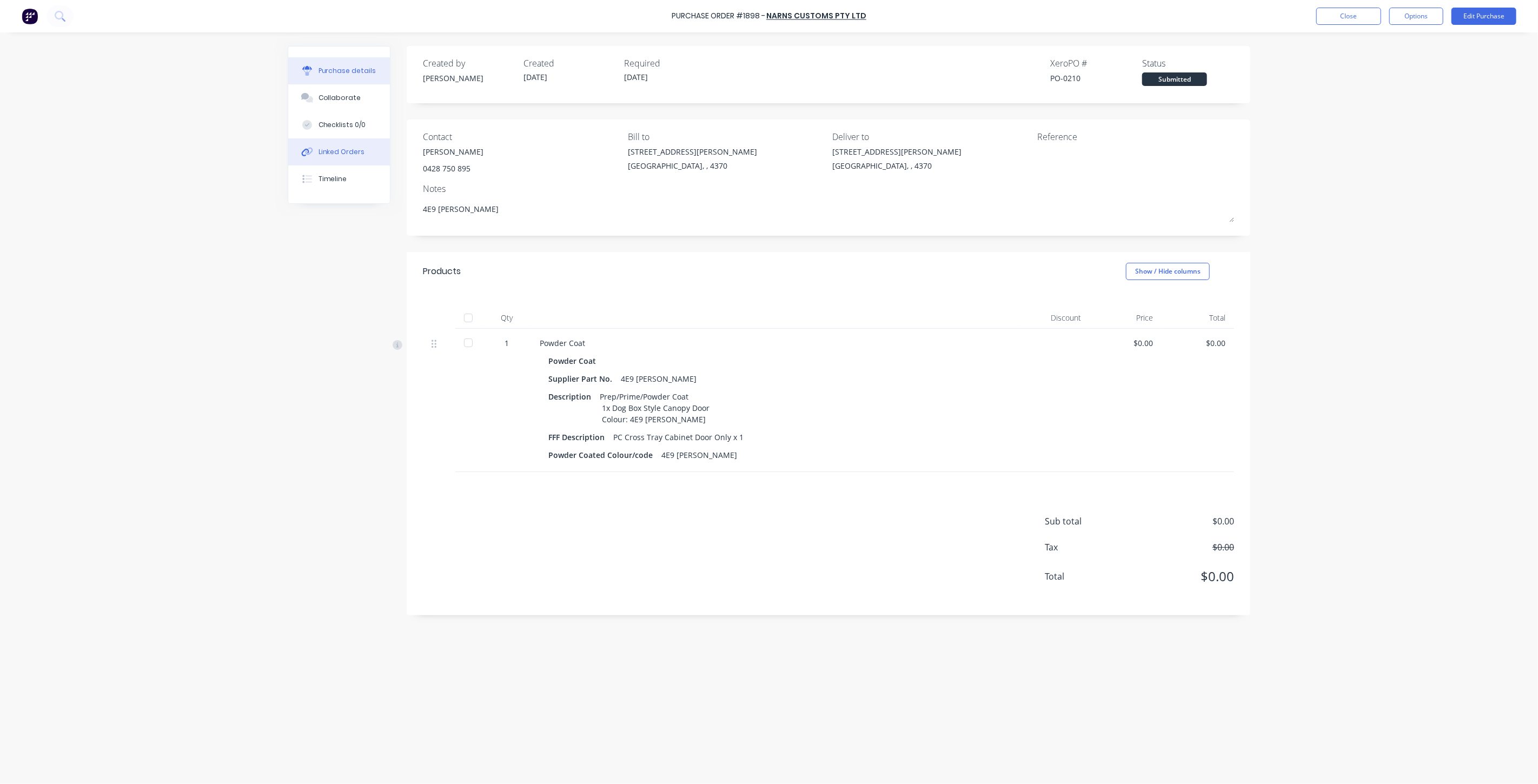
click at [341, 152] on div "Linked Orders" at bounding box center [342, 152] width 47 height 10
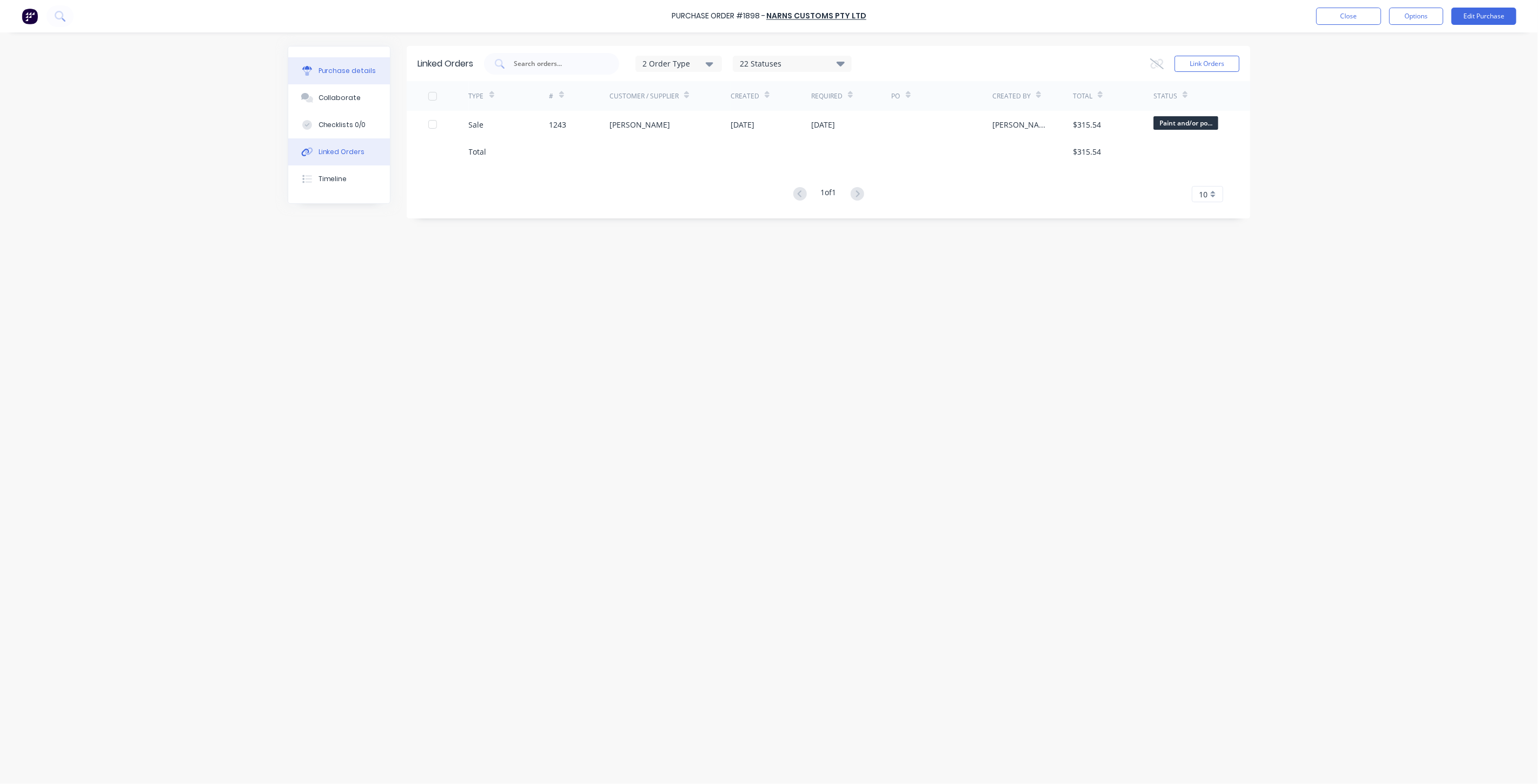
click at [344, 72] on div "Purchase details" at bounding box center [347, 70] width 58 height 10
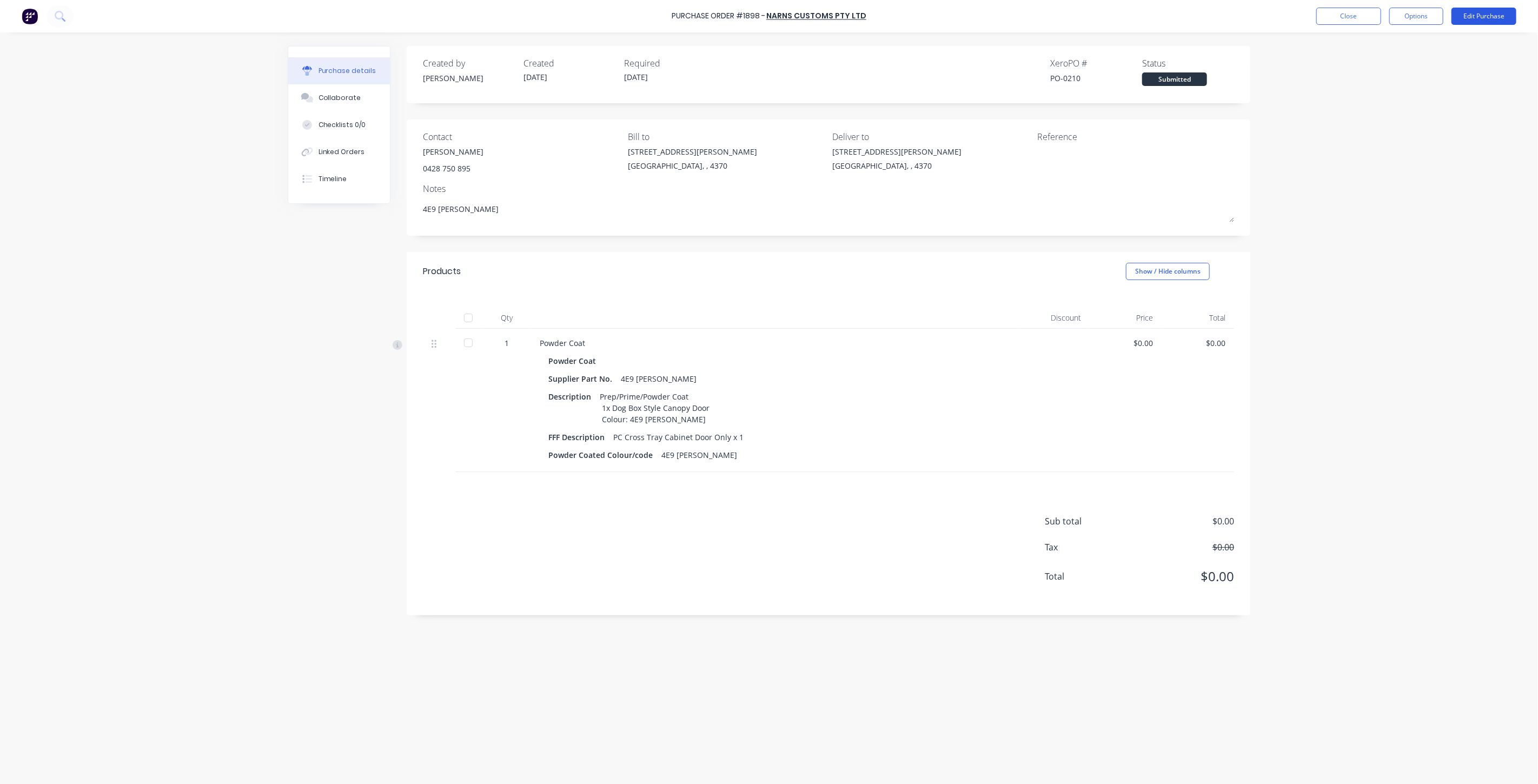
click at [1501, 12] on button "Edit Purchase" at bounding box center [1484, 16] width 65 height 17
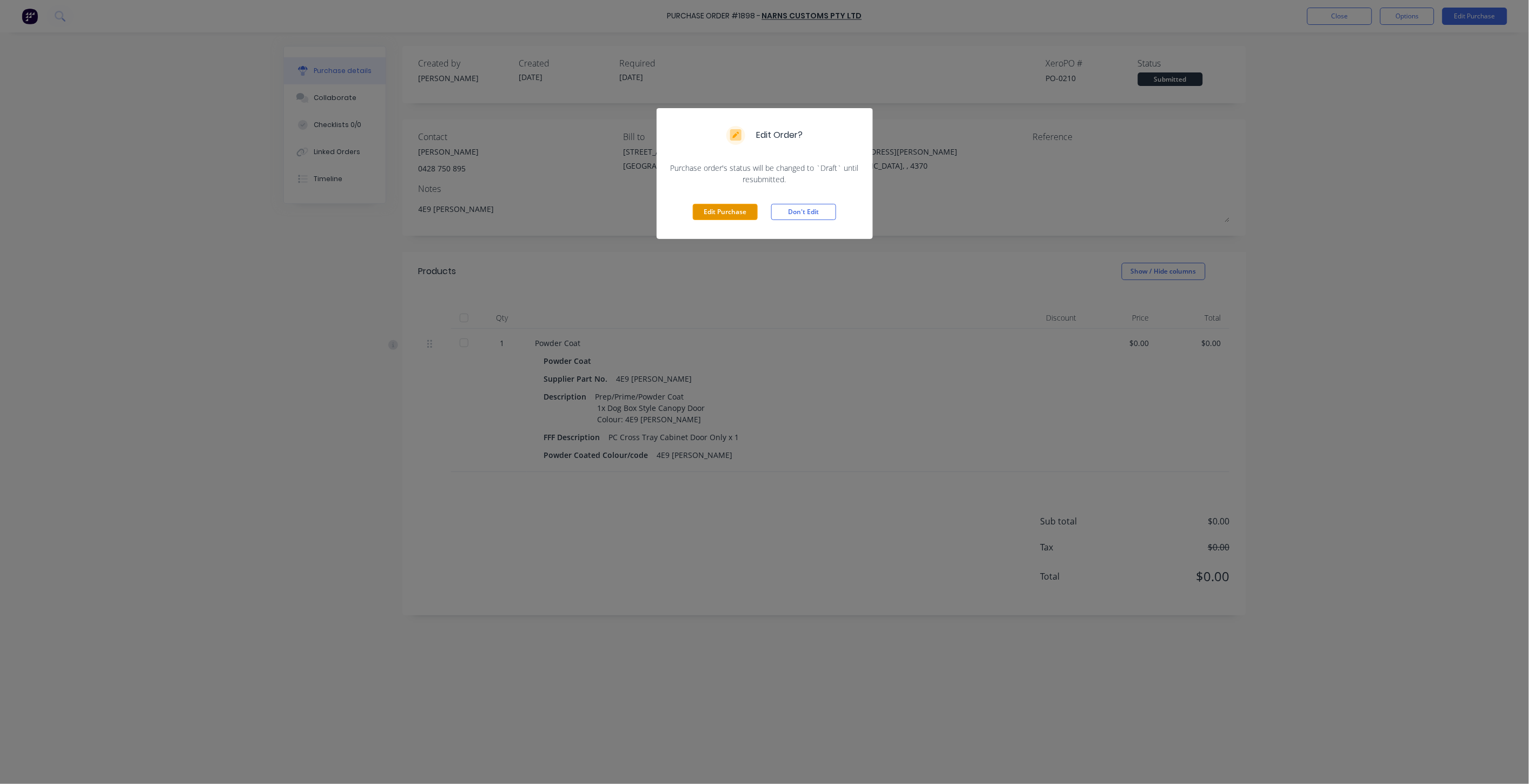
click at [737, 211] on button "Edit Purchase" at bounding box center [725, 211] width 65 height 16
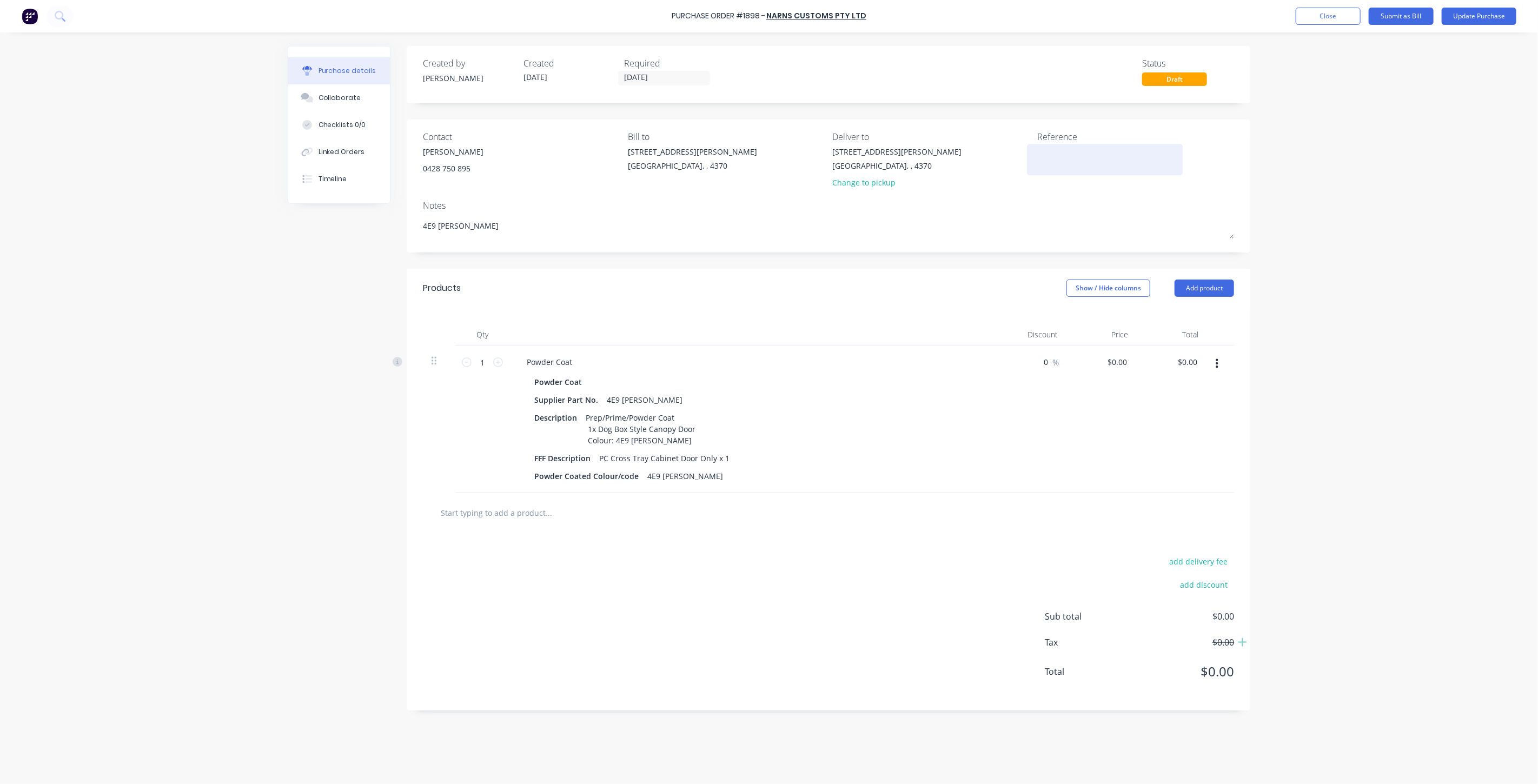
click at [1068, 158] on textarea at bounding box center [1104, 158] width 135 height 25
click at [1068, 152] on textarea "[PERSON_NAME] Wev Doors" at bounding box center [1104, 158] width 135 height 25
type textarea "[PERSON_NAME] Web CTC Doors"
click at [1461, 19] on button "Update Purchase" at bounding box center [1479, 16] width 75 height 17
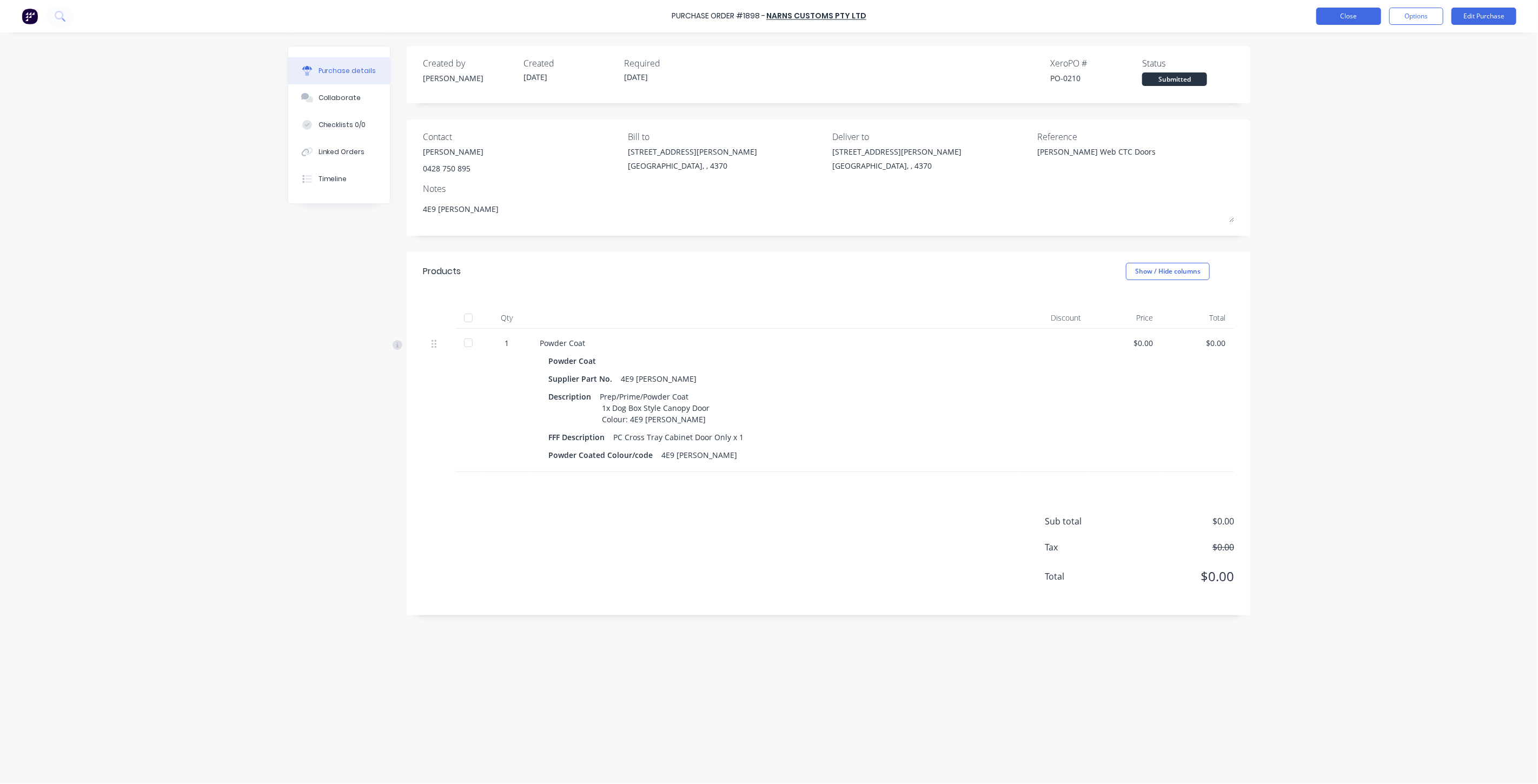
click at [1330, 16] on button "Close" at bounding box center [1348, 16] width 65 height 17
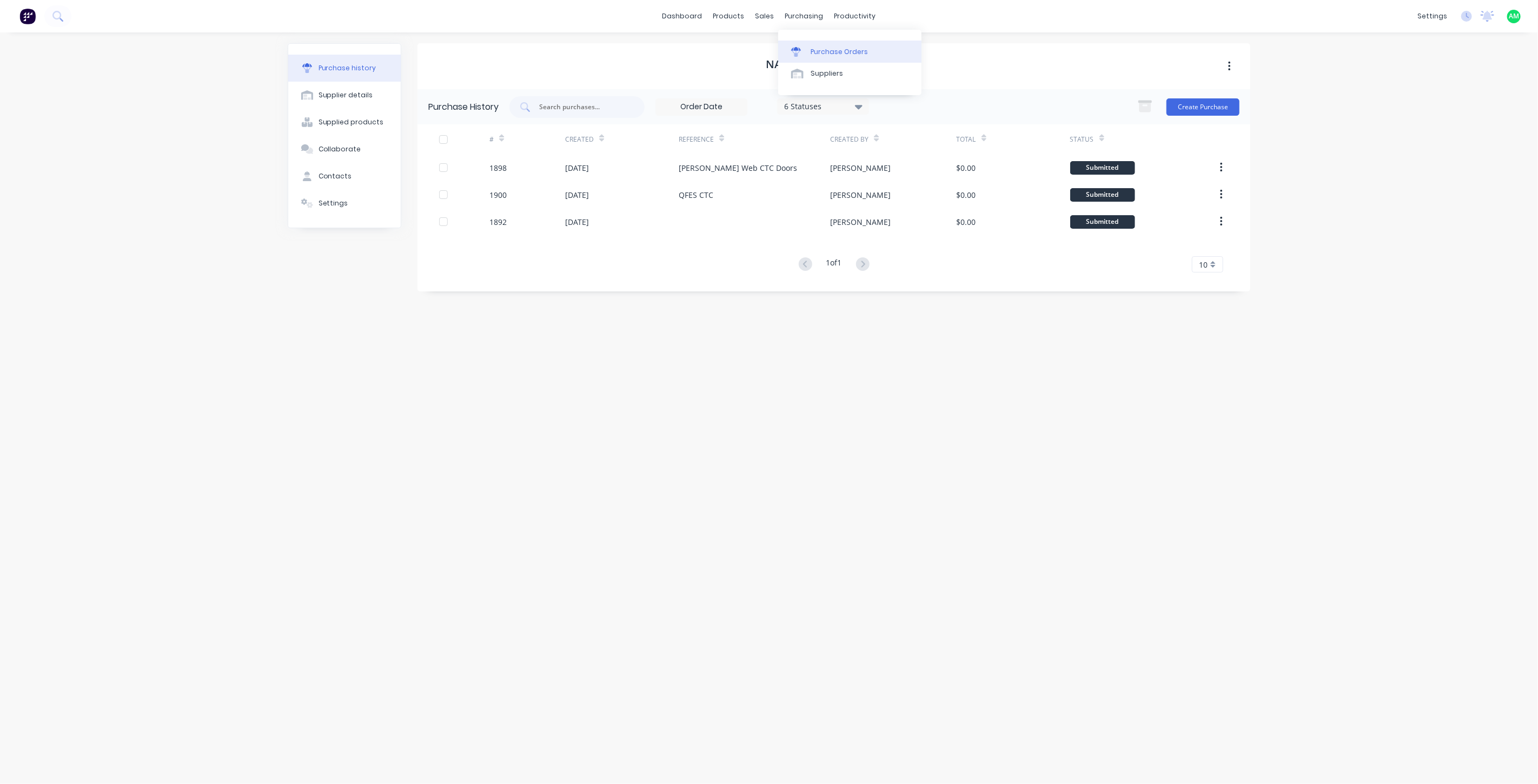
click at [819, 47] on div "Purchase Orders" at bounding box center [839, 52] width 57 height 10
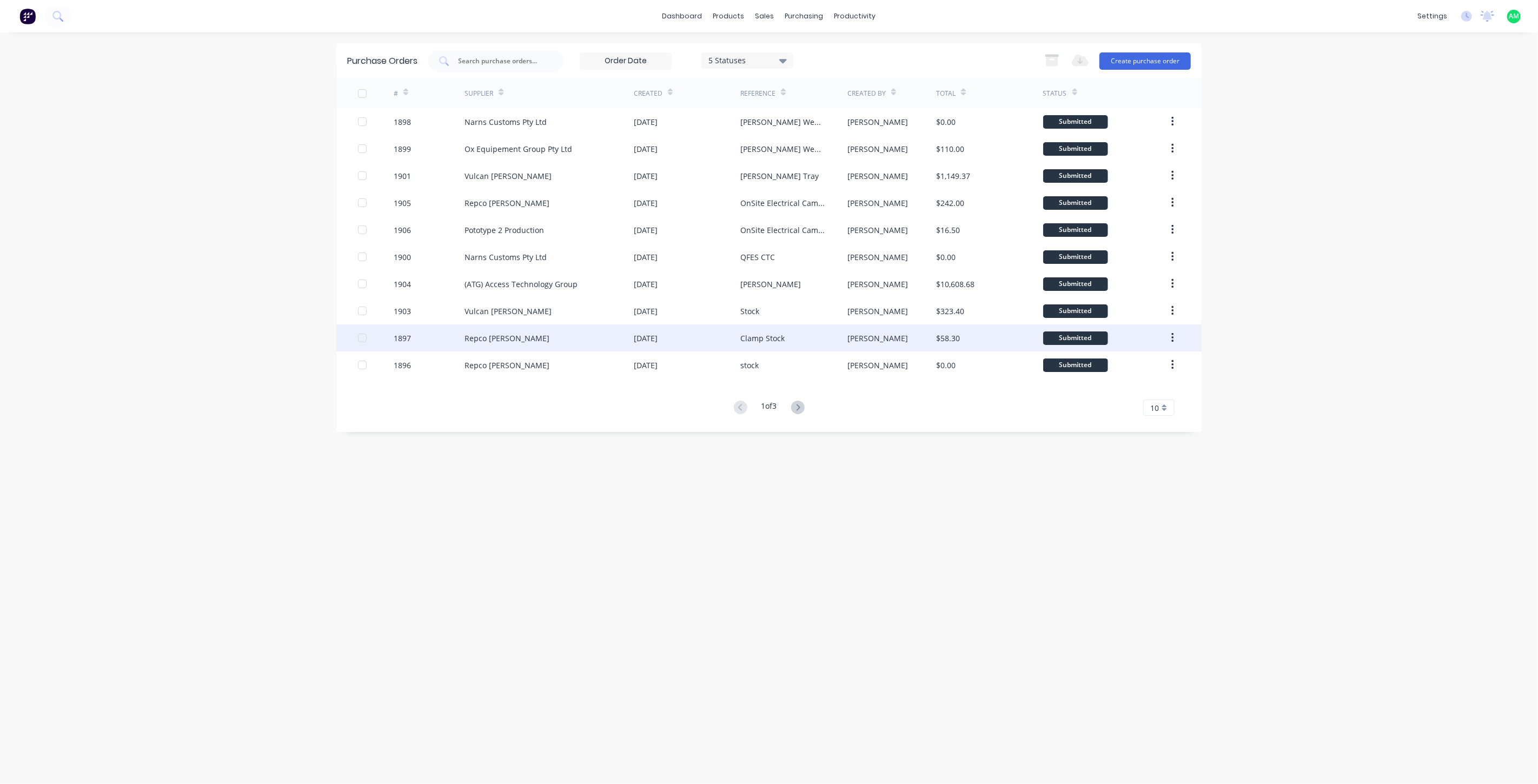
click at [750, 336] on div "Clamp Stock" at bounding box center [762, 338] width 45 height 11
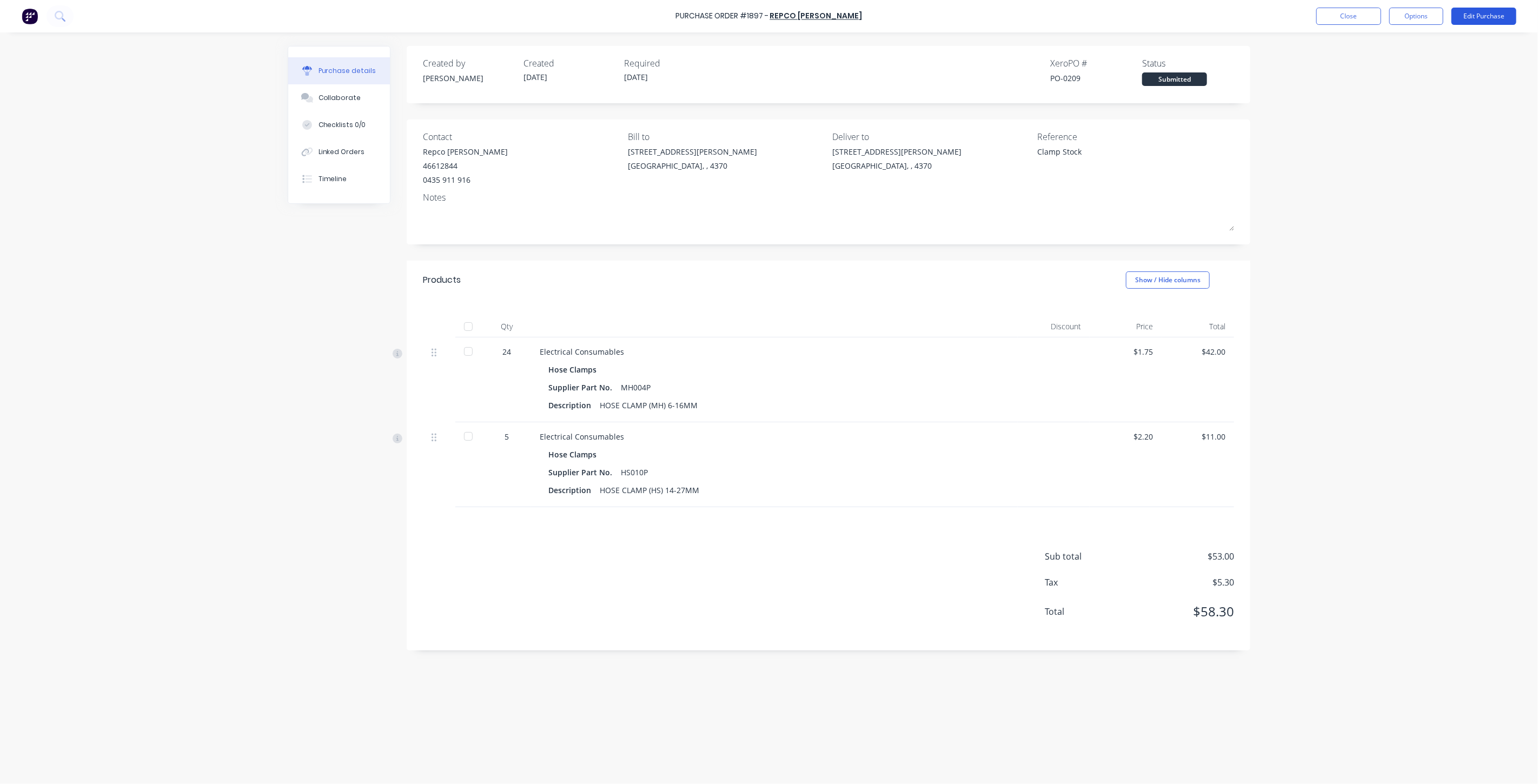
click at [1471, 17] on button "Edit Purchase" at bounding box center [1484, 16] width 65 height 17
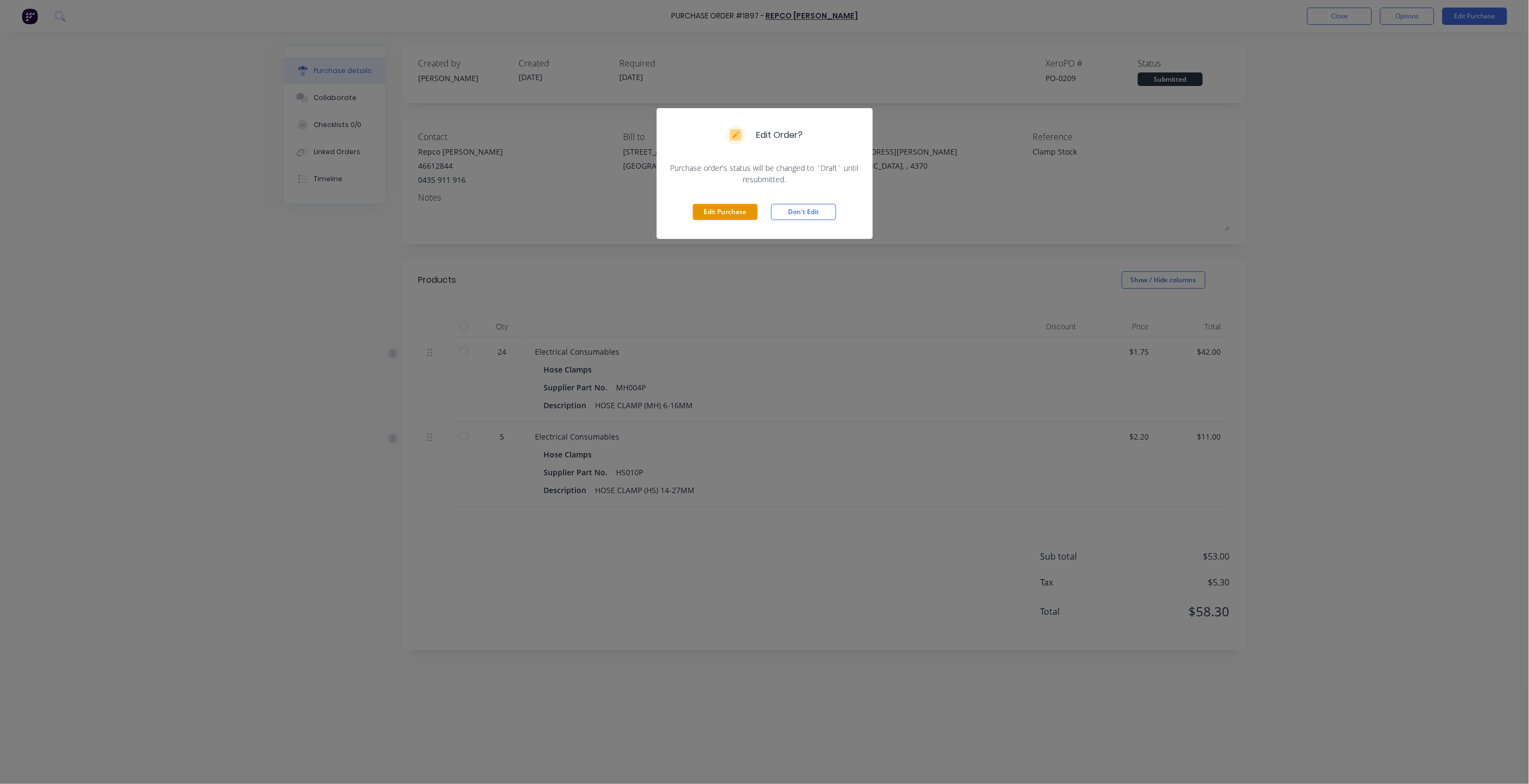
click at [739, 216] on button "Edit Purchase" at bounding box center [725, 211] width 65 height 16
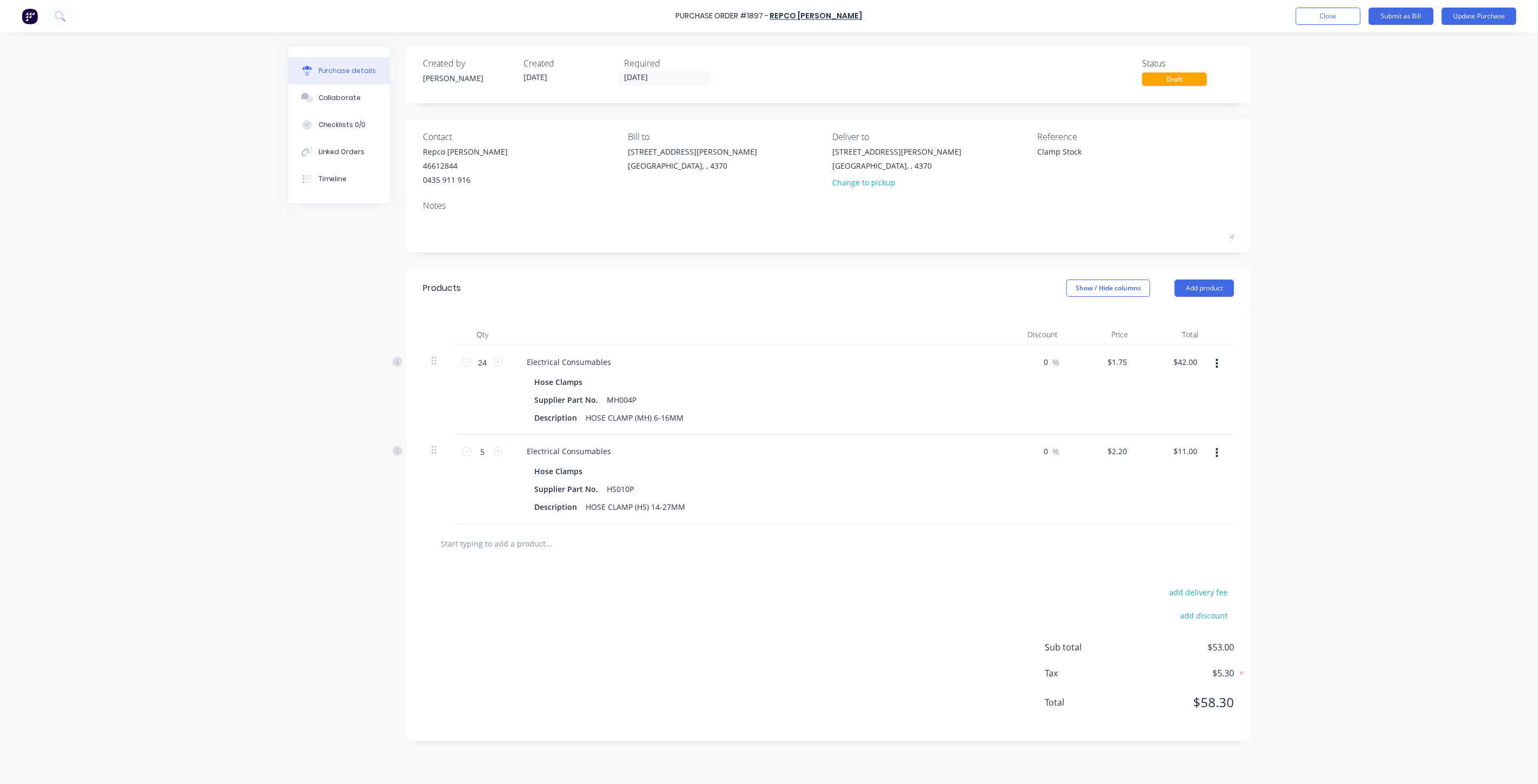
drag, startPoint x: 1082, startPoint y: 152, endPoint x: 999, endPoint y: 153, distance: 83.0
click at [1001, 153] on div "Contact Repco Warwick 46612844 0435 911 916 Bill to [STREET_ADDRESS][PERSON_NAM…" at bounding box center [828, 162] width 811 height 63
click at [975, 178] on div "[STREET_ADDRESS][PERSON_NAME] Change to pickup" at bounding box center [931, 170] width 197 height 48
drag, startPoint x: 1085, startPoint y: 152, endPoint x: 1094, endPoint y: 152, distance: 9.0
click at [1086, 152] on textarea "Hose Clamp" at bounding box center [1104, 158] width 135 height 25
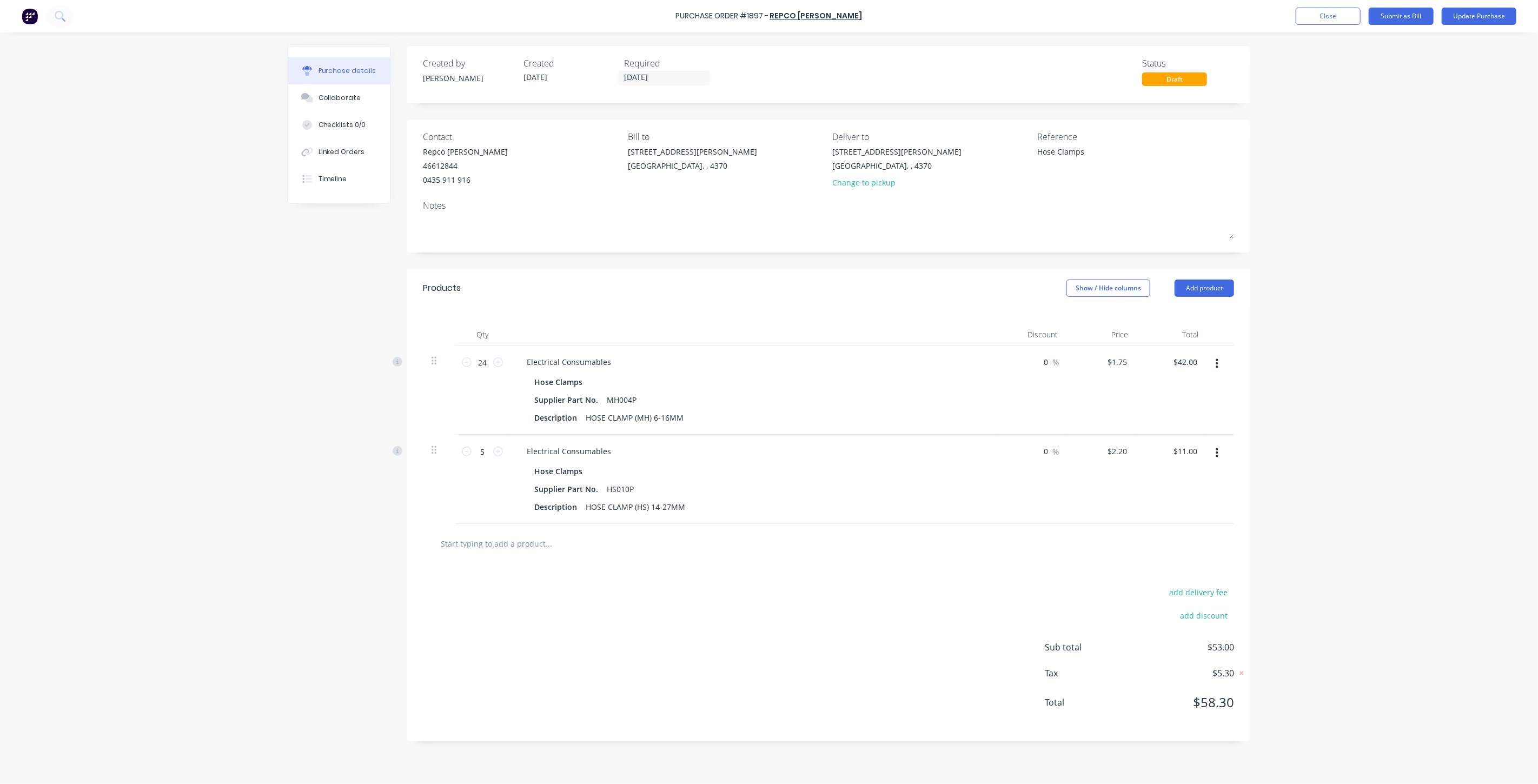
type textarea "Hose Clamps"
click at [1046, 209] on div "Notes" at bounding box center [828, 205] width 811 height 13
click at [1475, 18] on button "Update Purchase" at bounding box center [1479, 16] width 75 height 17
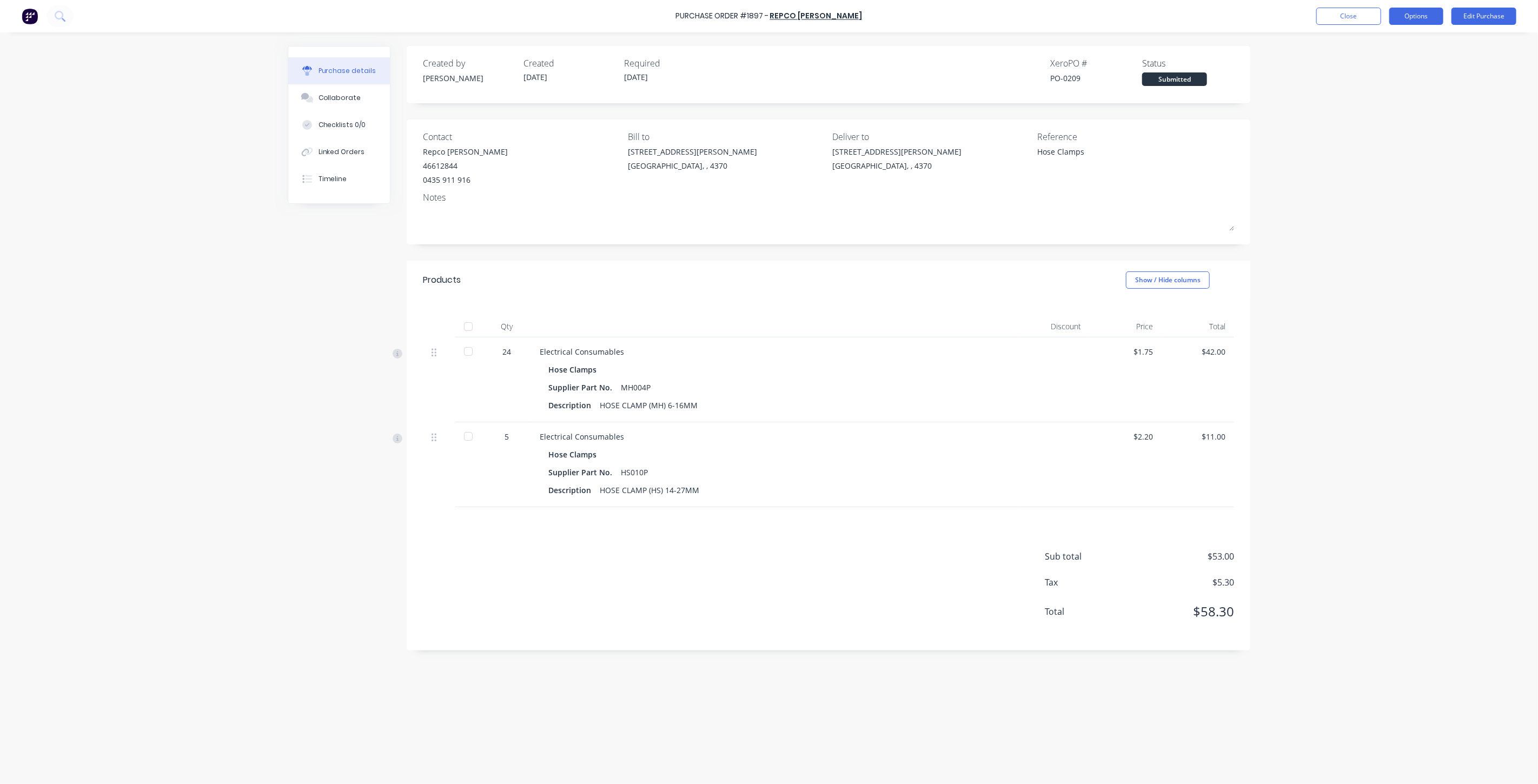
click at [1397, 17] on button "Options" at bounding box center [1416, 16] width 54 height 17
click at [1382, 148] on div "Archive" at bounding box center [1392, 152] width 83 height 16
click at [1334, 22] on button "Close" at bounding box center [1348, 16] width 65 height 17
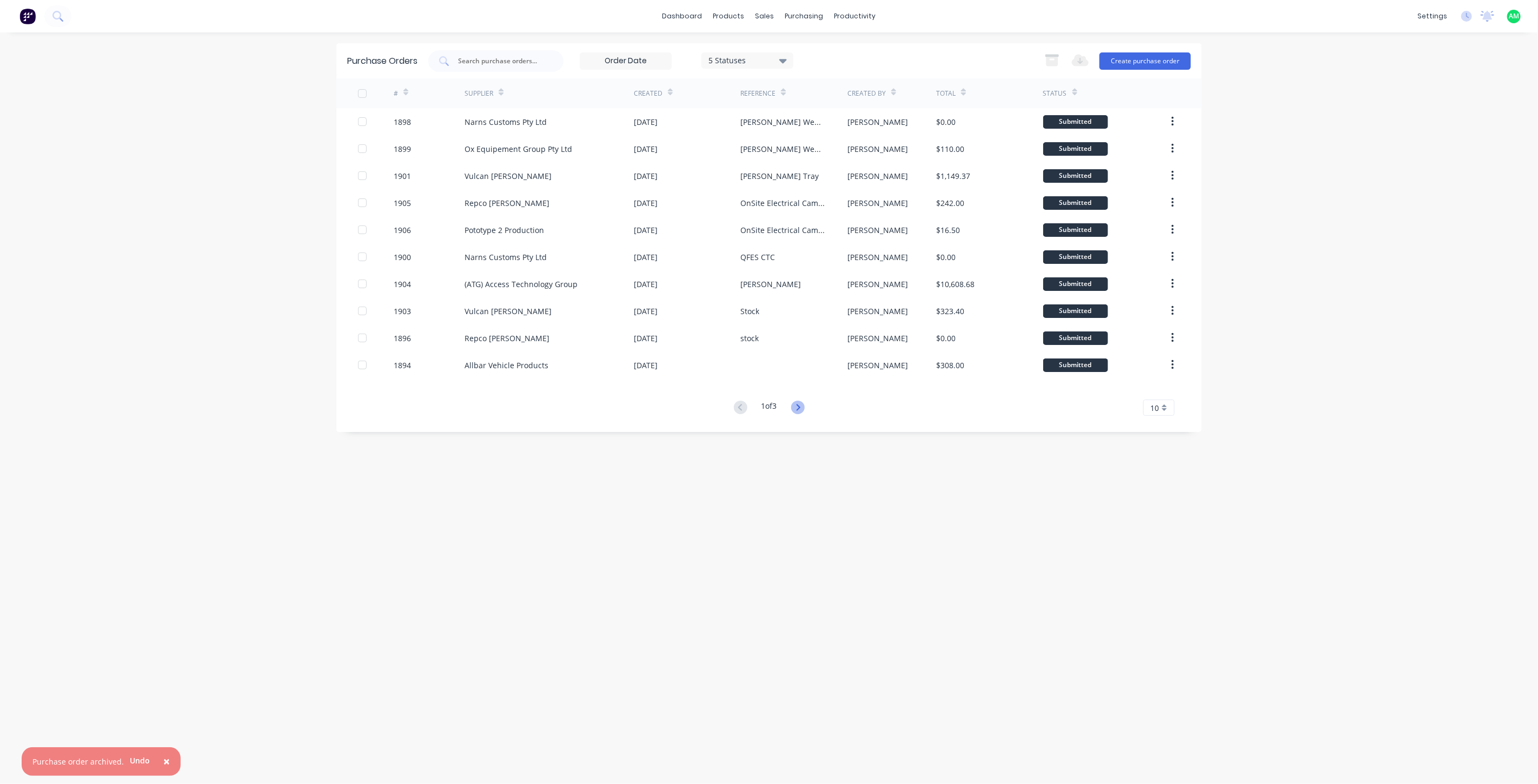
click at [800, 406] on icon at bounding box center [798, 407] width 4 height 7
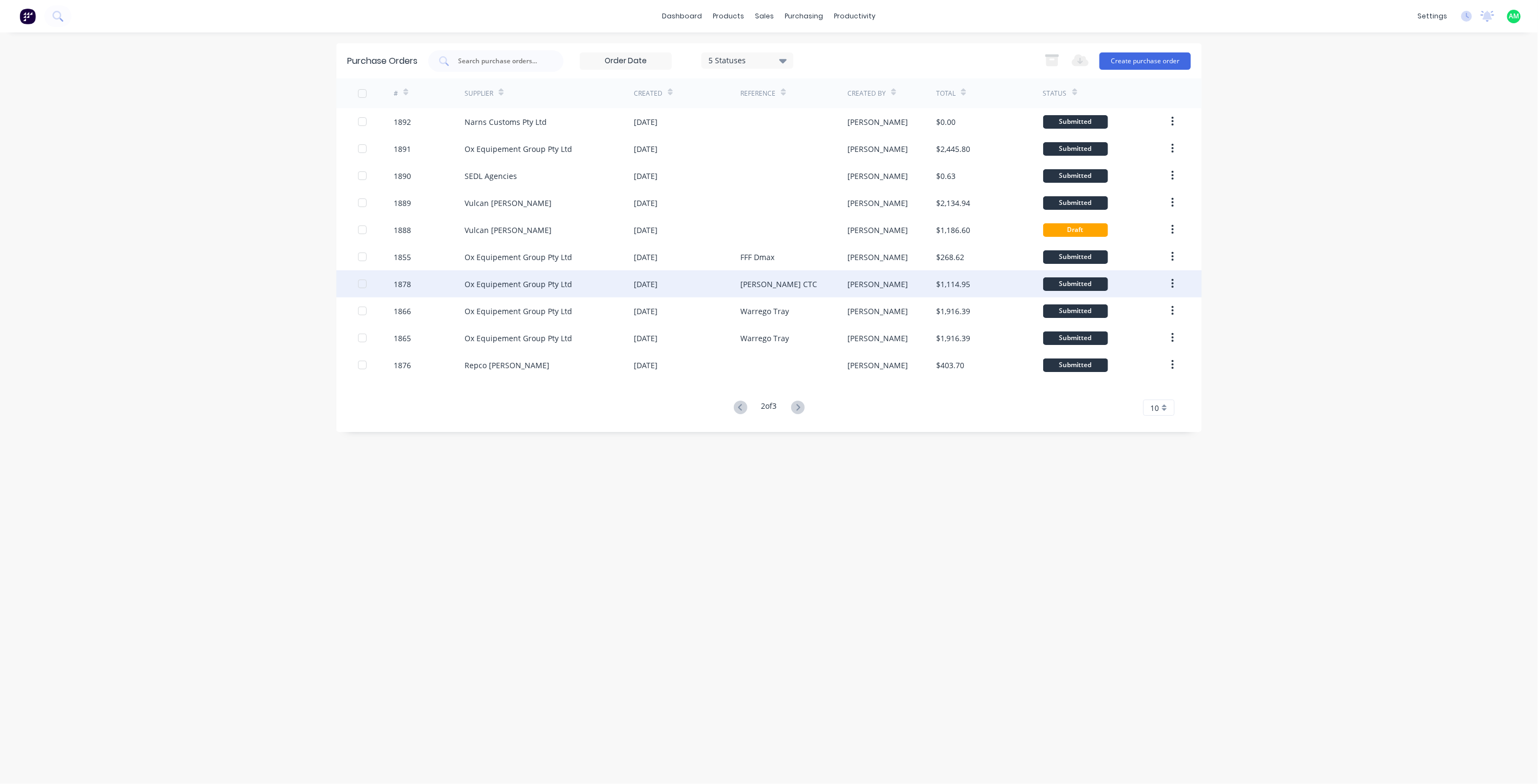
click at [1175, 282] on button "button" at bounding box center [1173, 283] width 25 height 19
click at [1128, 313] on div "Archive" at bounding box center [1134, 313] width 83 height 16
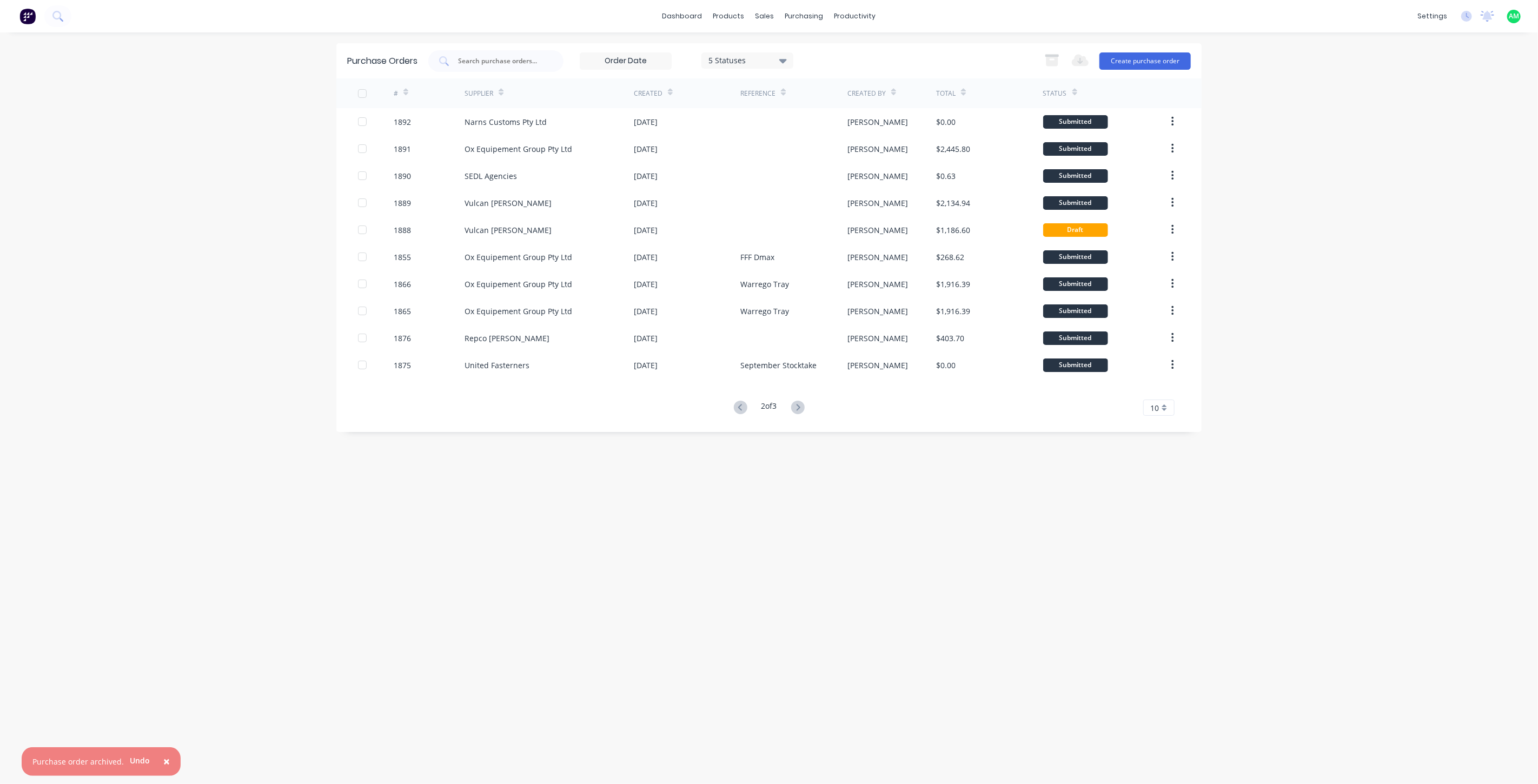
click at [1168, 409] on div "10" at bounding box center [1158, 408] width 31 height 16
click at [1150, 542] on div "35" at bounding box center [1159, 542] width 31 height 19
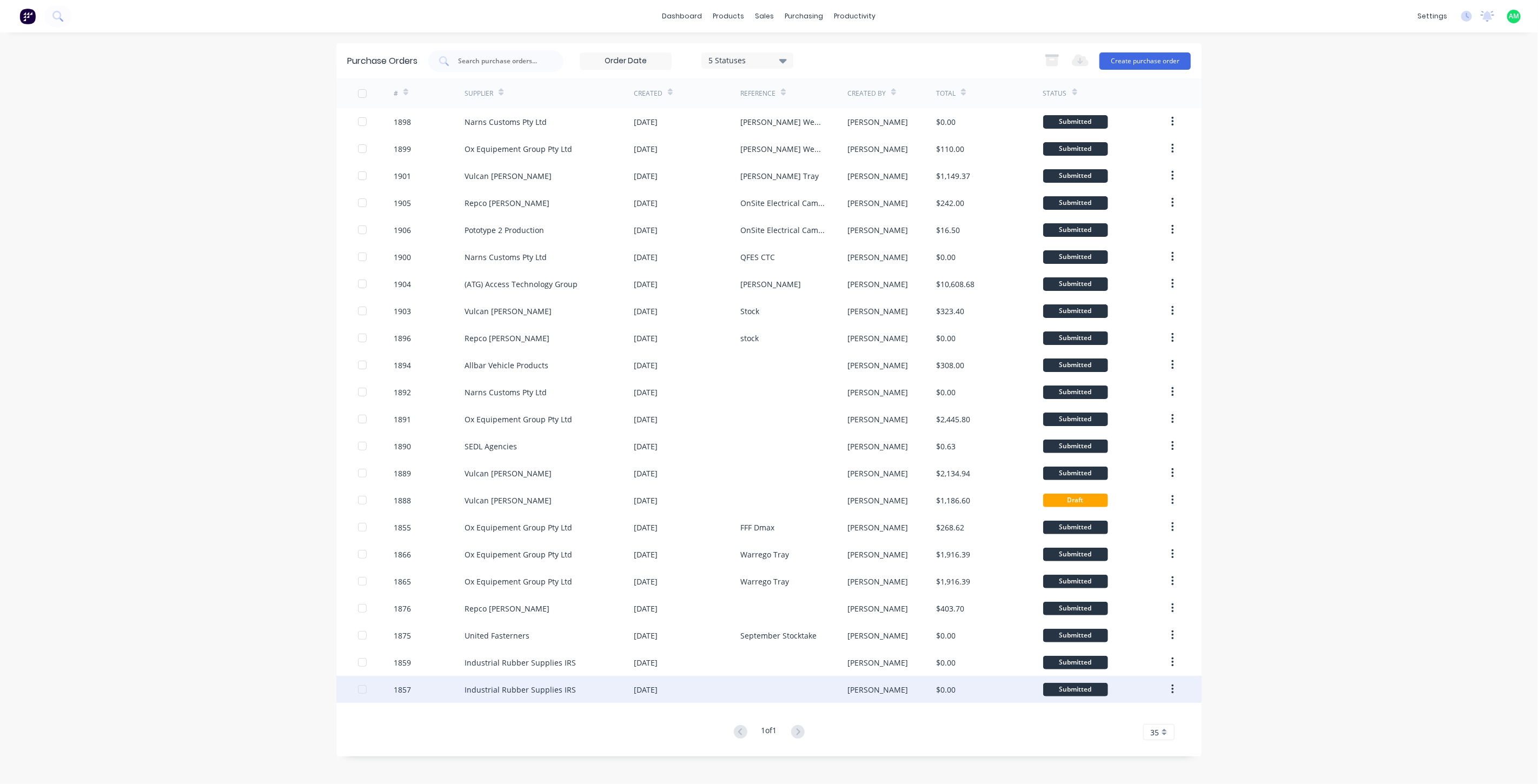
click at [541, 686] on div "Industrial Rubber Supplies IRS" at bounding box center [520, 689] width 111 height 11
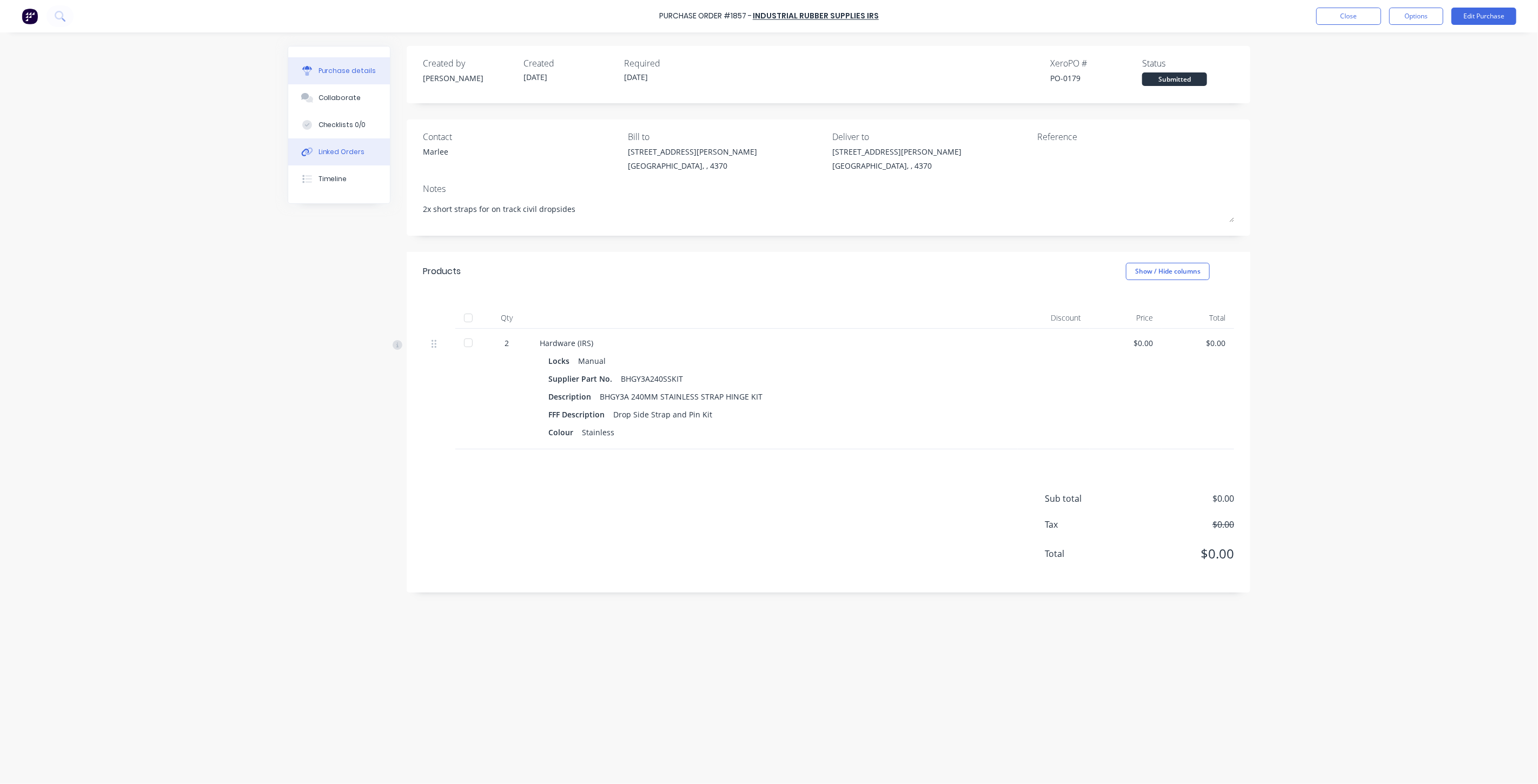
click at [356, 147] on div "Linked Orders" at bounding box center [342, 152] width 47 height 10
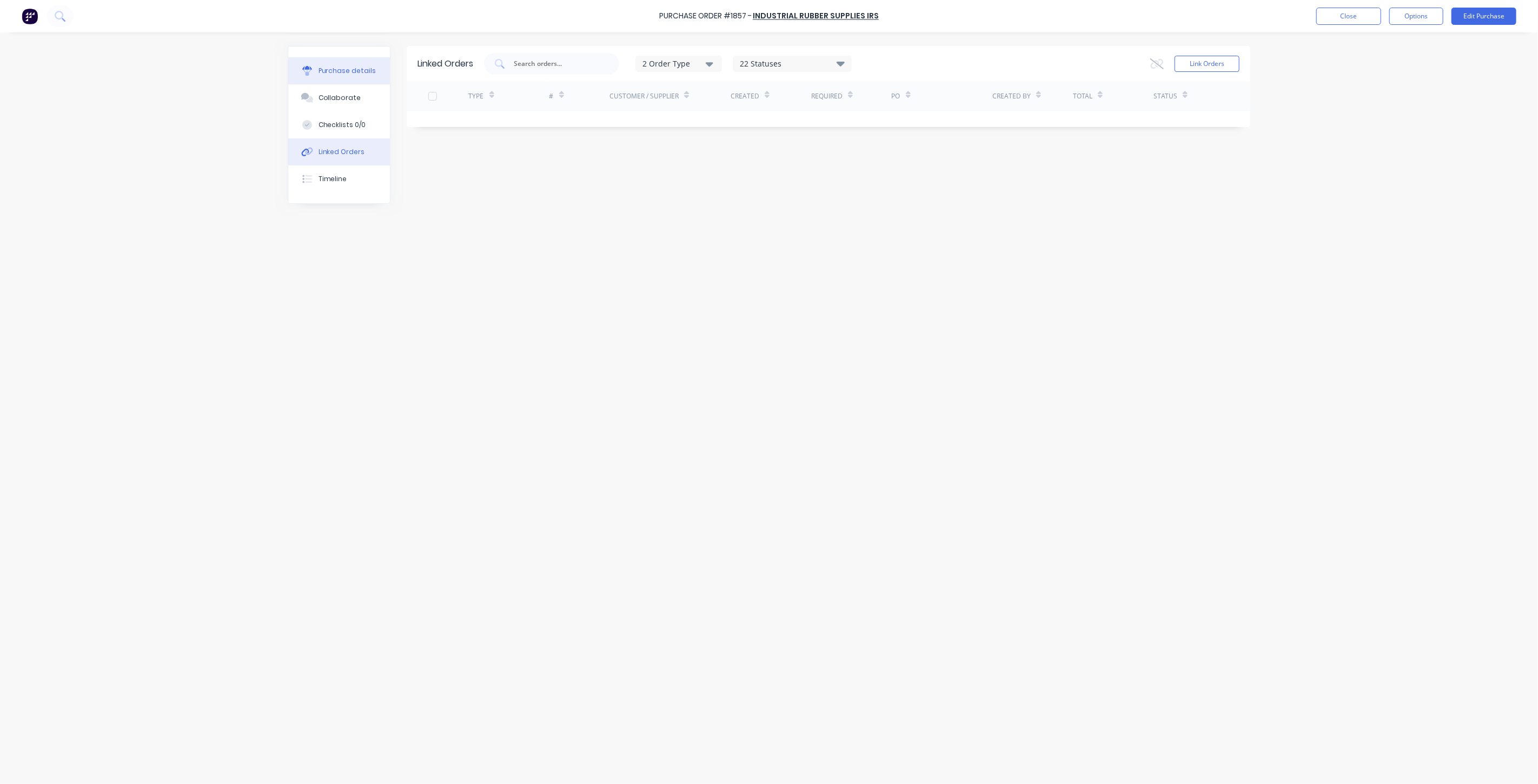
click at [348, 71] on div "Purchase details" at bounding box center [347, 70] width 58 height 10
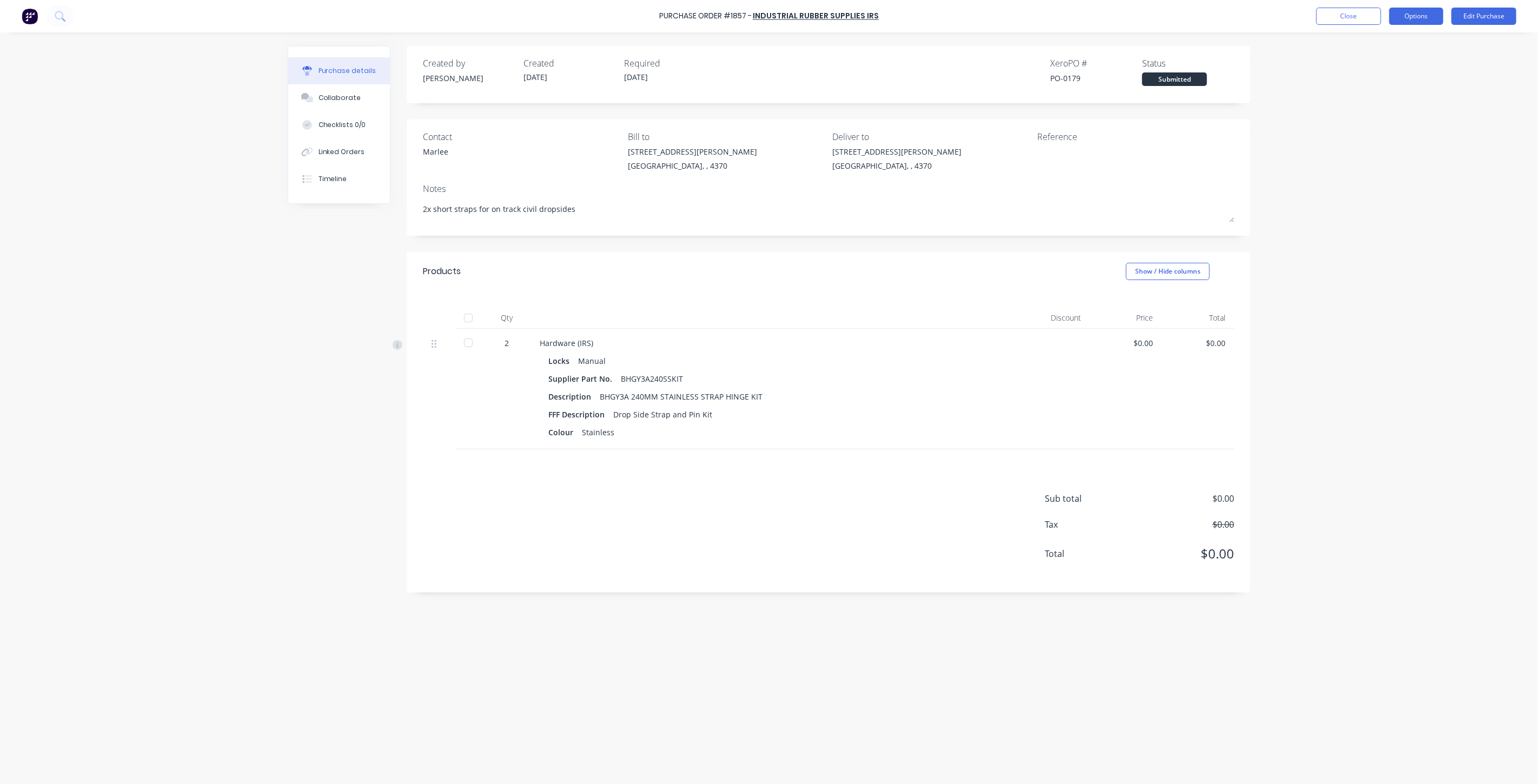
click at [1415, 20] on button "Options" at bounding box center [1416, 16] width 54 height 17
click at [1376, 145] on div "Archive" at bounding box center [1392, 152] width 83 height 16
click at [1338, 17] on button "Close" at bounding box center [1348, 16] width 65 height 17
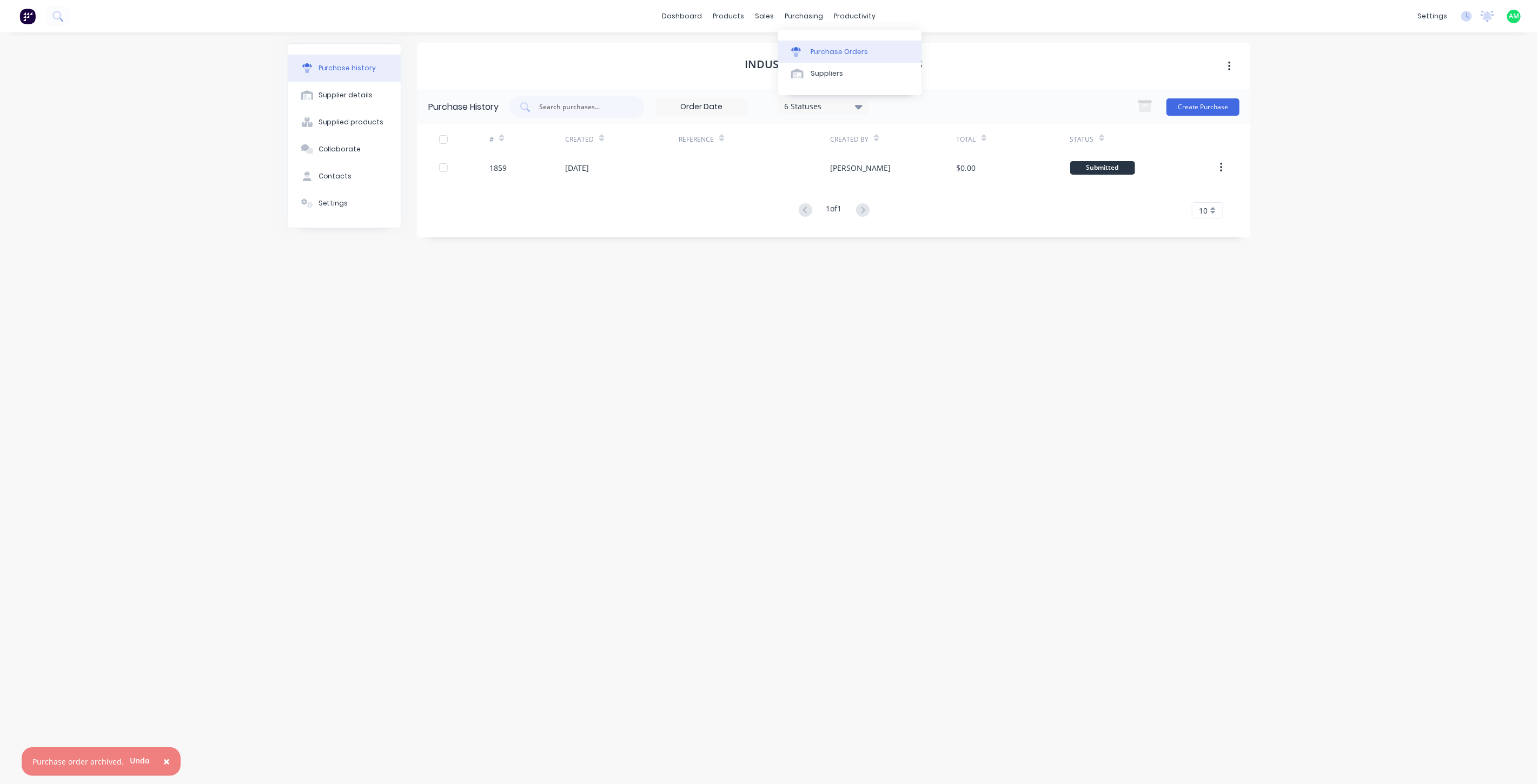
click at [811, 54] on div "Purchase Orders" at bounding box center [839, 52] width 57 height 10
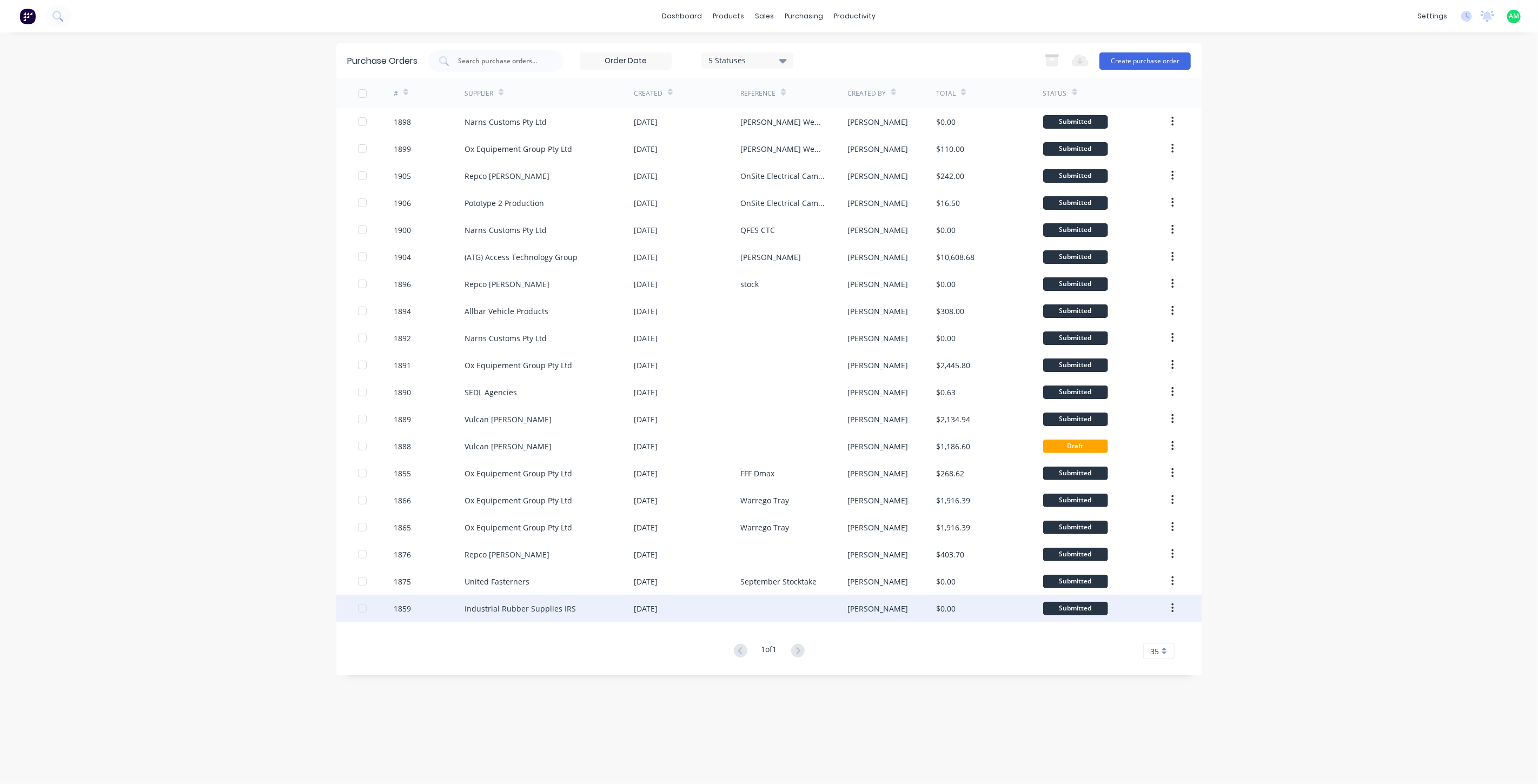
click at [528, 604] on div "Industrial Rubber Supplies IRS" at bounding box center [520, 608] width 111 height 11
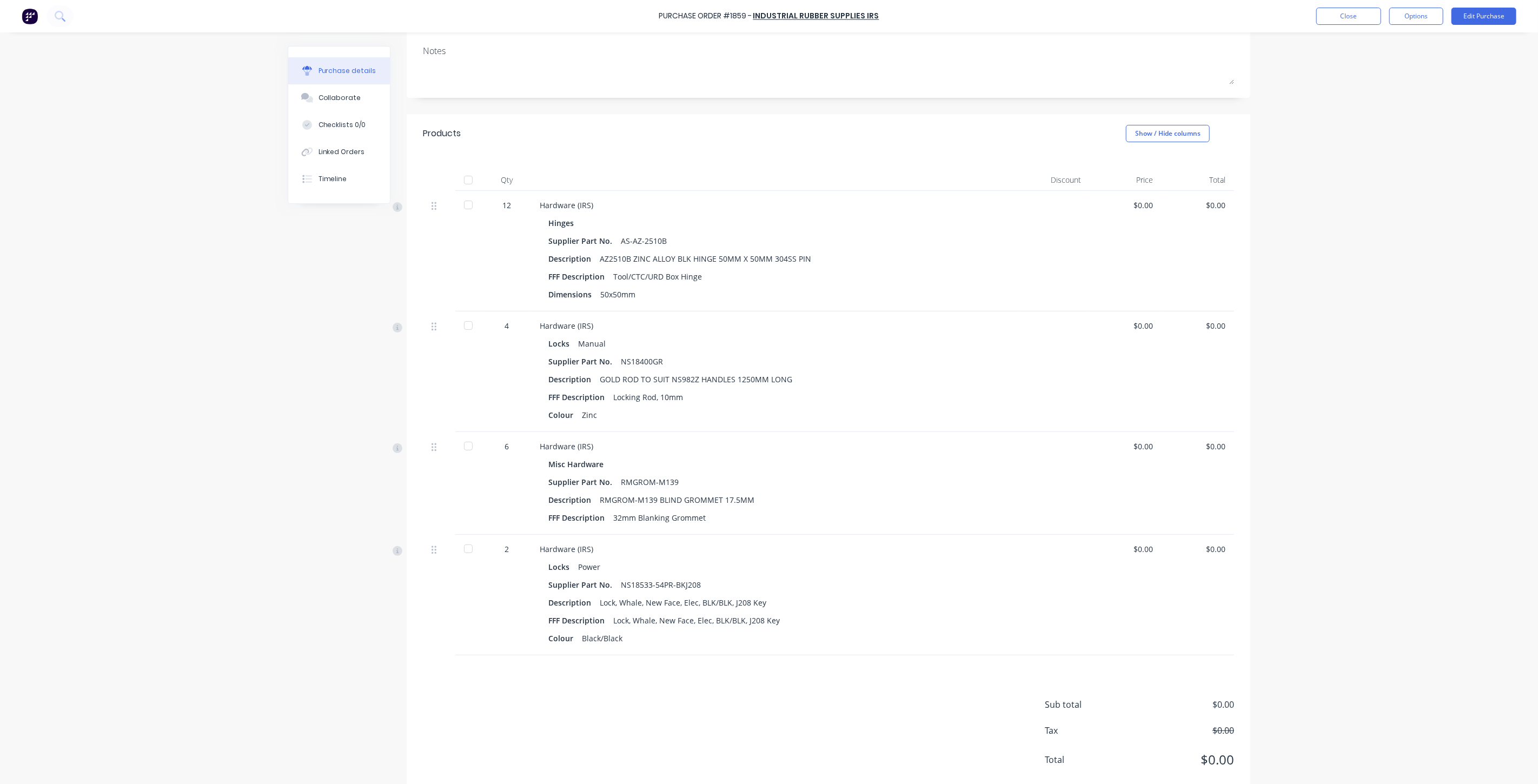
scroll to position [160, 0]
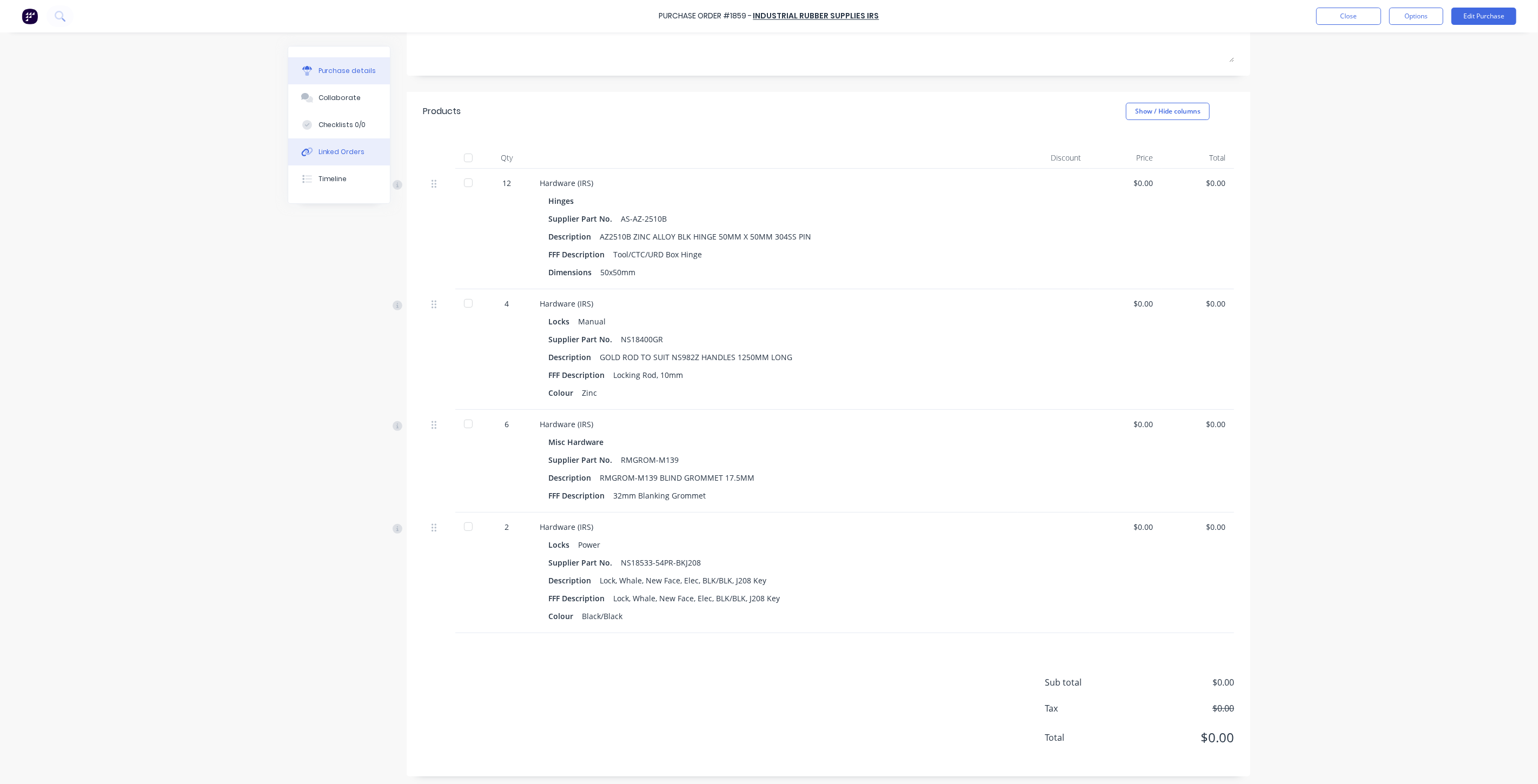
click at [341, 154] on div "Linked Orders" at bounding box center [342, 152] width 47 height 10
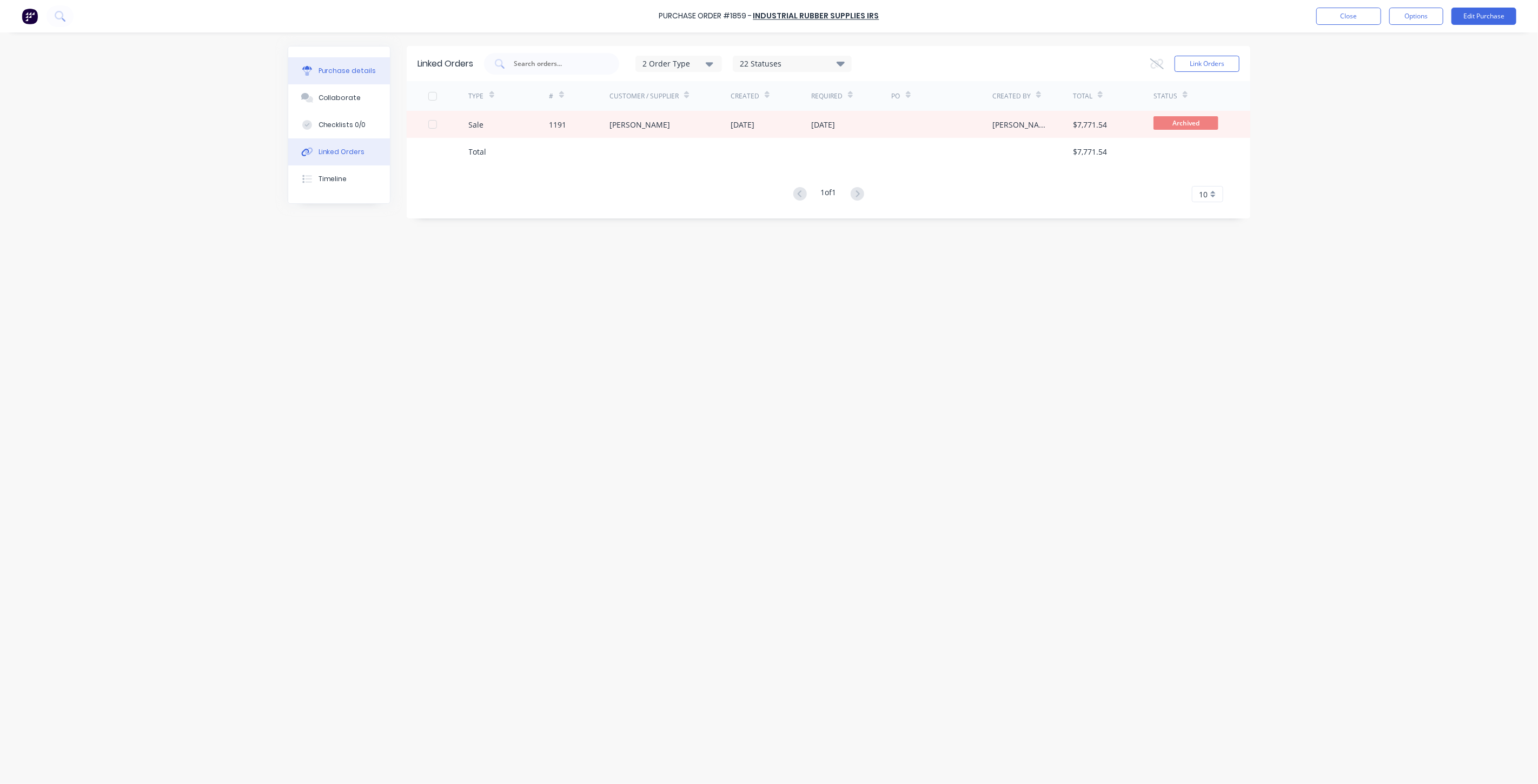
click at [335, 65] on button "Purchase details" at bounding box center [339, 70] width 102 height 27
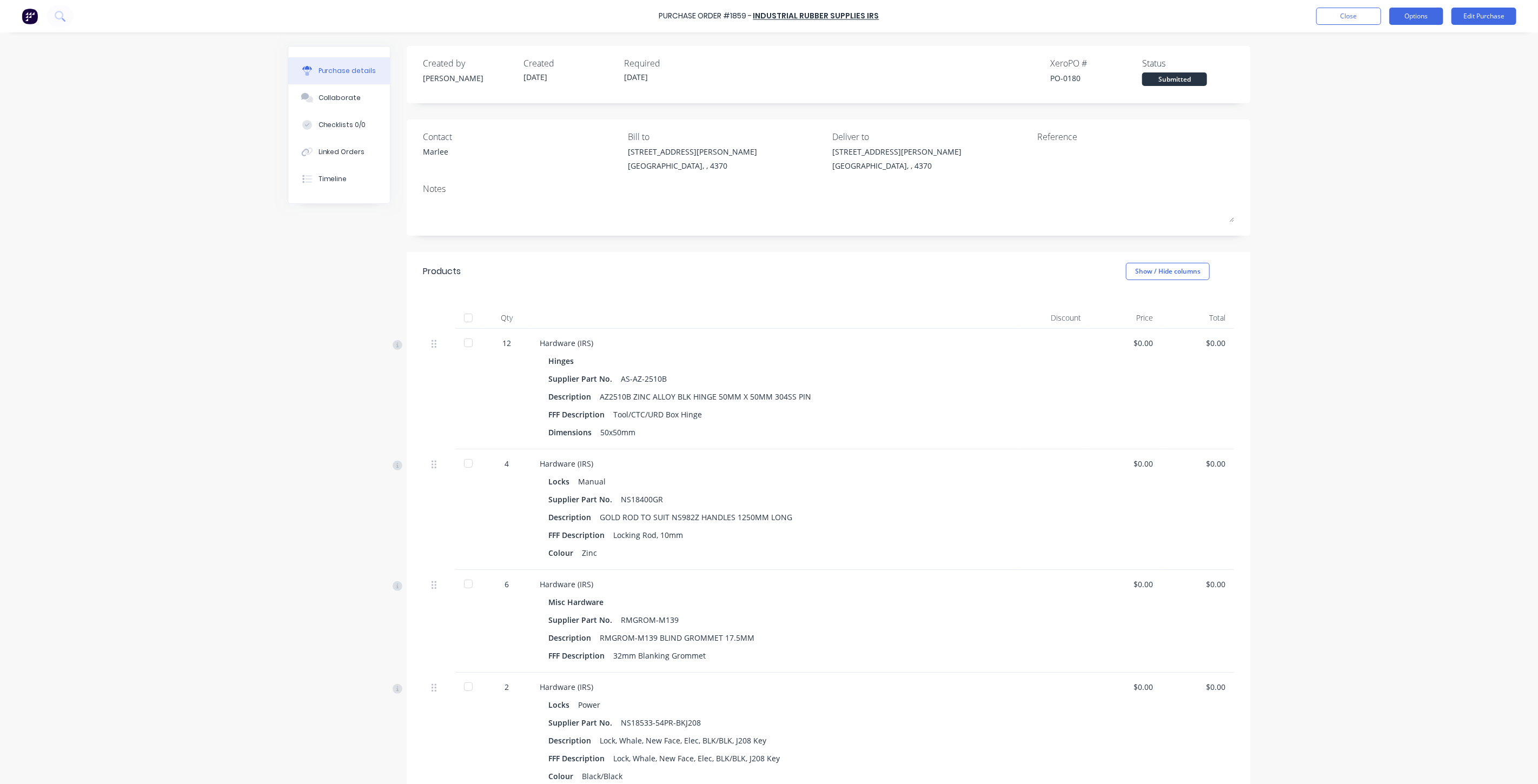
click at [1404, 23] on button "Options" at bounding box center [1416, 16] width 54 height 17
click at [1382, 158] on div "Archive" at bounding box center [1392, 152] width 83 height 16
click at [1334, 17] on button "Close" at bounding box center [1348, 16] width 65 height 17
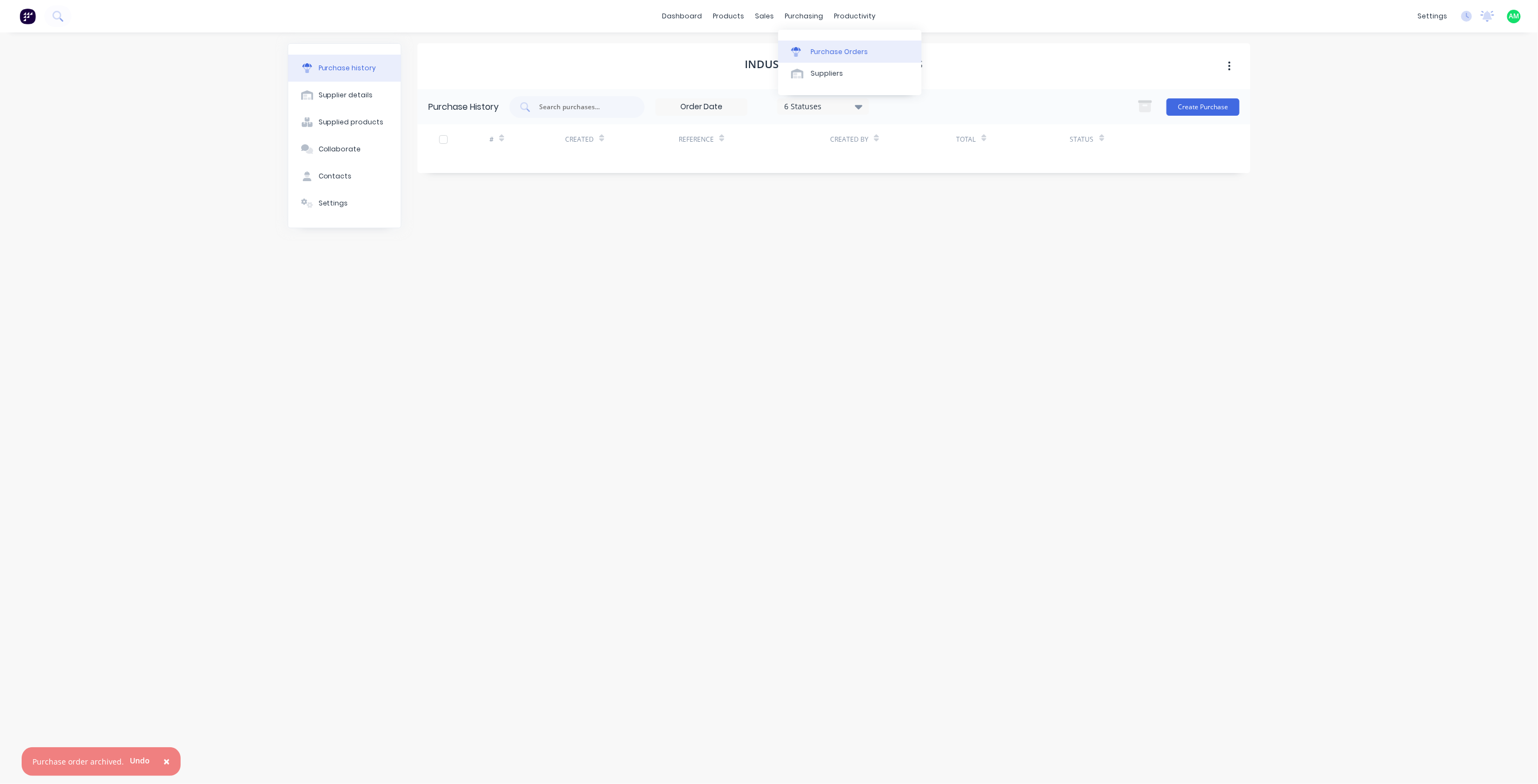
click at [812, 41] on link "Purchase Orders" at bounding box center [849, 51] width 143 height 22
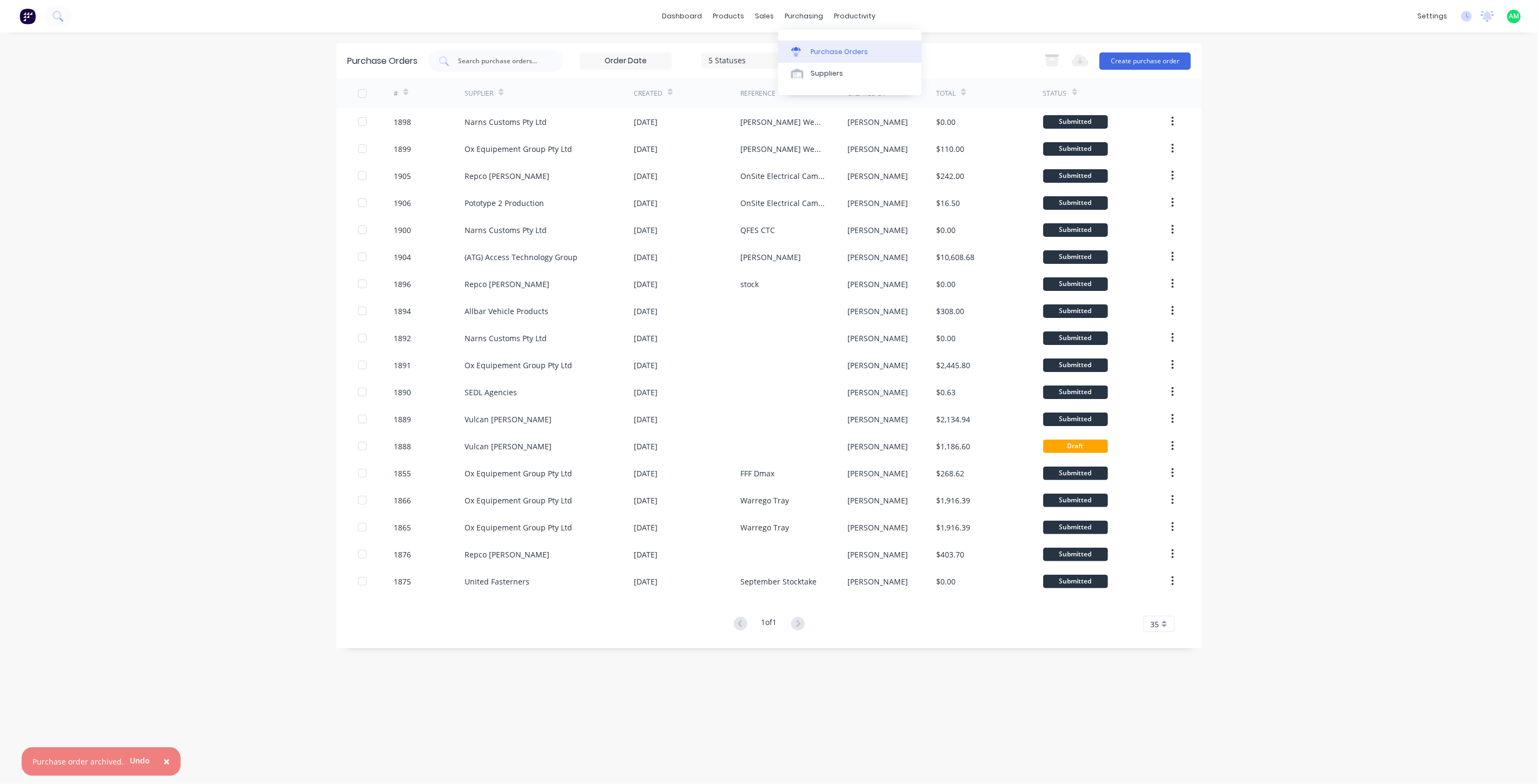
click at [812, 47] on div "Purchase Orders" at bounding box center [839, 52] width 57 height 10
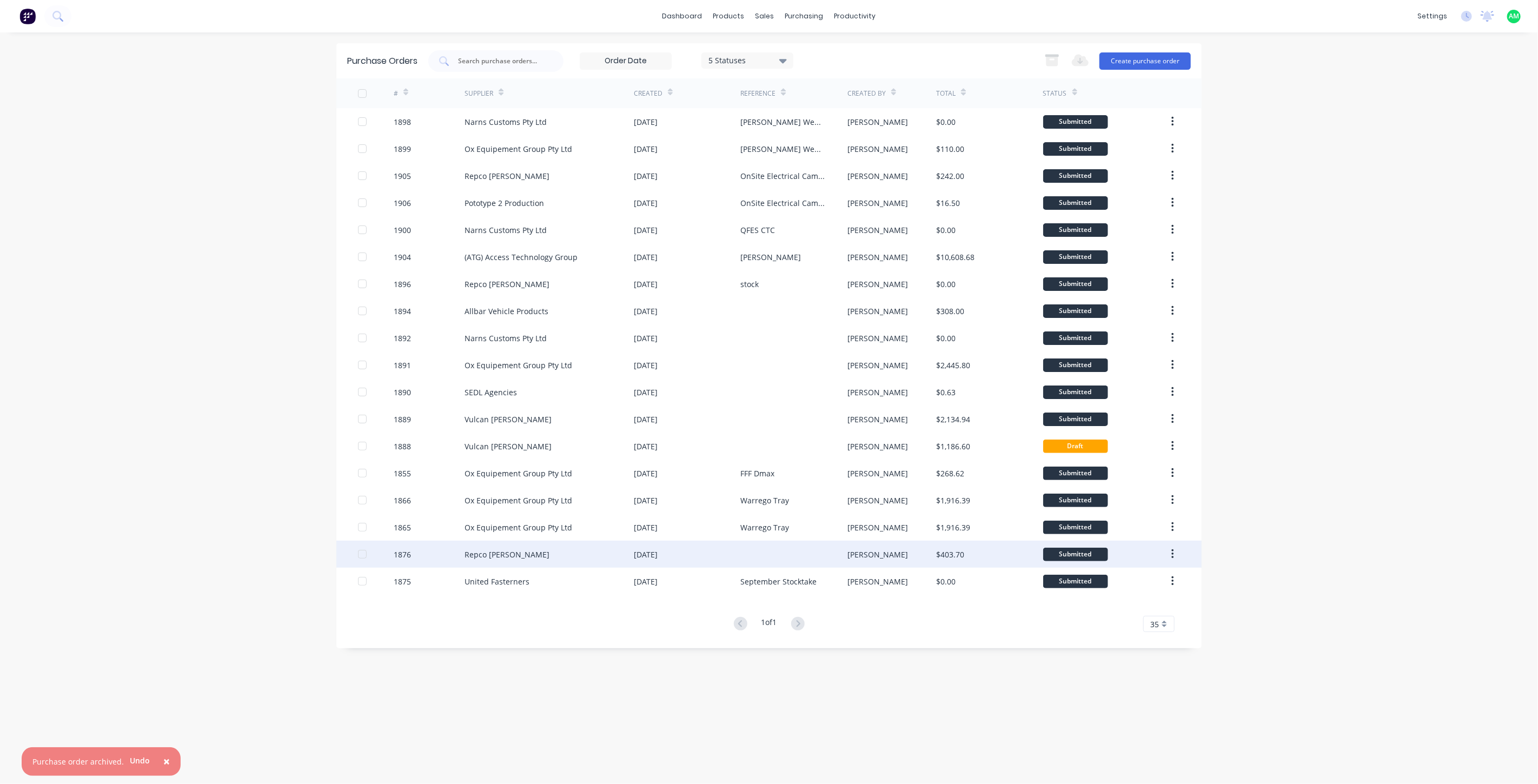
click at [536, 553] on div "Repco [PERSON_NAME]" at bounding box center [549, 554] width 169 height 27
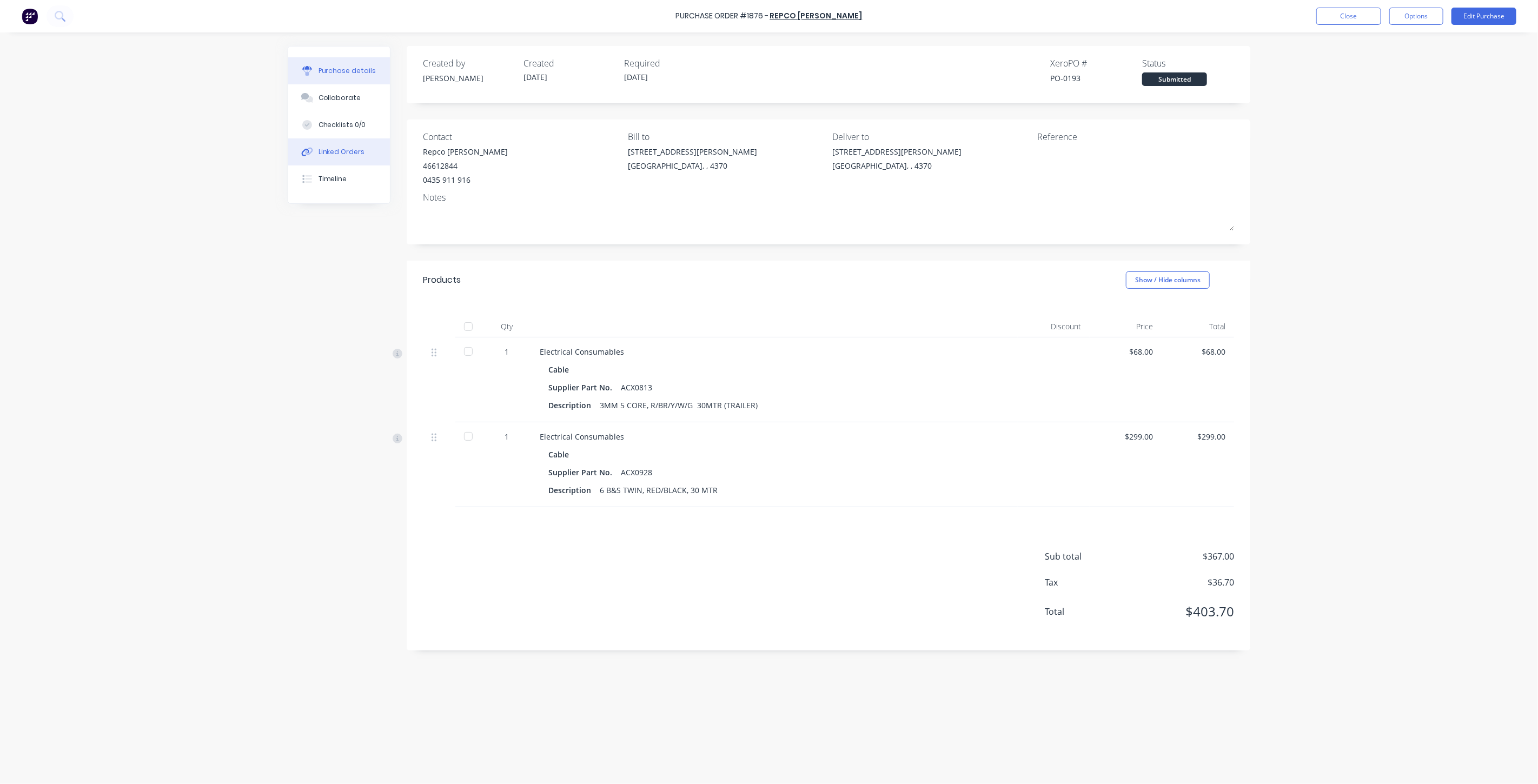
click at [328, 153] on div "Linked Orders" at bounding box center [342, 152] width 47 height 10
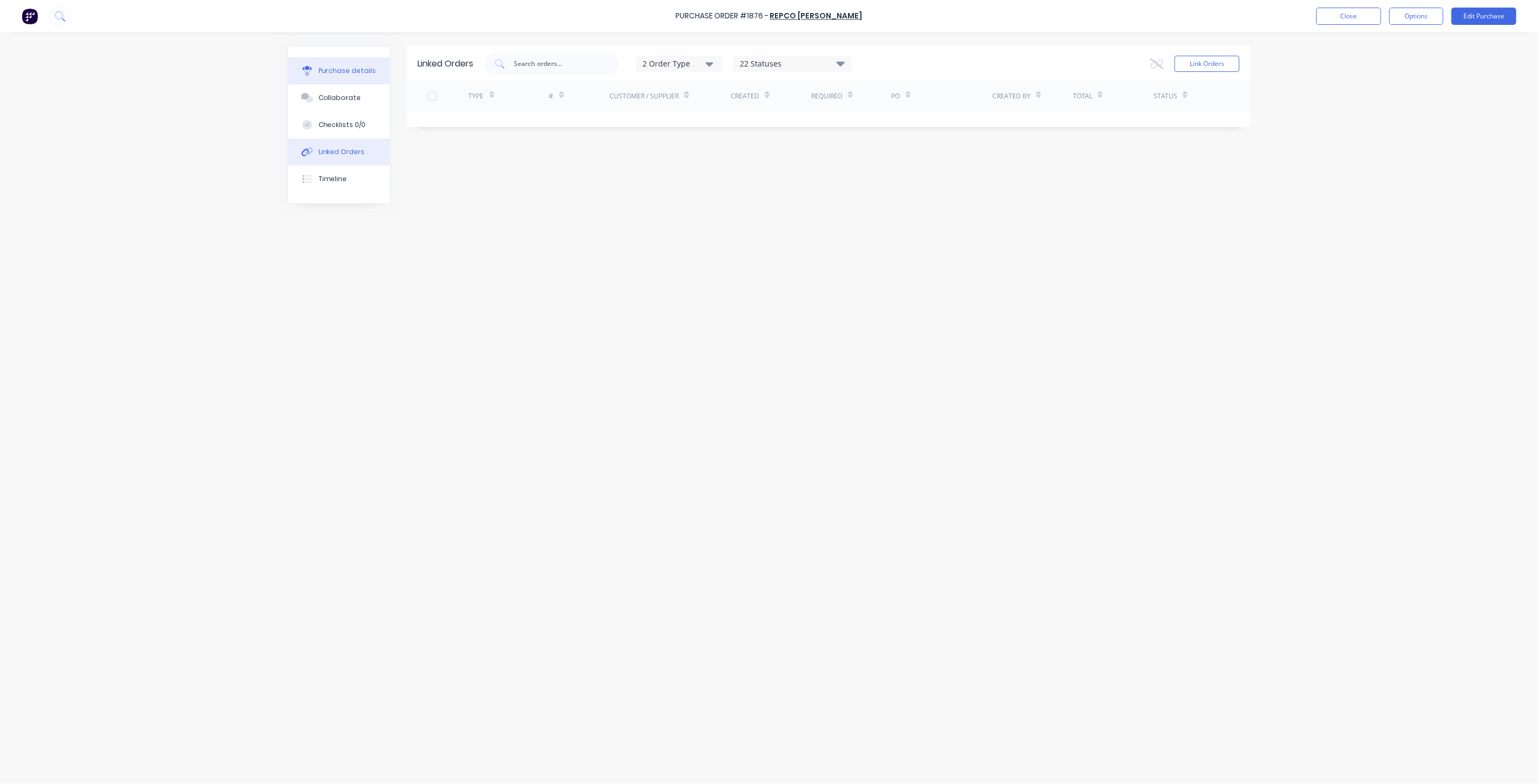
click at [339, 74] on div "Purchase details" at bounding box center [347, 70] width 58 height 10
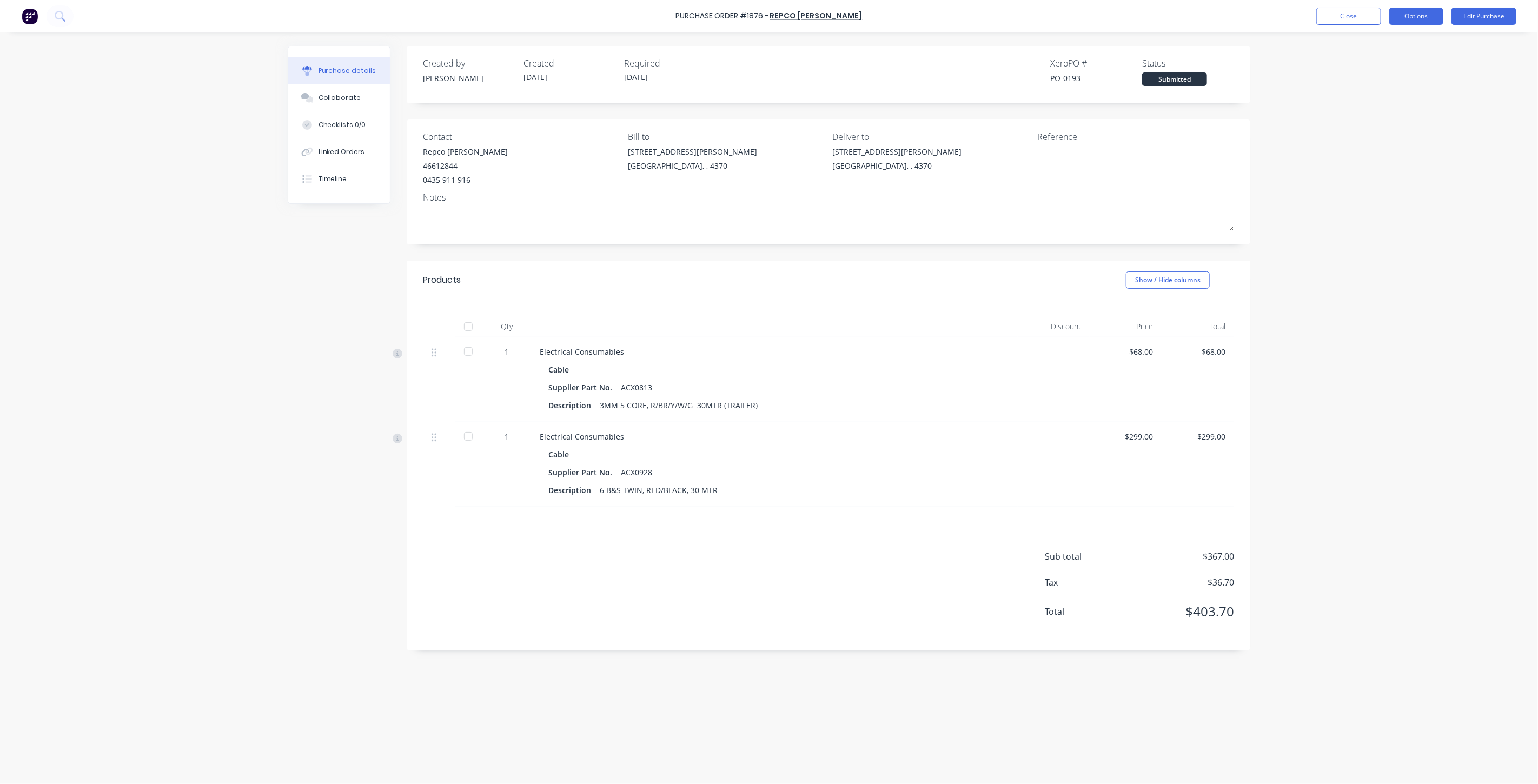
click at [1418, 18] on button "Options" at bounding box center [1416, 16] width 54 height 17
click at [1376, 150] on div "Archive" at bounding box center [1392, 152] width 83 height 16
click at [1362, 17] on button "Close" at bounding box center [1348, 16] width 65 height 17
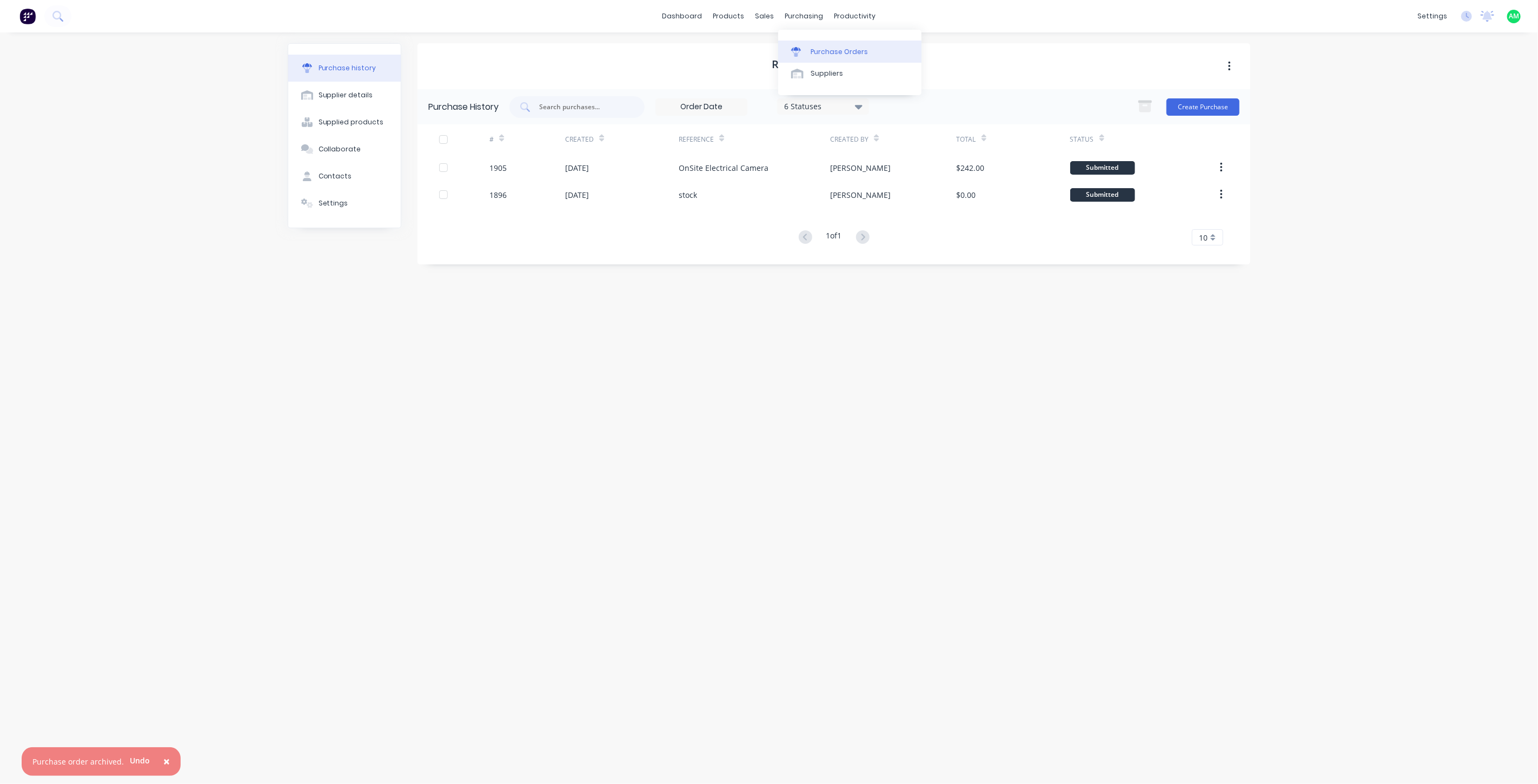
click at [808, 47] on link "Purchase Orders" at bounding box center [849, 51] width 143 height 22
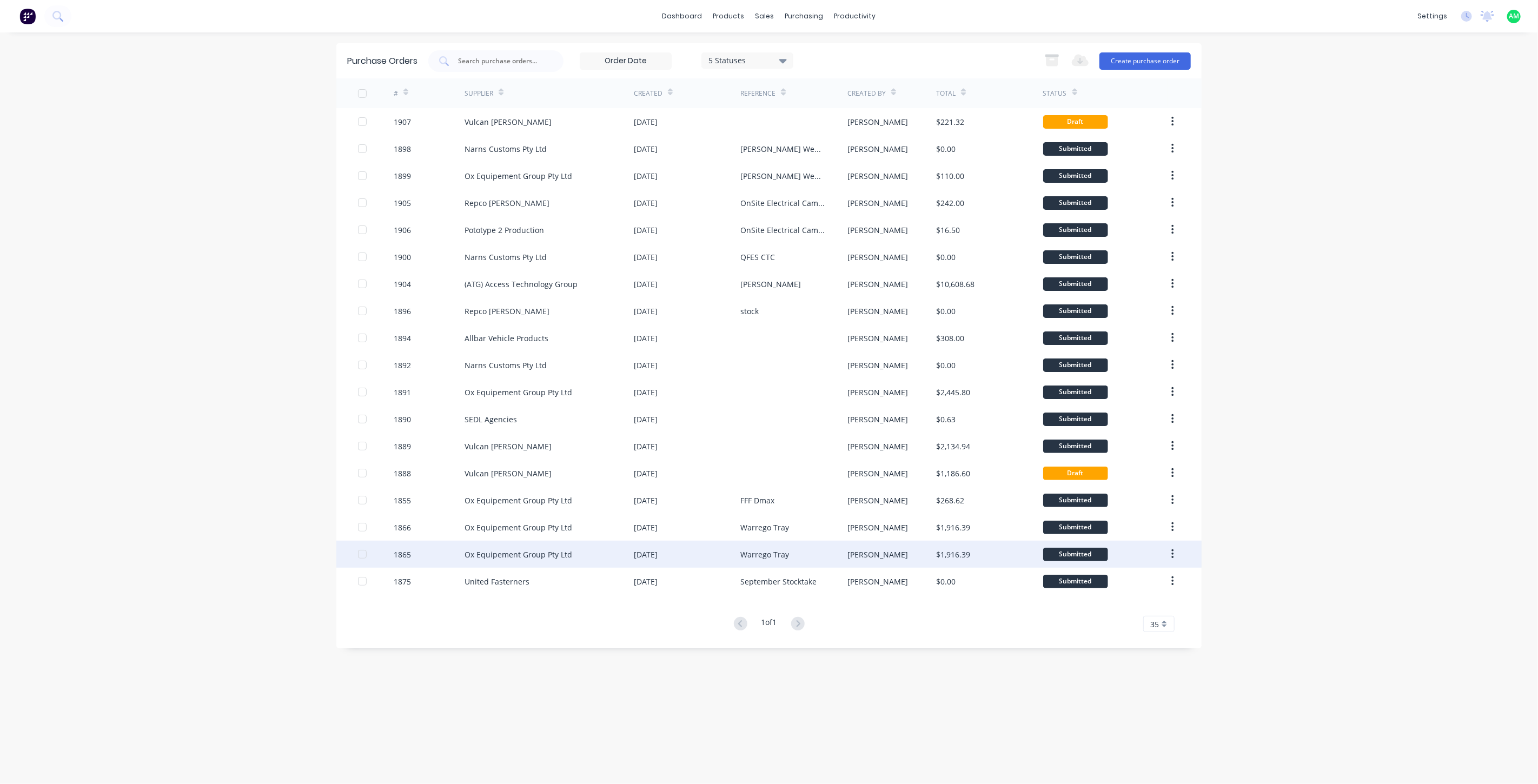
click at [360, 554] on div at bounding box center [362, 554] width 22 height 22
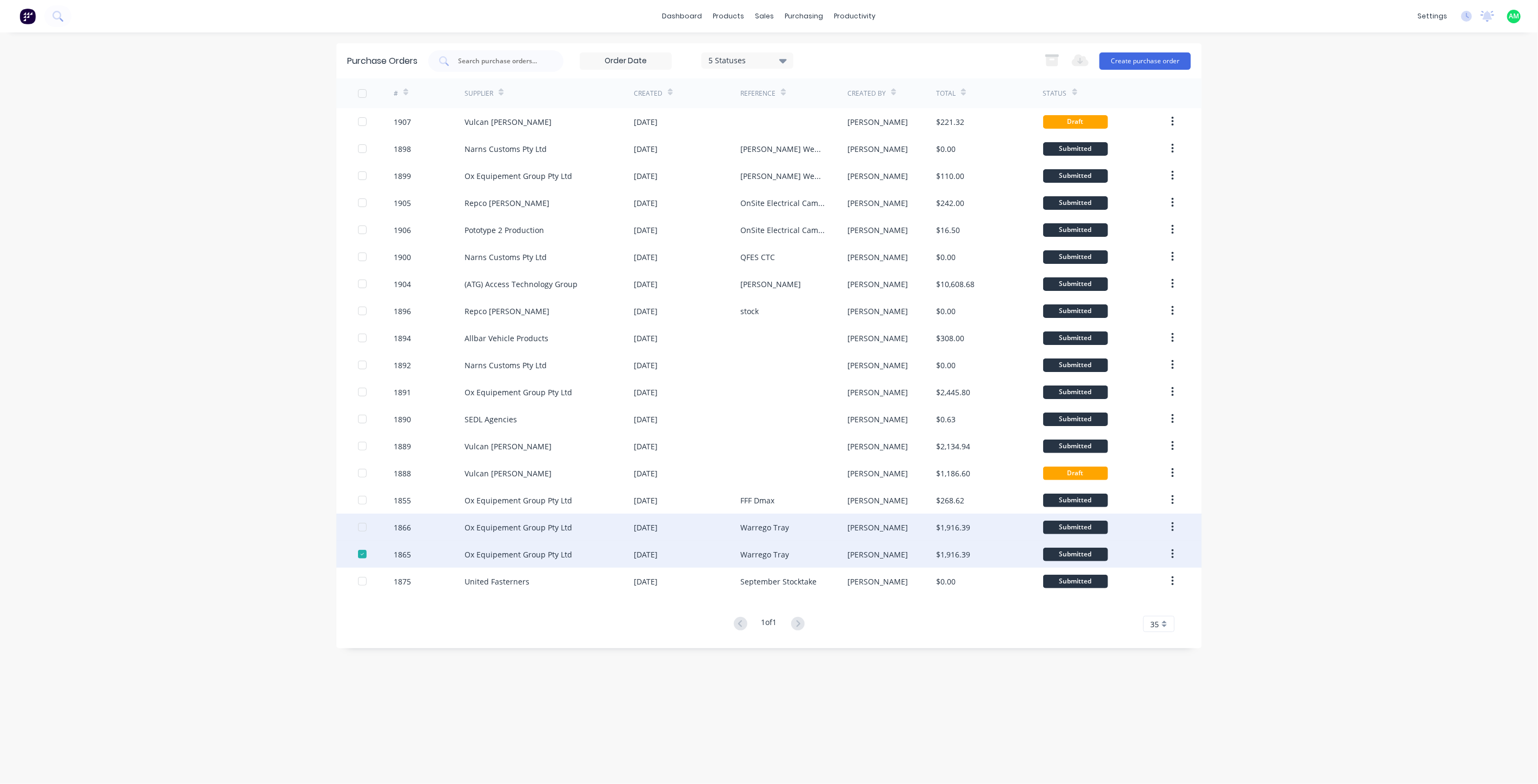
click at [363, 529] on div at bounding box center [362, 527] width 22 height 22
click at [1174, 526] on button "button" at bounding box center [1173, 527] width 25 height 19
click at [1140, 551] on div "Archive" at bounding box center [1134, 555] width 83 height 16
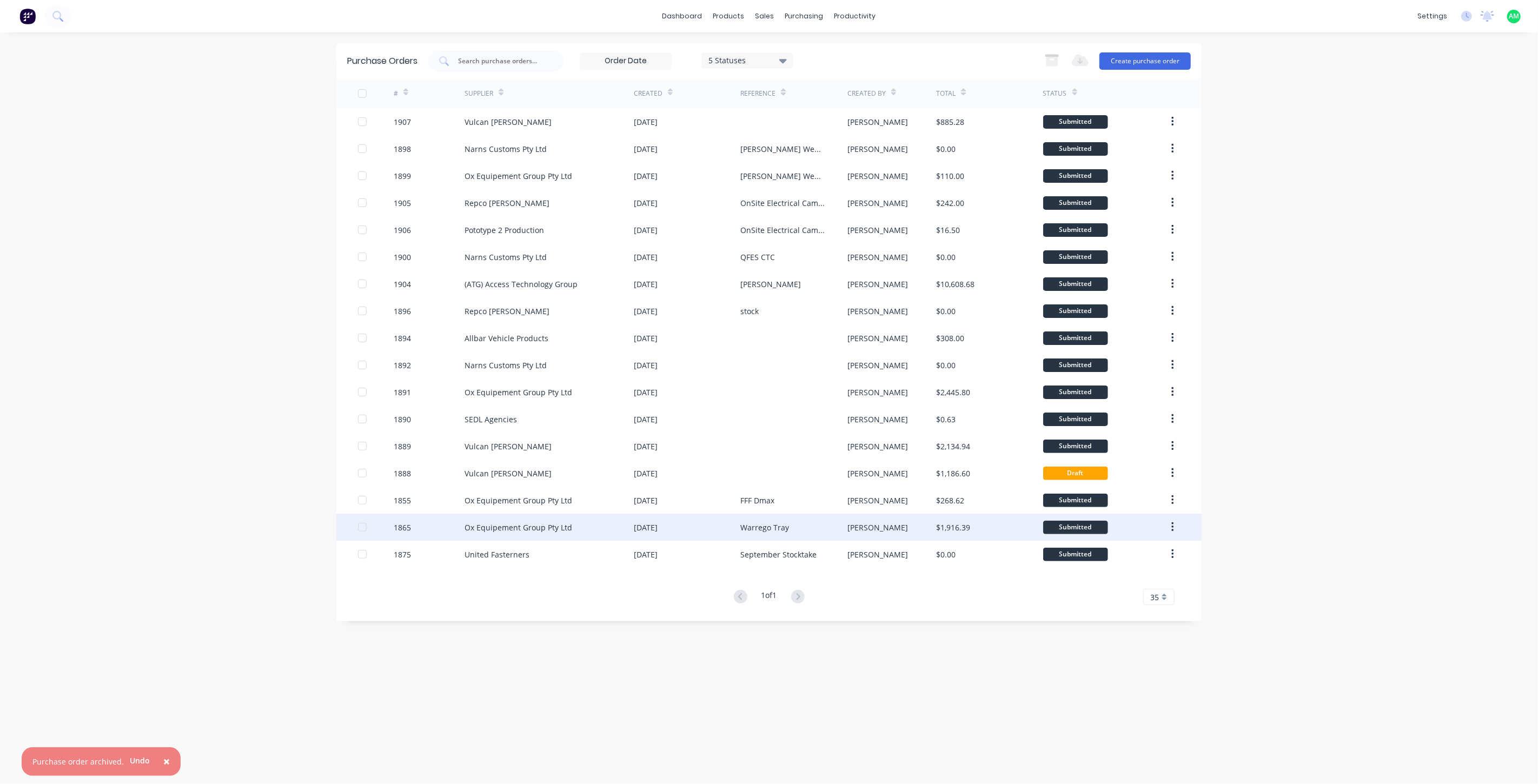
click at [1175, 525] on button "button" at bounding box center [1173, 527] width 25 height 19
click at [1136, 557] on div "Archive" at bounding box center [1134, 555] width 83 height 16
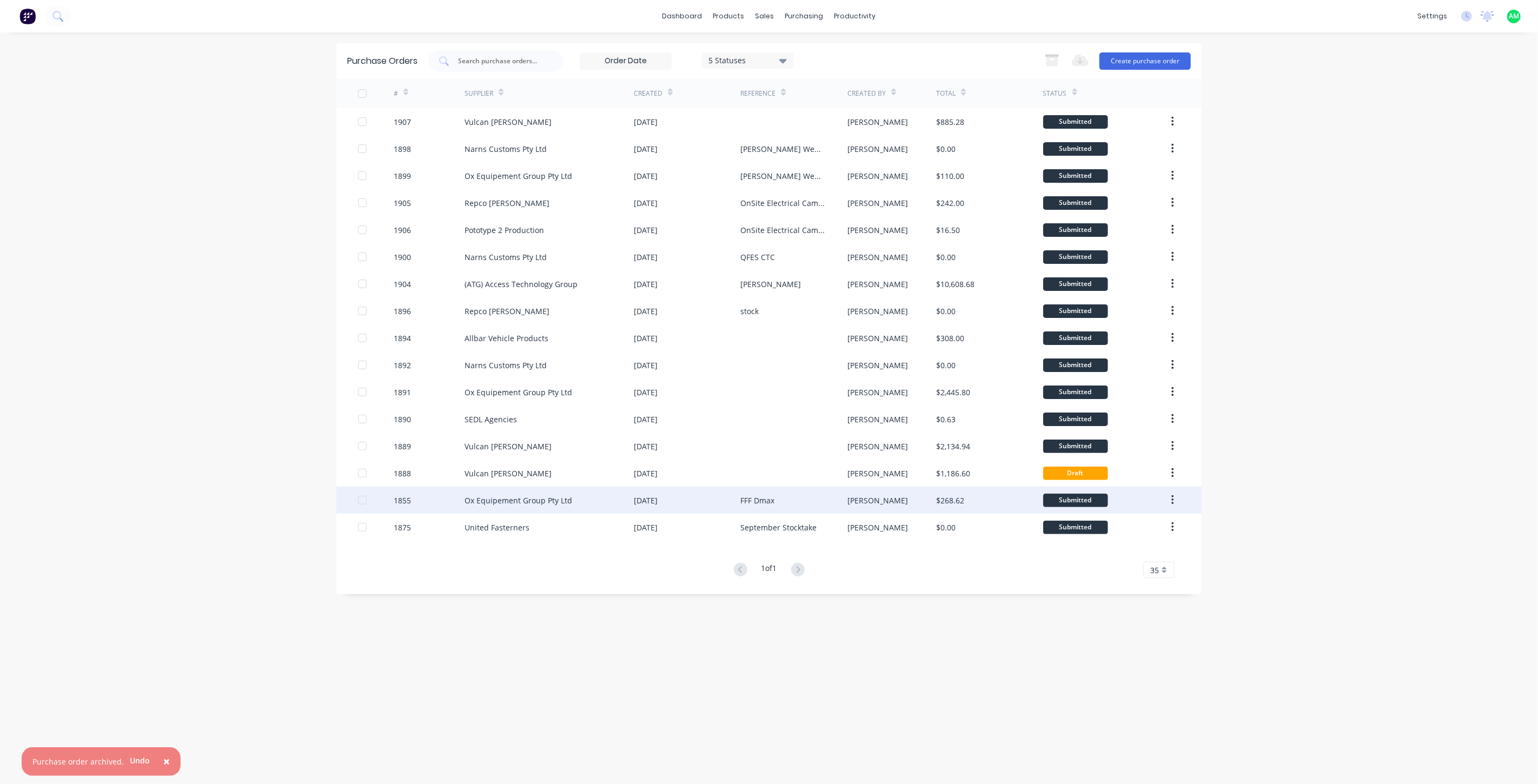
click at [1169, 498] on button "button" at bounding box center [1173, 499] width 25 height 19
click at [1142, 530] on div "Archive" at bounding box center [1134, 529] width 83 height 16
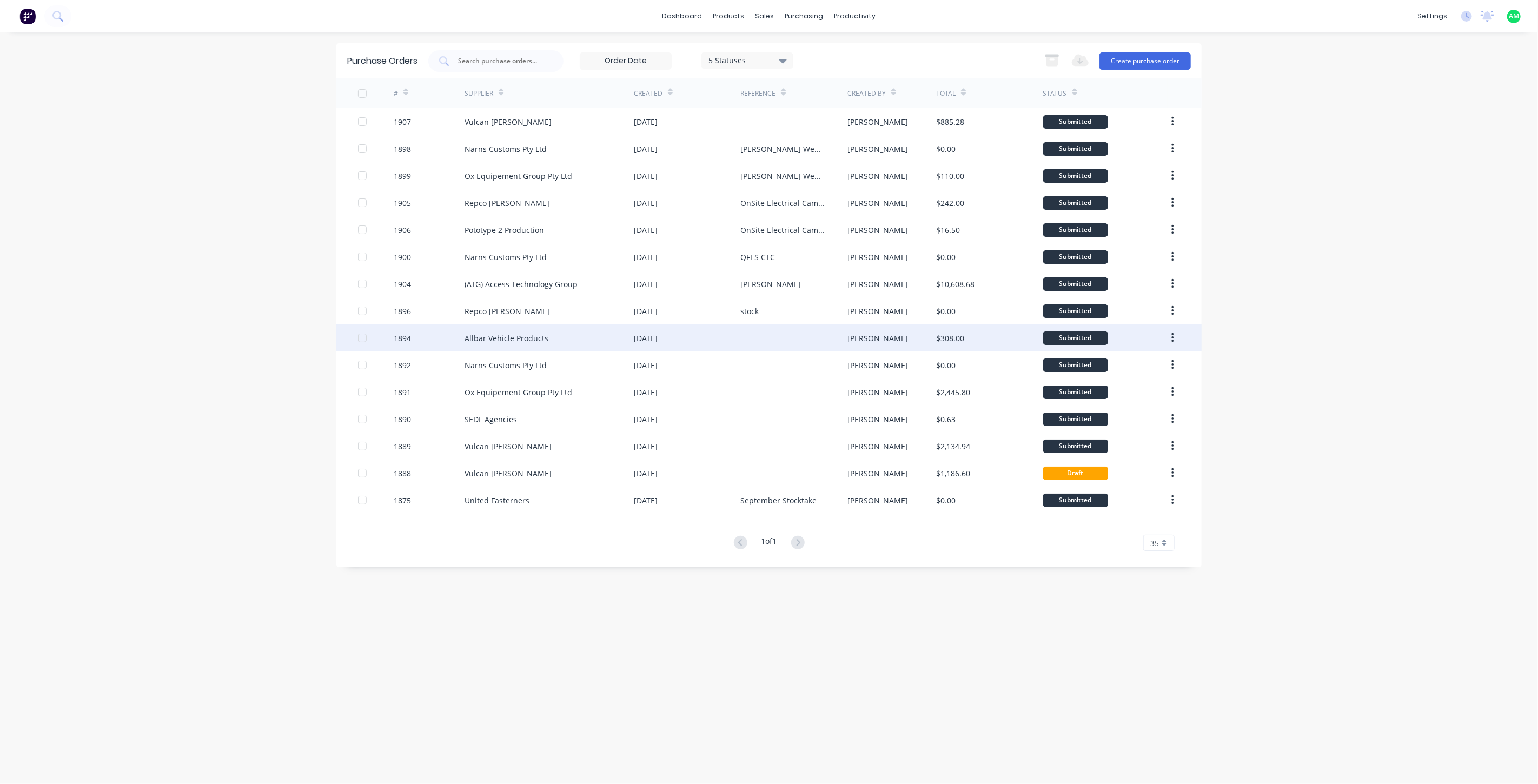
click at [509, 339] on div "Allbar Vehicle Products" at bounding box center [506, 338] width 84 height 11
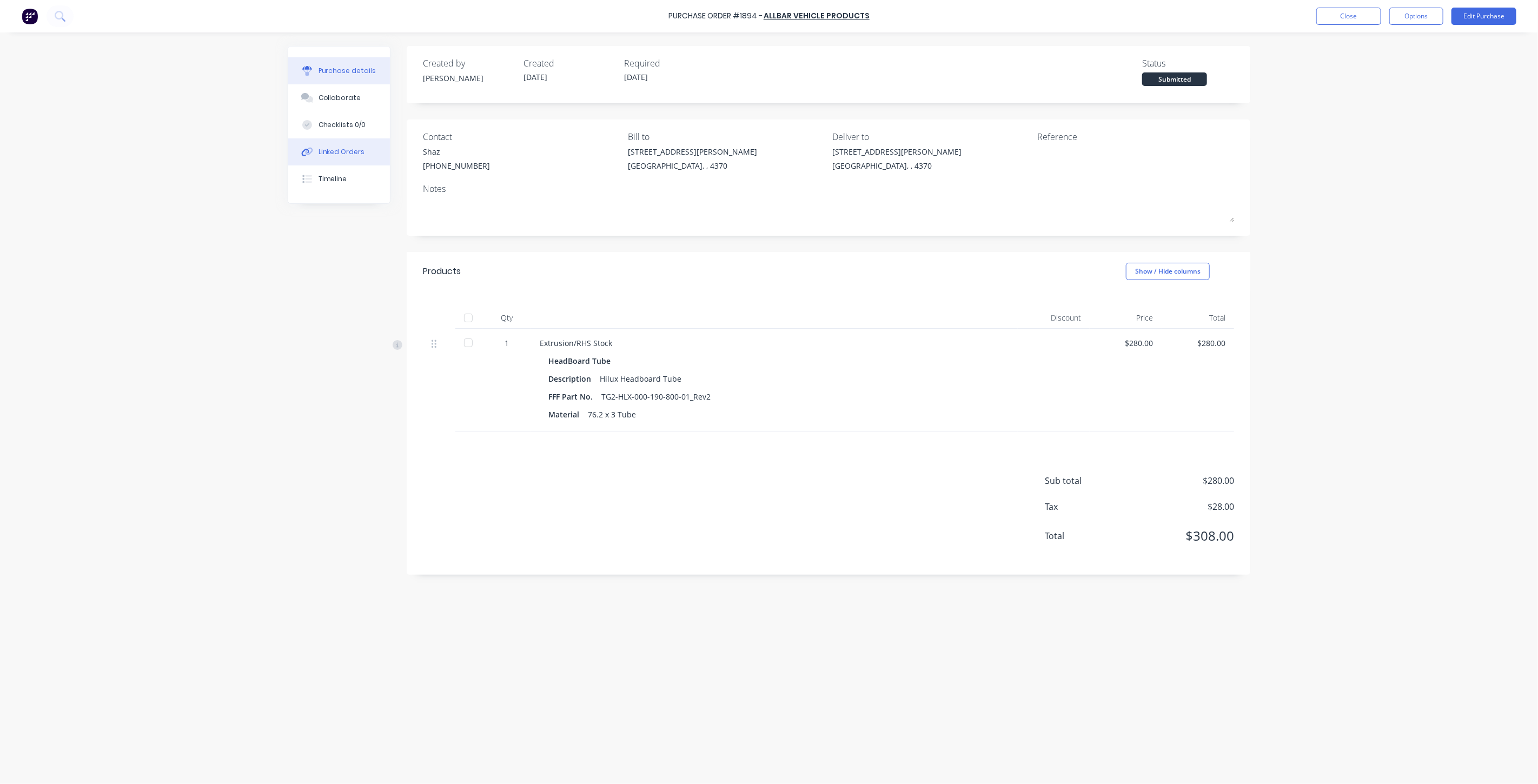
click at [335, 156] on div "Linked Orders" at bounding box center [342, 152] width 47 height 10
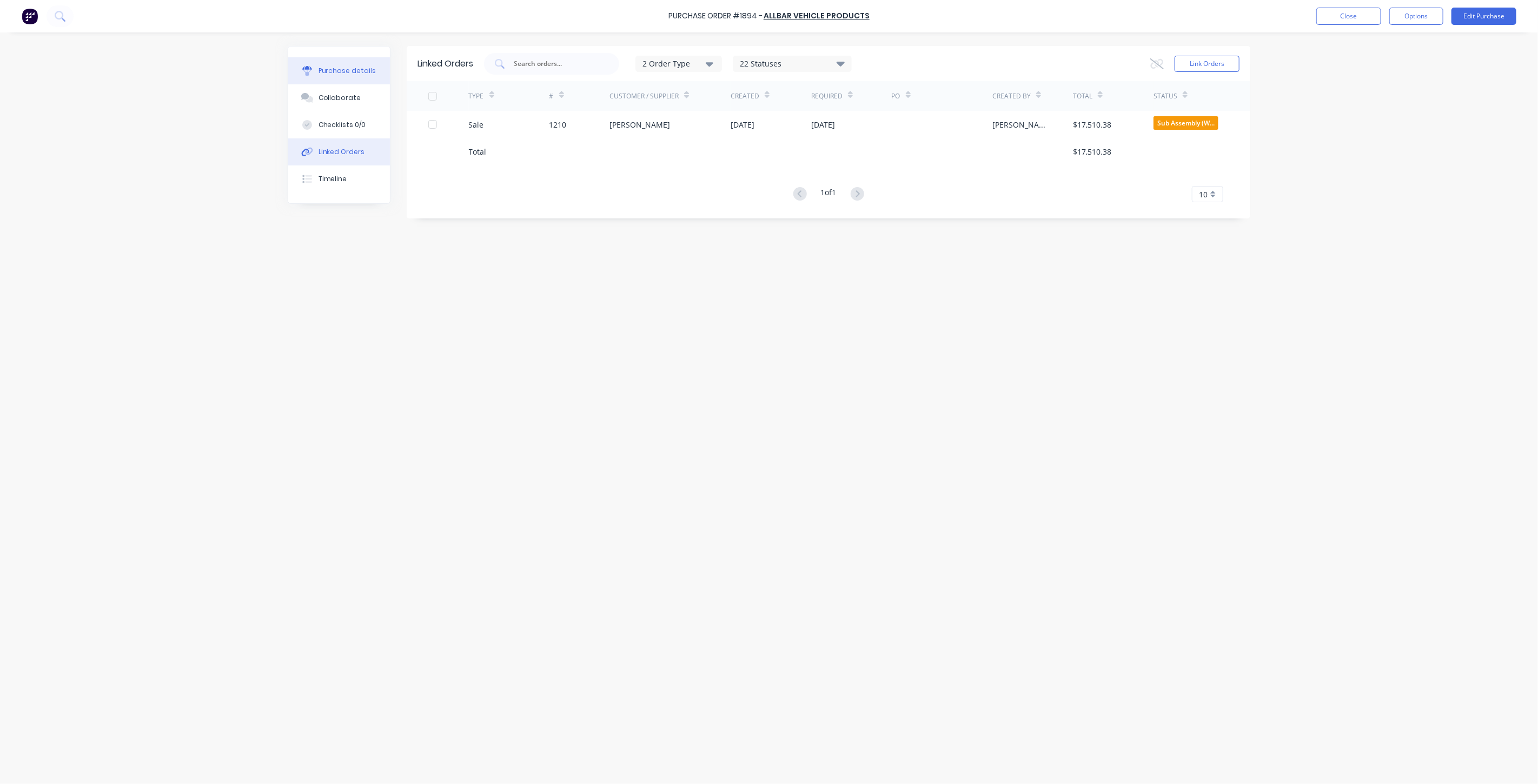
click at [342, 66] on div "Purchase details" at bounding box center [347, 70] width 58 height 10
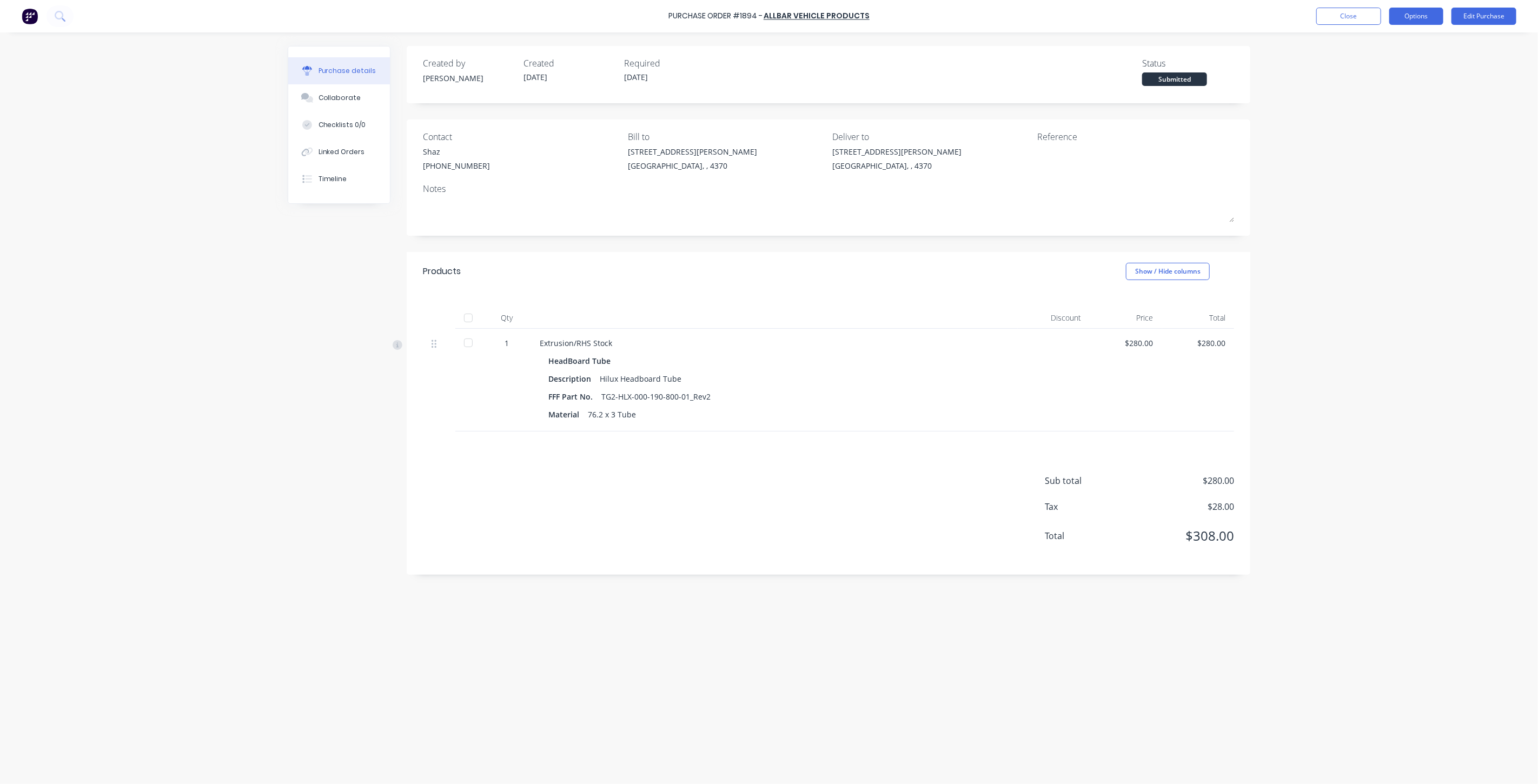
click at [1406, 15] on button "Options" at bounding box center [1416, 16] width 54 height 17
click at [1379, 154] on div "Archive" at bounding box center [1392, 152] width 83 height 16
click at [1333, 19] on button "Close" at bounding box center [1348, 16] width 65 height 17
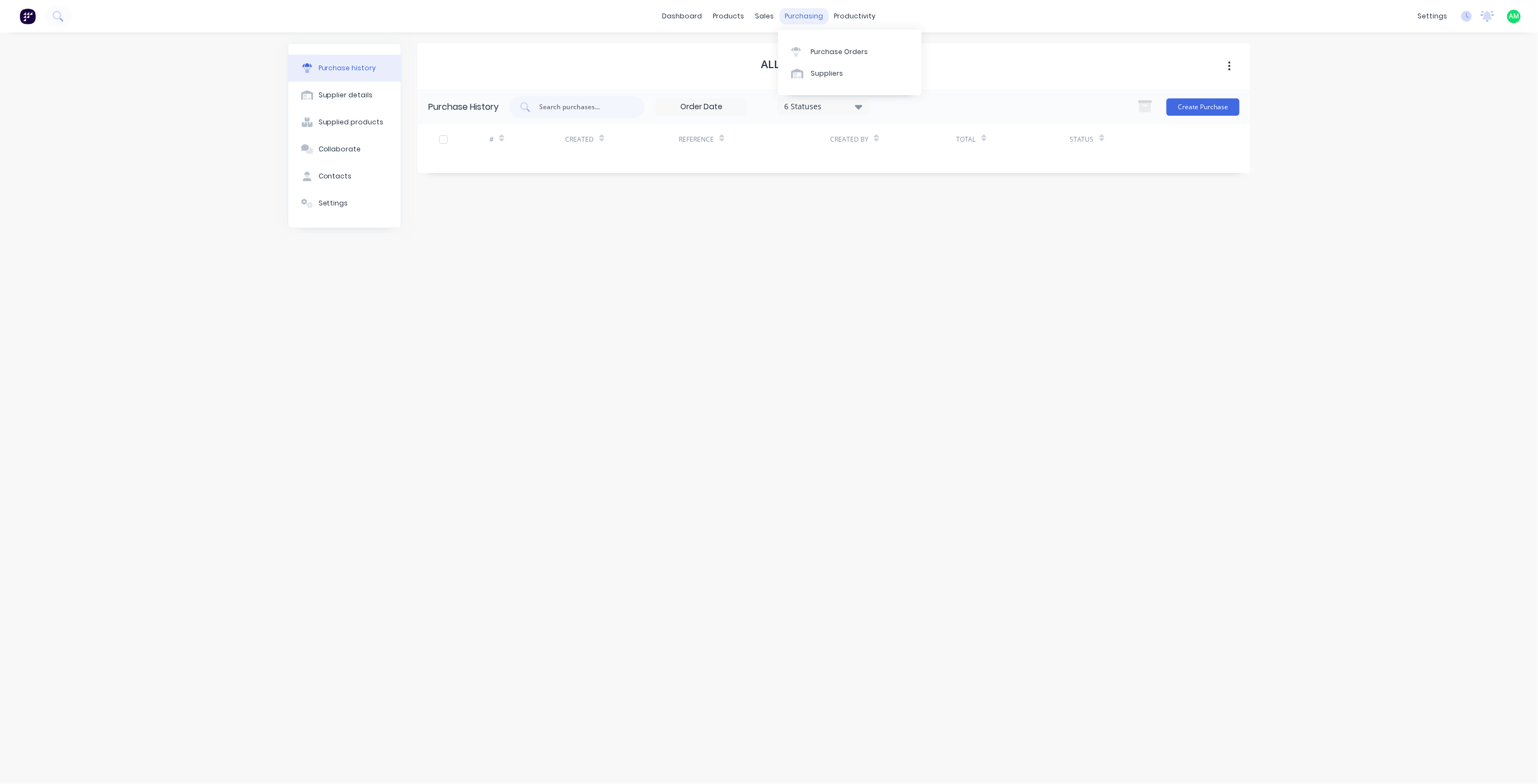
click at [806, 9] on div "purchasing" at bounding box center [804, 16] width 49 height 16
click at [816, 47] on div "Purchase Orders" at bounding box center [839, 52] width 57 height 10
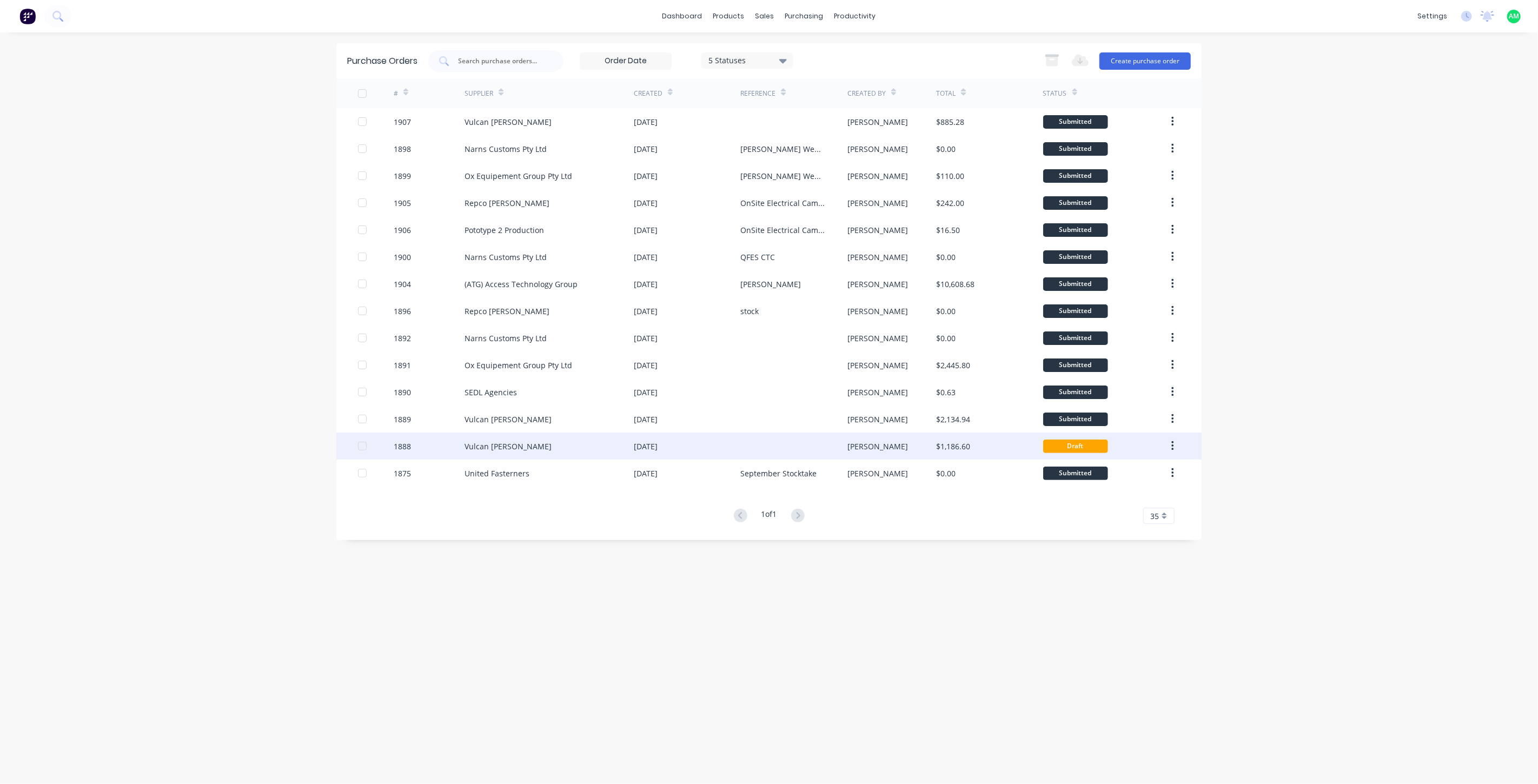
click at [502, 446] on div "Vulcan [PERSON_NAME]" at bounding box center [508, 446] width 87 height 11
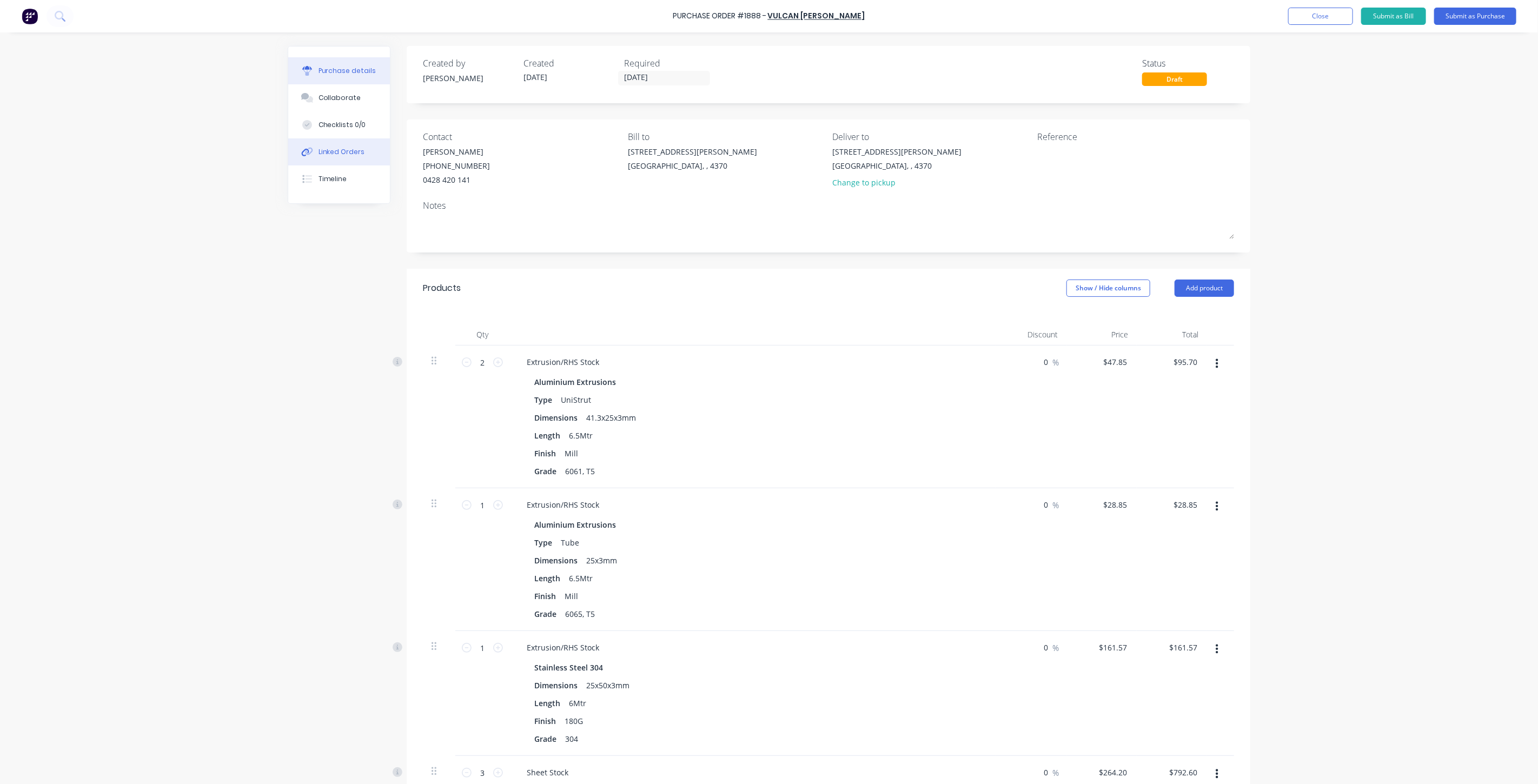
click at [343, 153] on div "Linked Orders" at bounding box center [342, 152] width 47 height 10
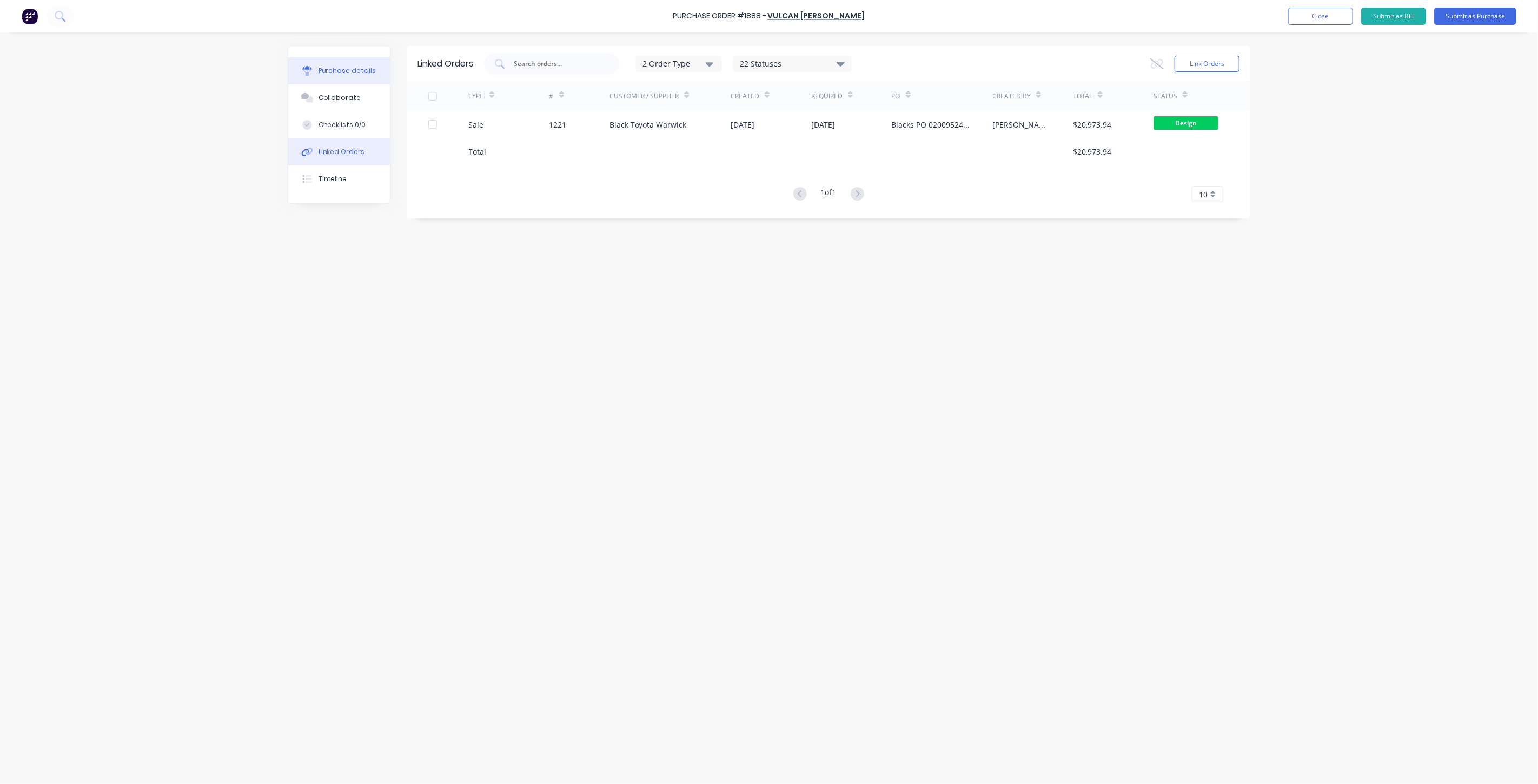
click at [339, 70] on div "Purchase details" at bounding box center [347, 70] width 58 height 10
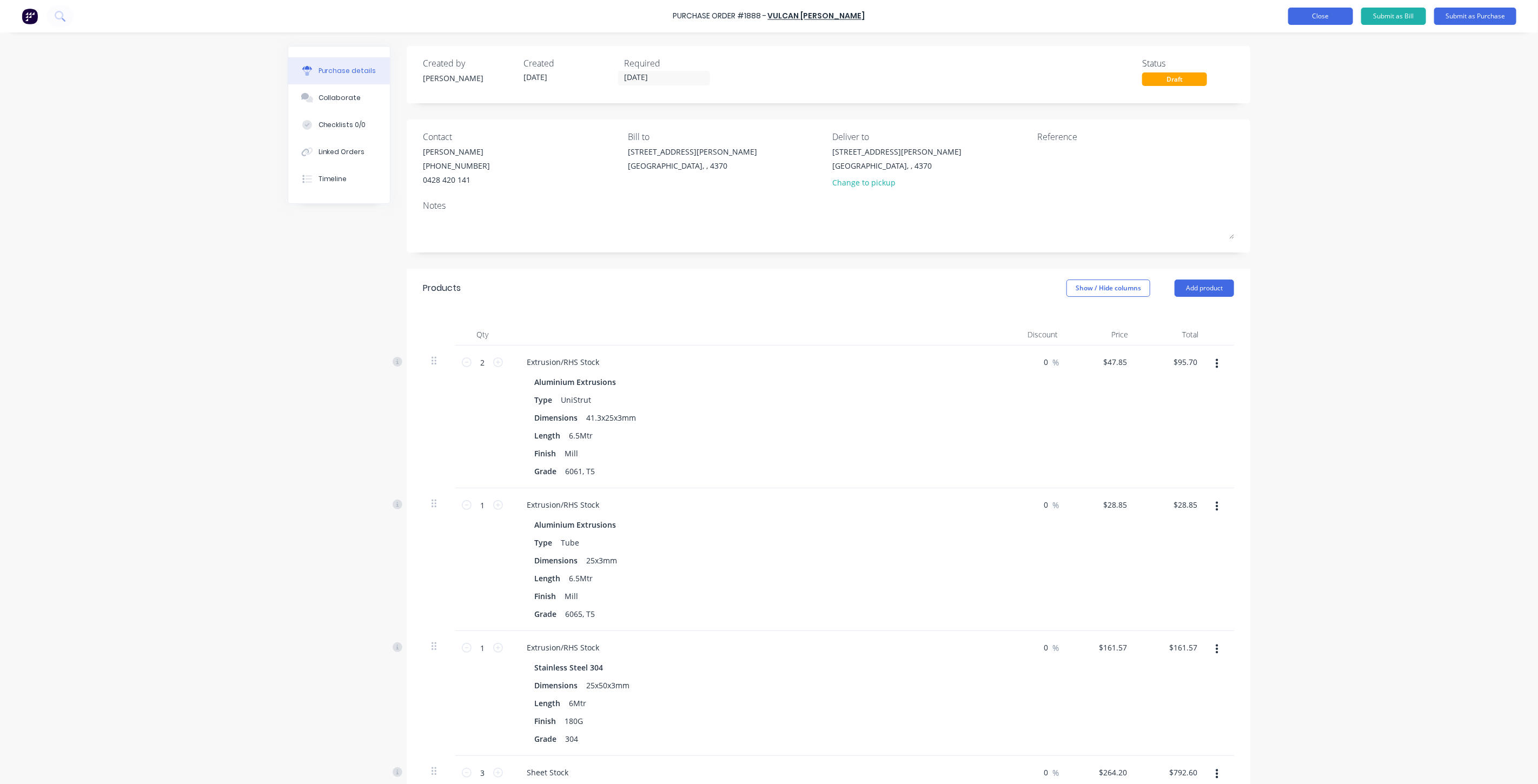
click at [1303, 21] on button "Close" at bounding box center [1320, 16] width 65 height 17
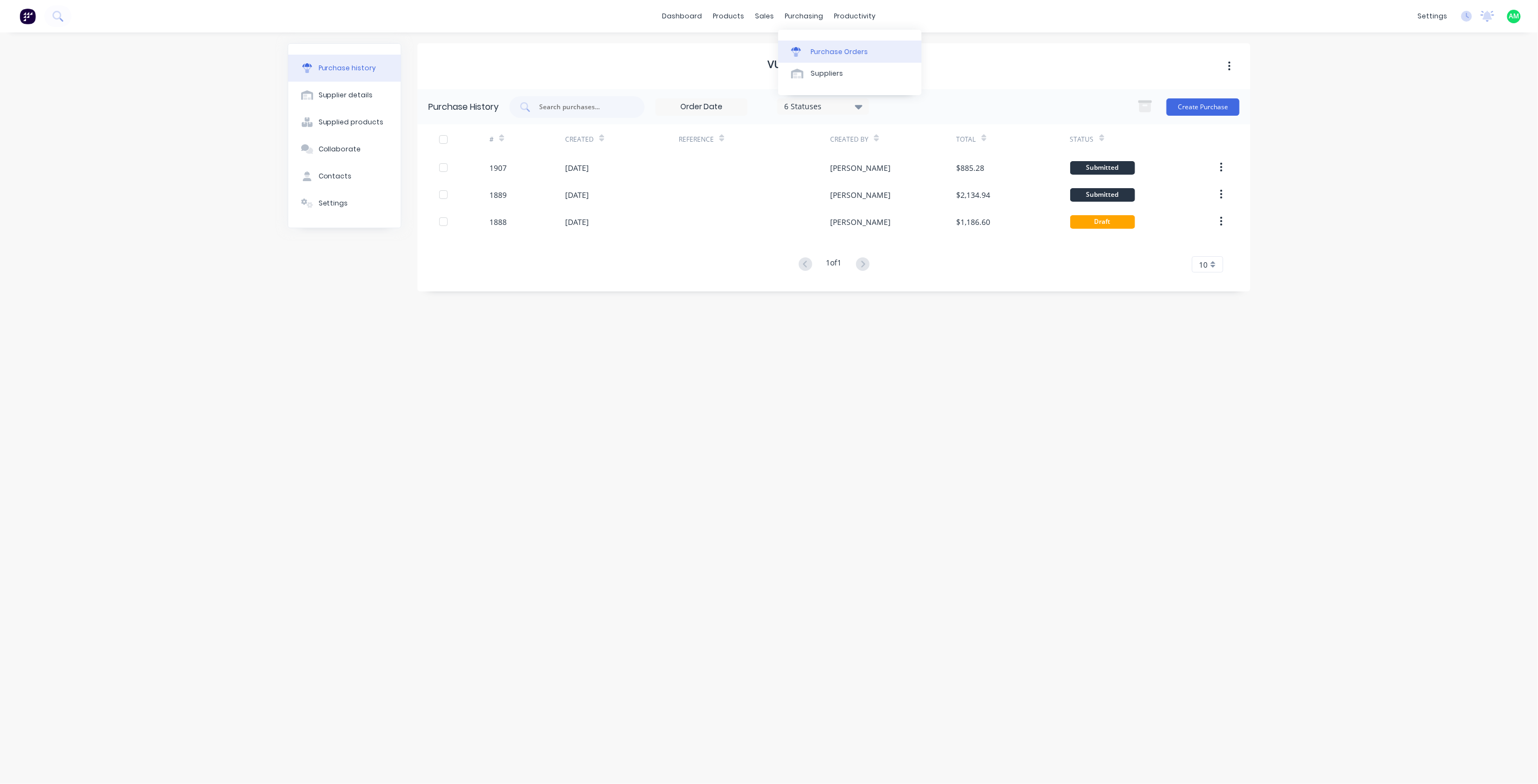
click at [814, 47] on div "Purchase Orders" at bounding box center [839, 52] width 57 height 10
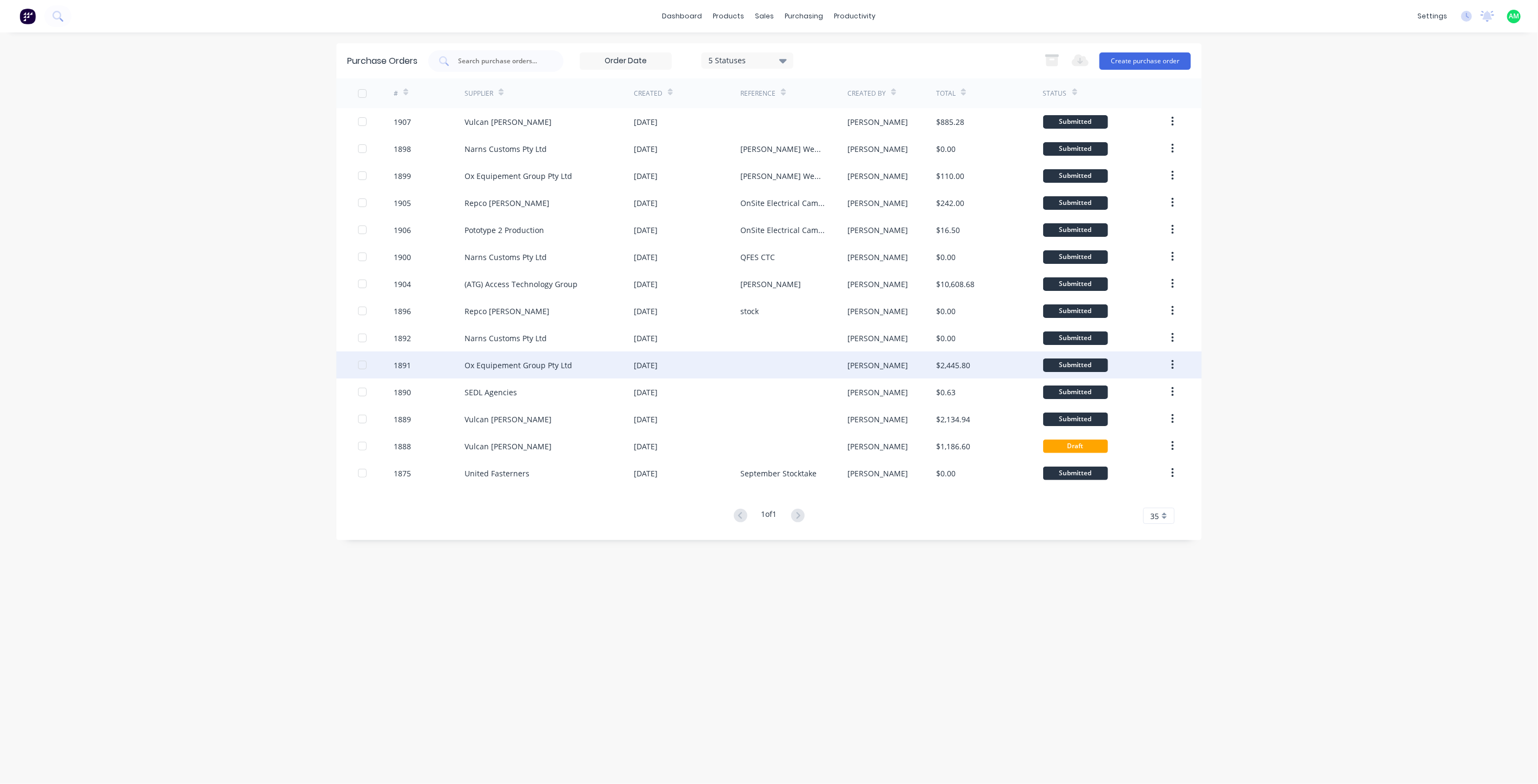
click at [545, 364] on div "Ox Equipement Group Pty Ltd" at bounding box center [518, 365] width 108 height 11
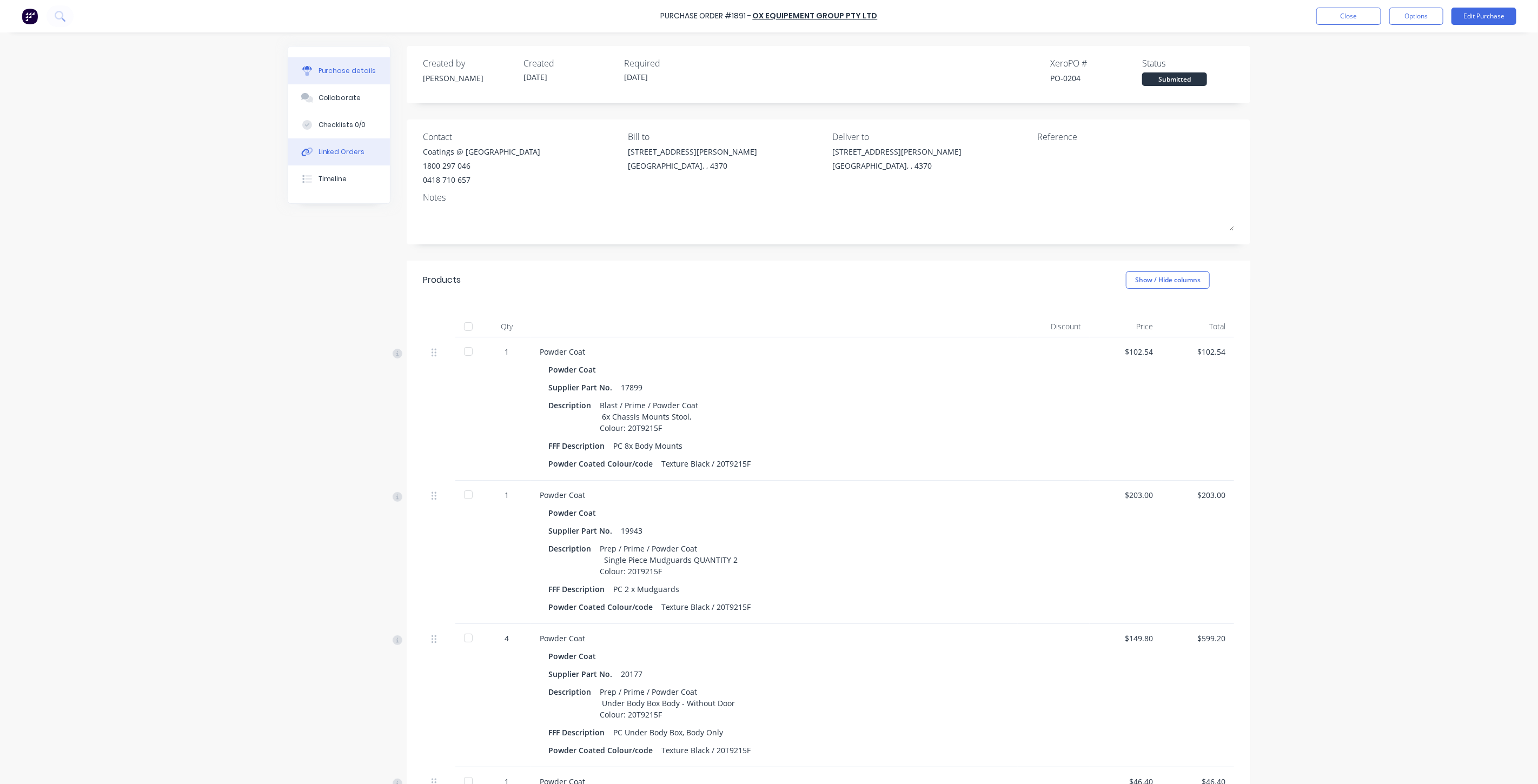
click at [339, 154] on div "Linked Orders" at bounding box center [342, 152] width 47 height 10
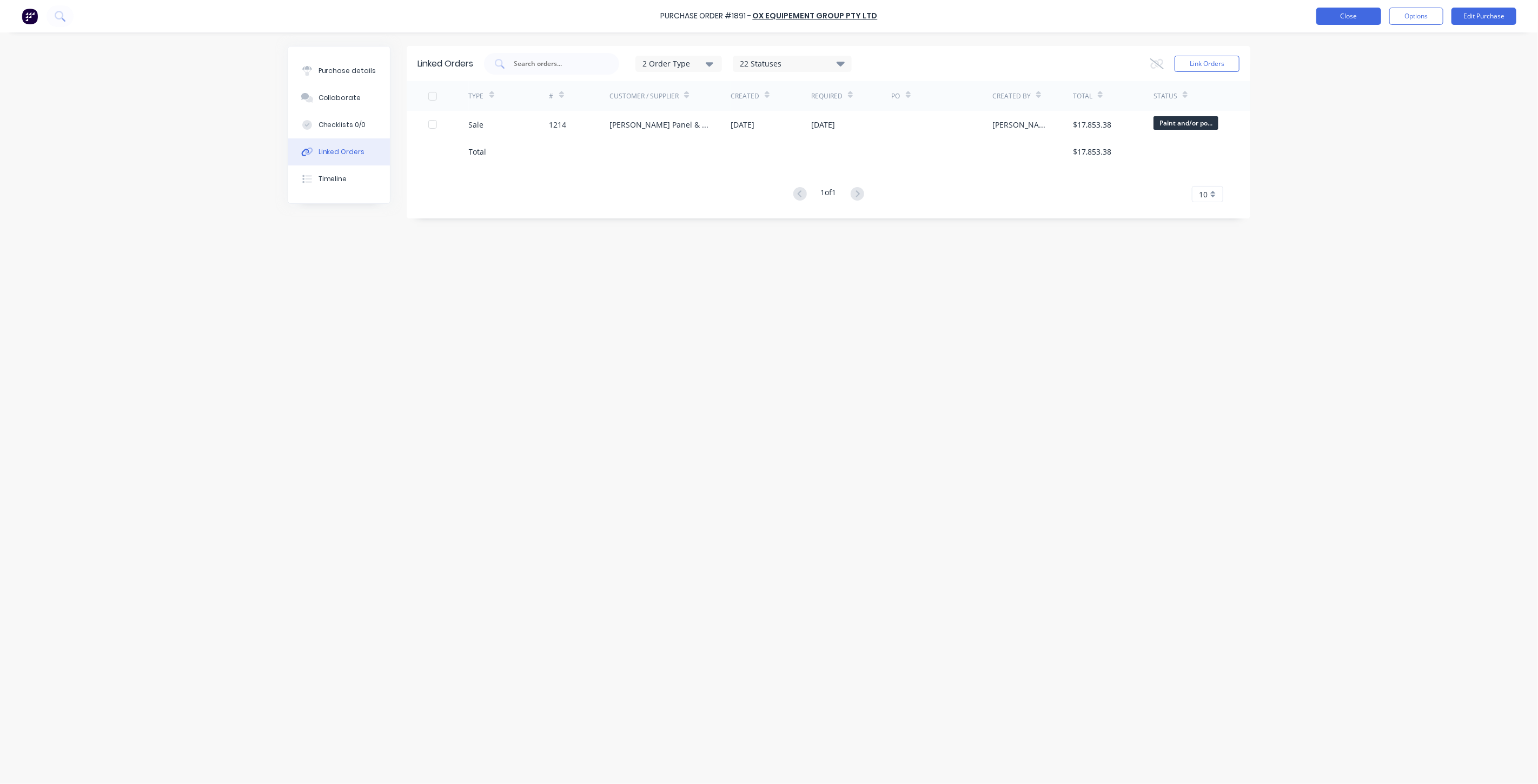
click at [1342, 13] on button "Close" at bounding box center [1348, 16] width 65 height 17
